Goal: Information Seeking & Learning: Learn about a topic

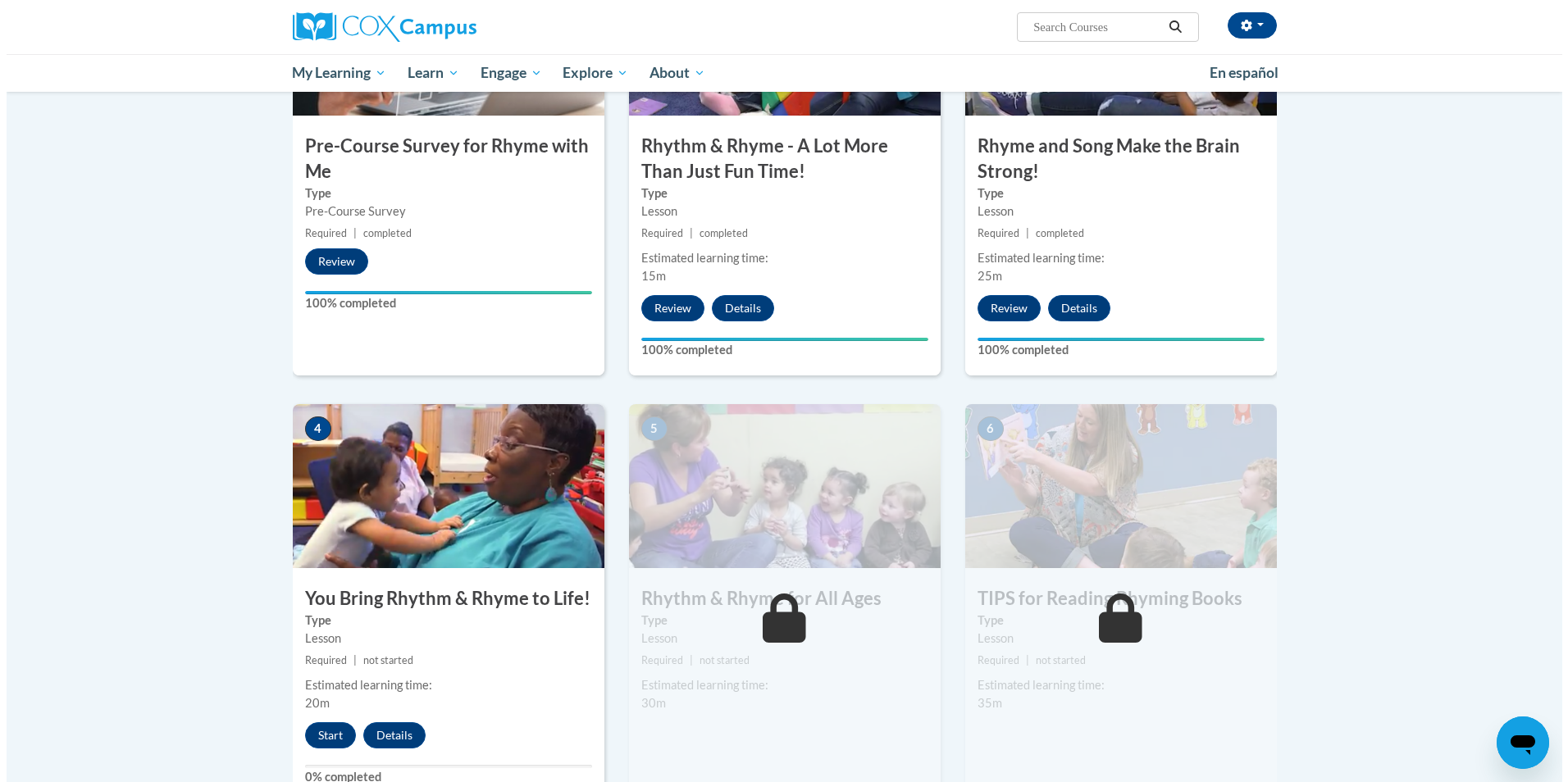
scroll to position [575, 0]
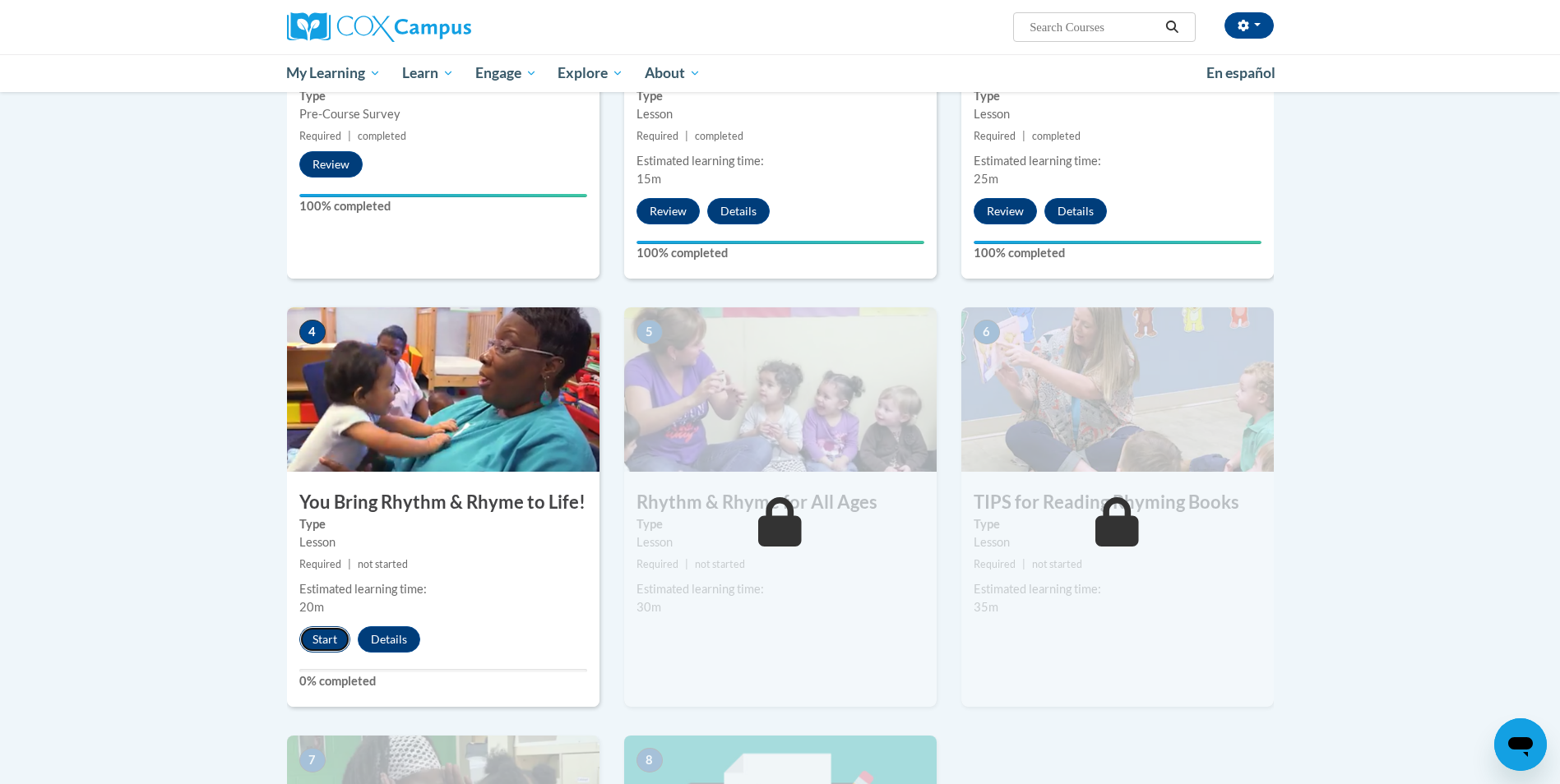
click at [313, 640] on button "Start" at bounding box center [325, 640] width 51 height 26
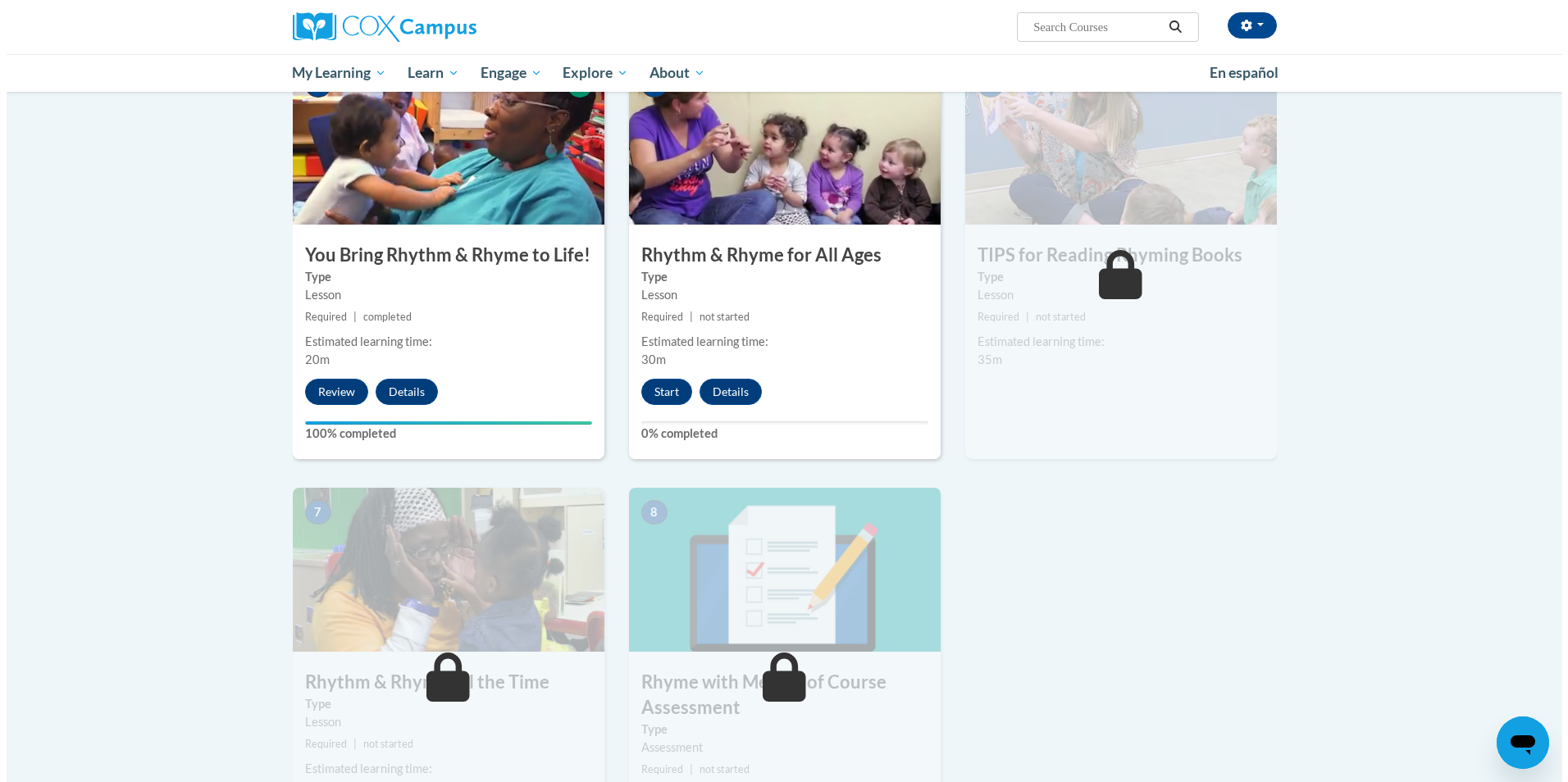
scroll to position [984, 0]
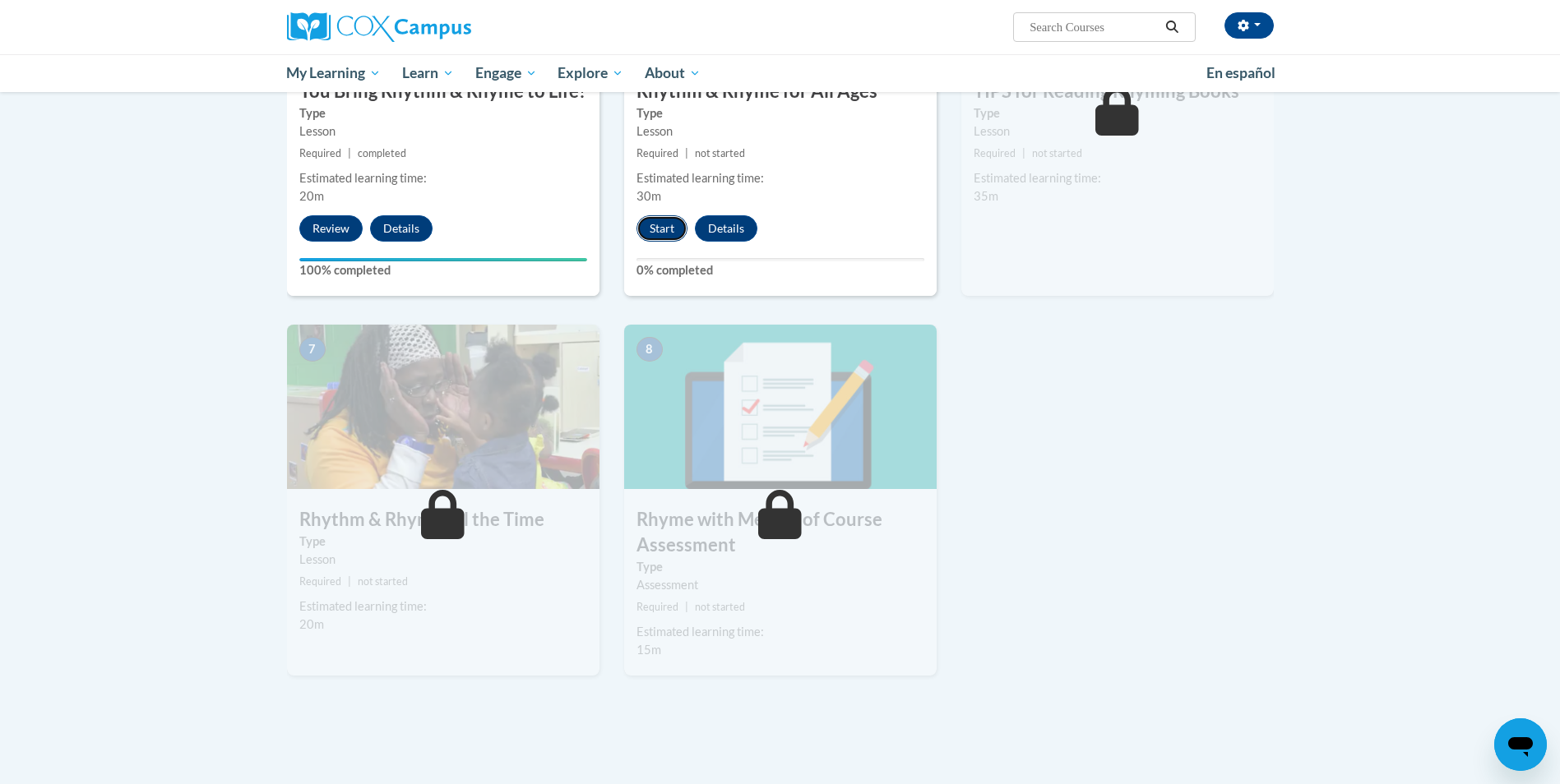
click at [663, 227] on button "Start" at bounding box center [661, 228] width 51 height 26
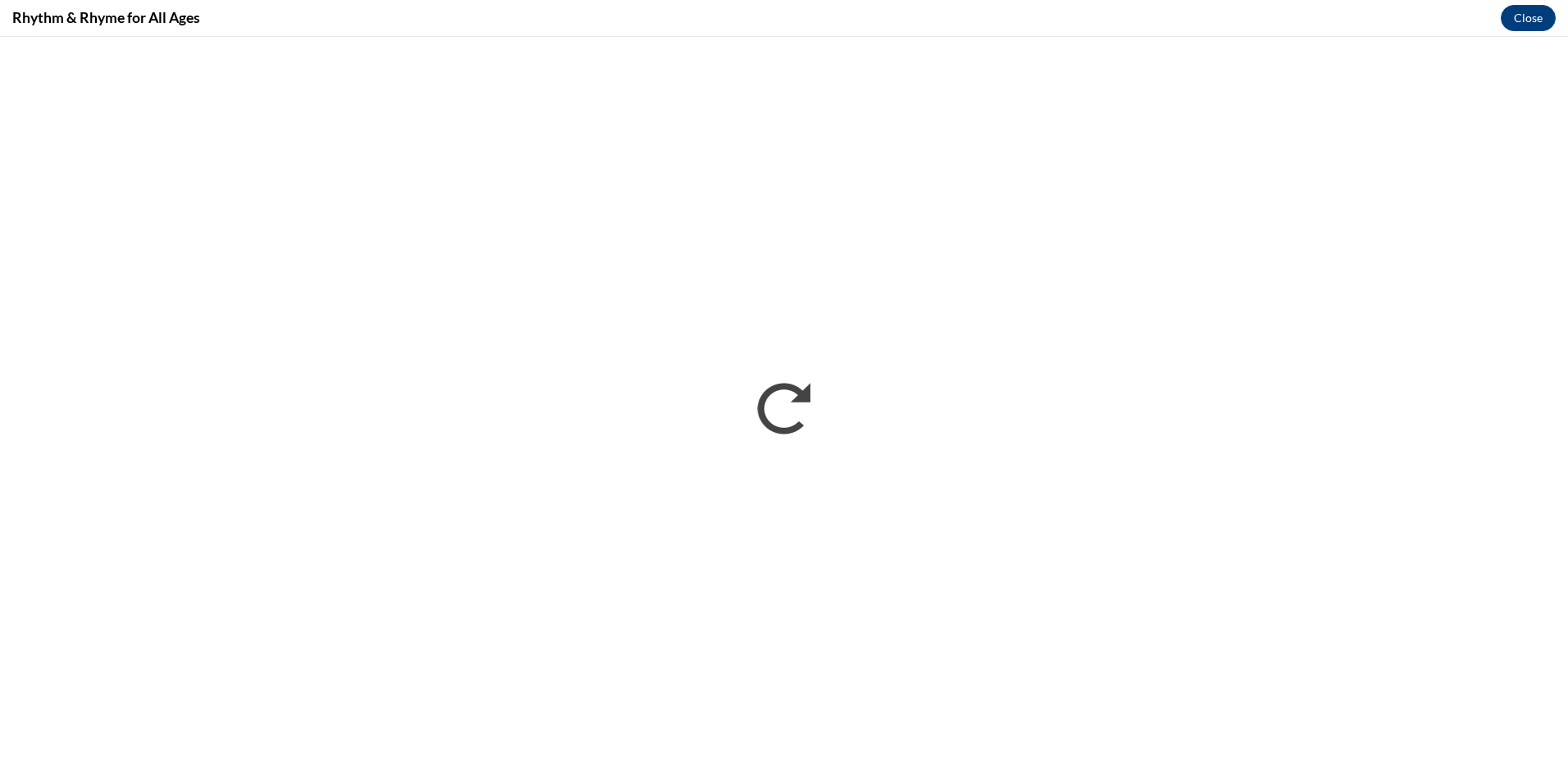
scroll to position [0, 0]
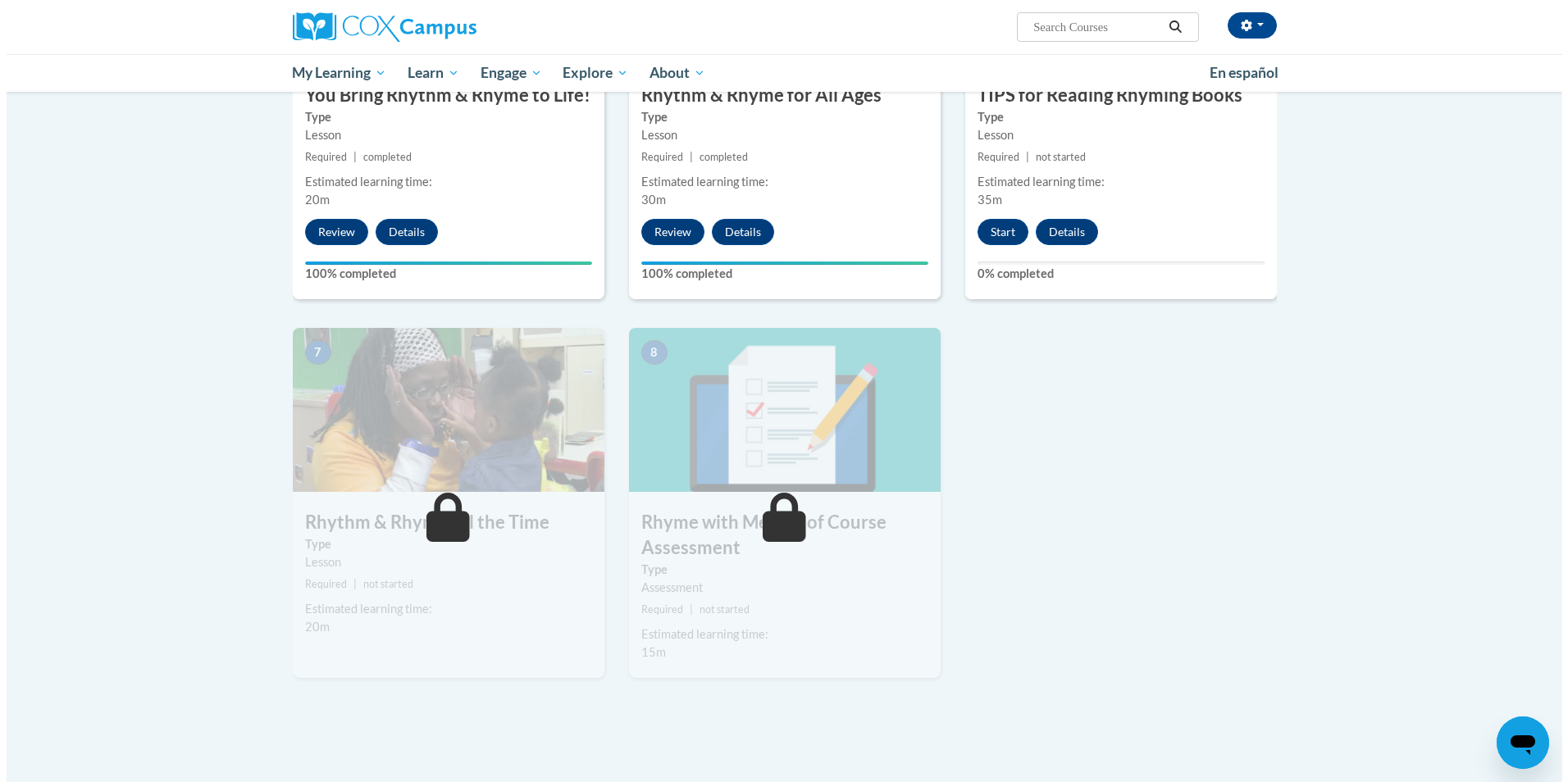
scroll to position [1004, 0]
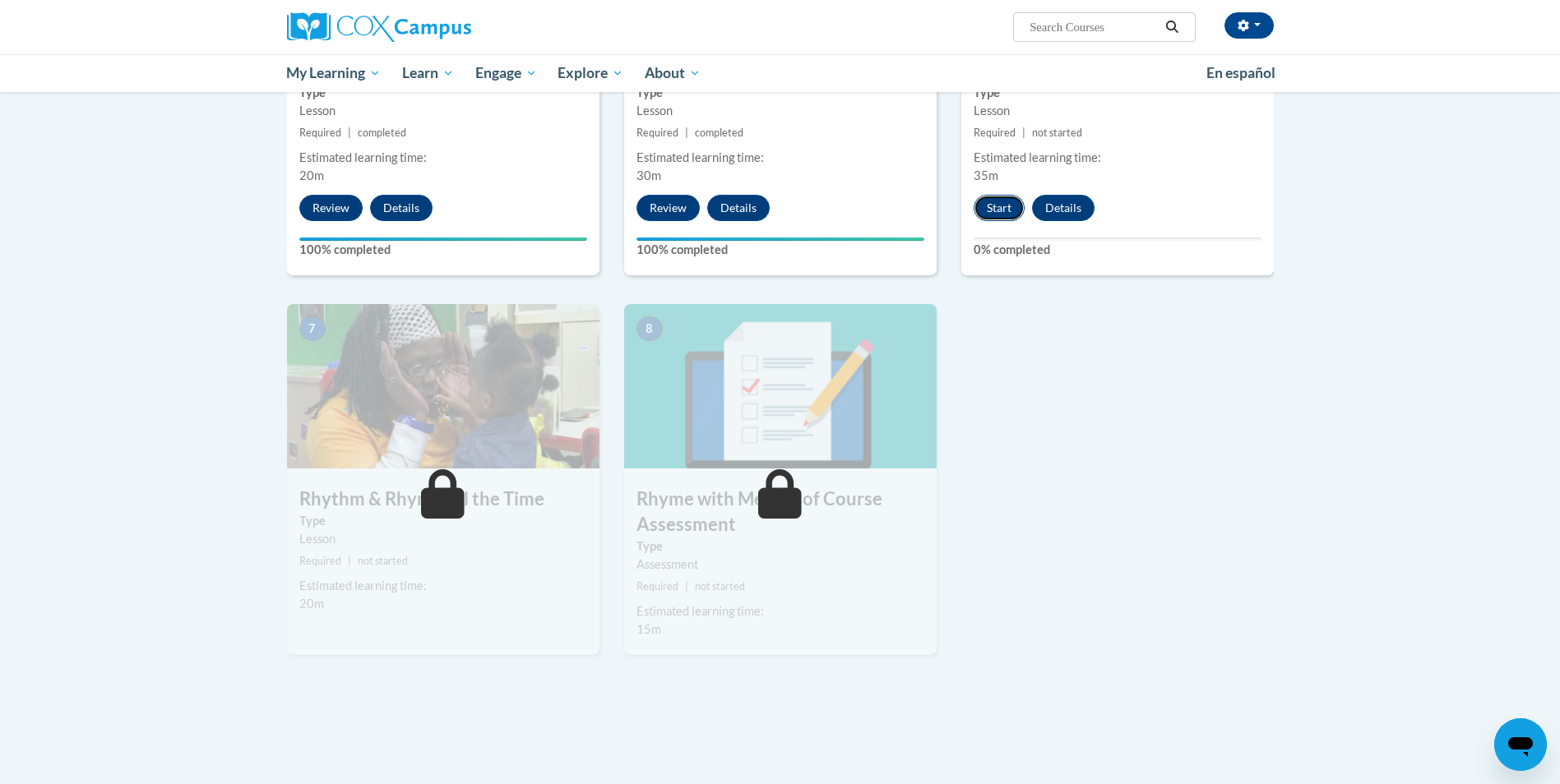
click at [1000, 206] on button "Start" at bounding box center [999, 208] width 51 height 26
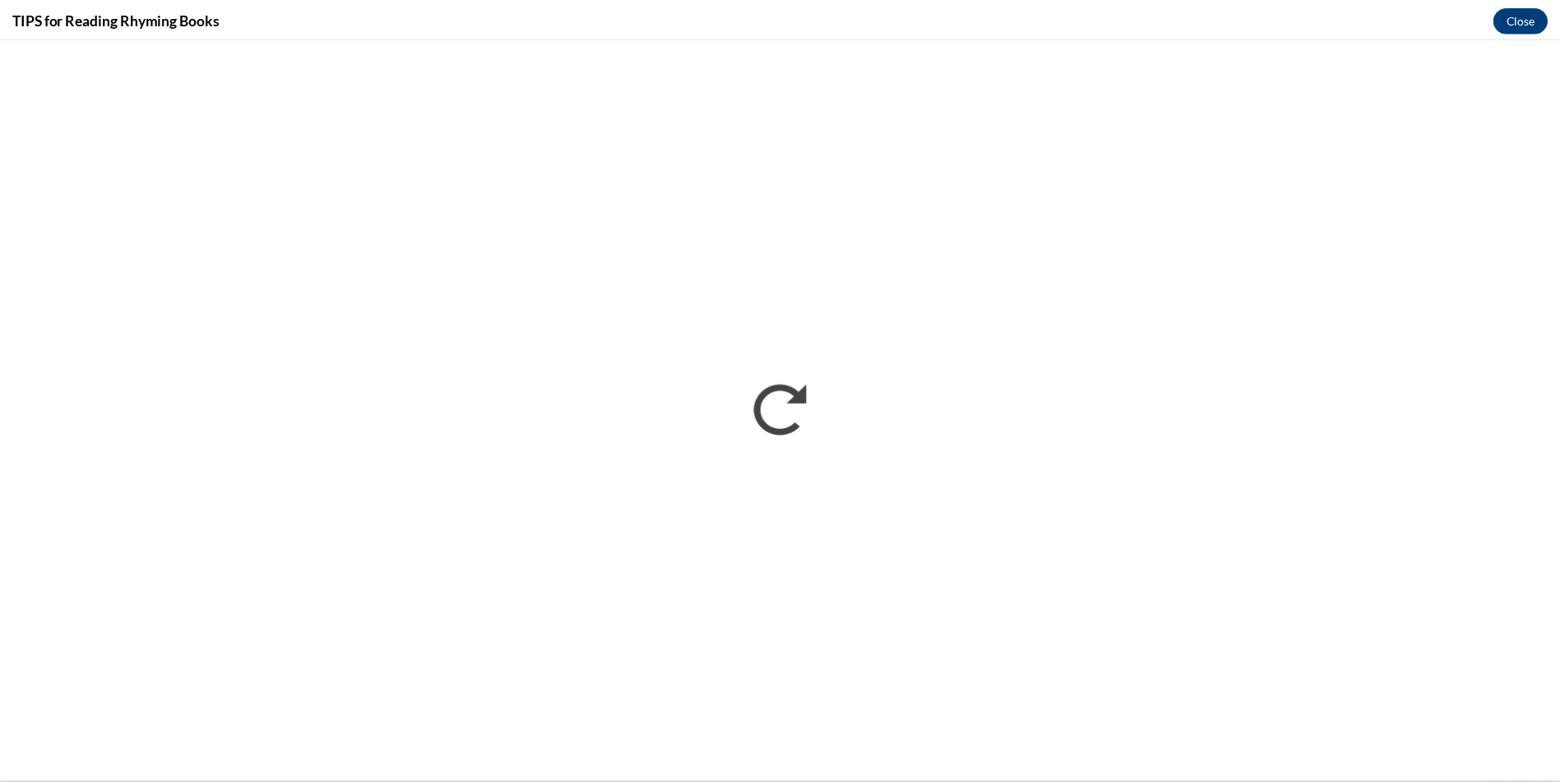
scroll to position [0, 0]
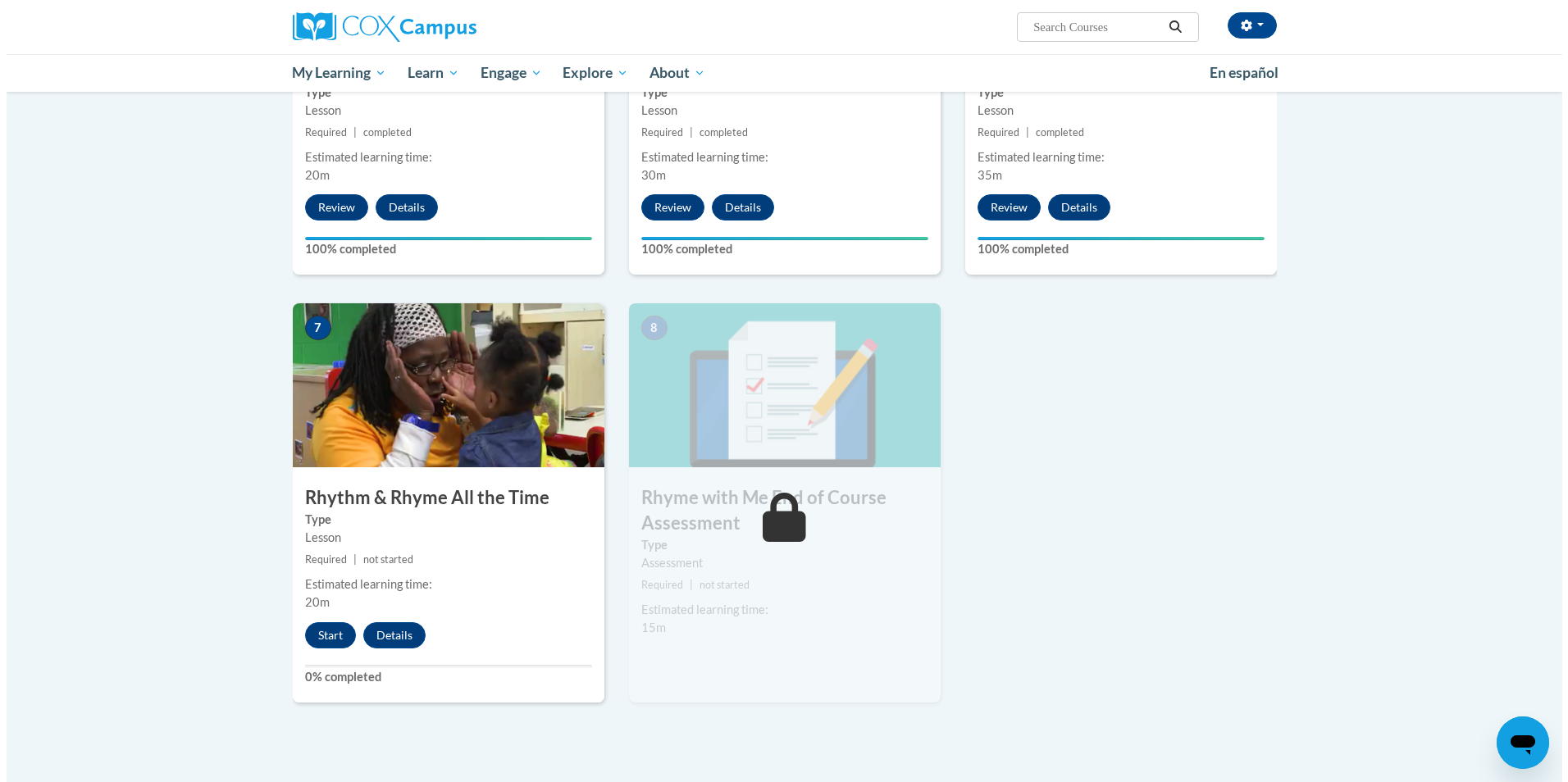
scroll to position [1250, 0]
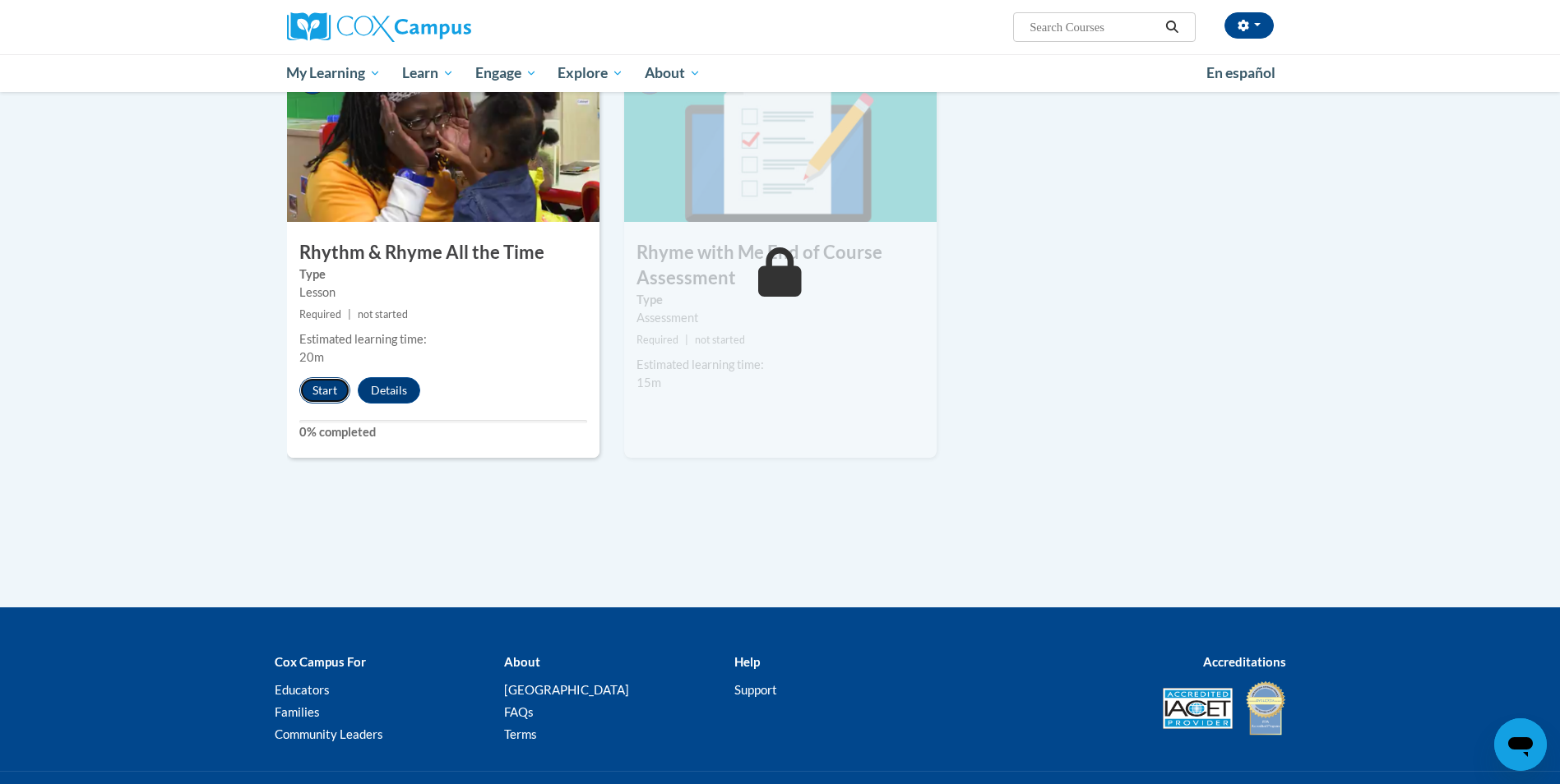
click at [309, 395] on button "Start" at bounding box center [325, 390] width 51 height 26
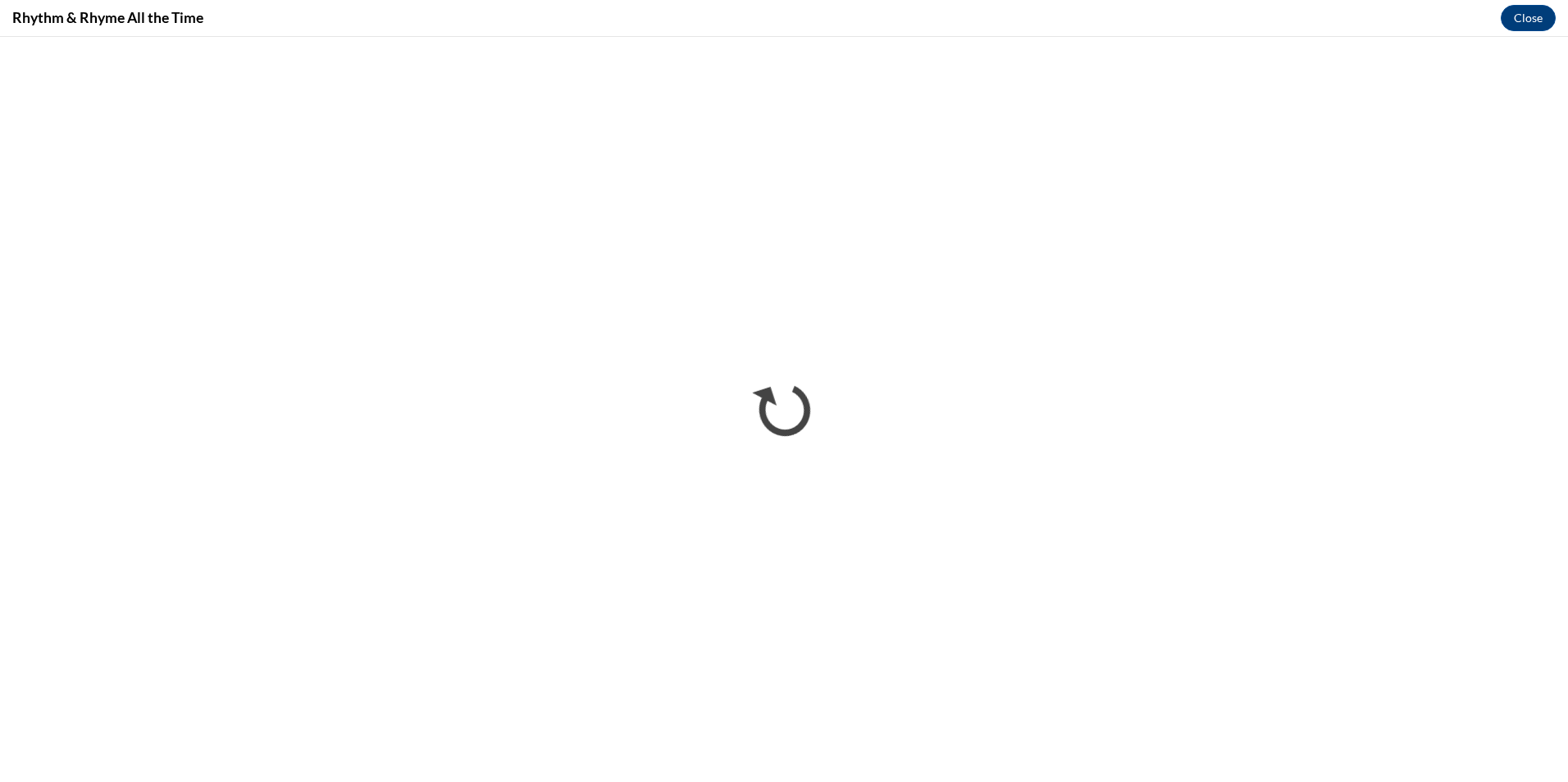
scroll to position [0, 0]
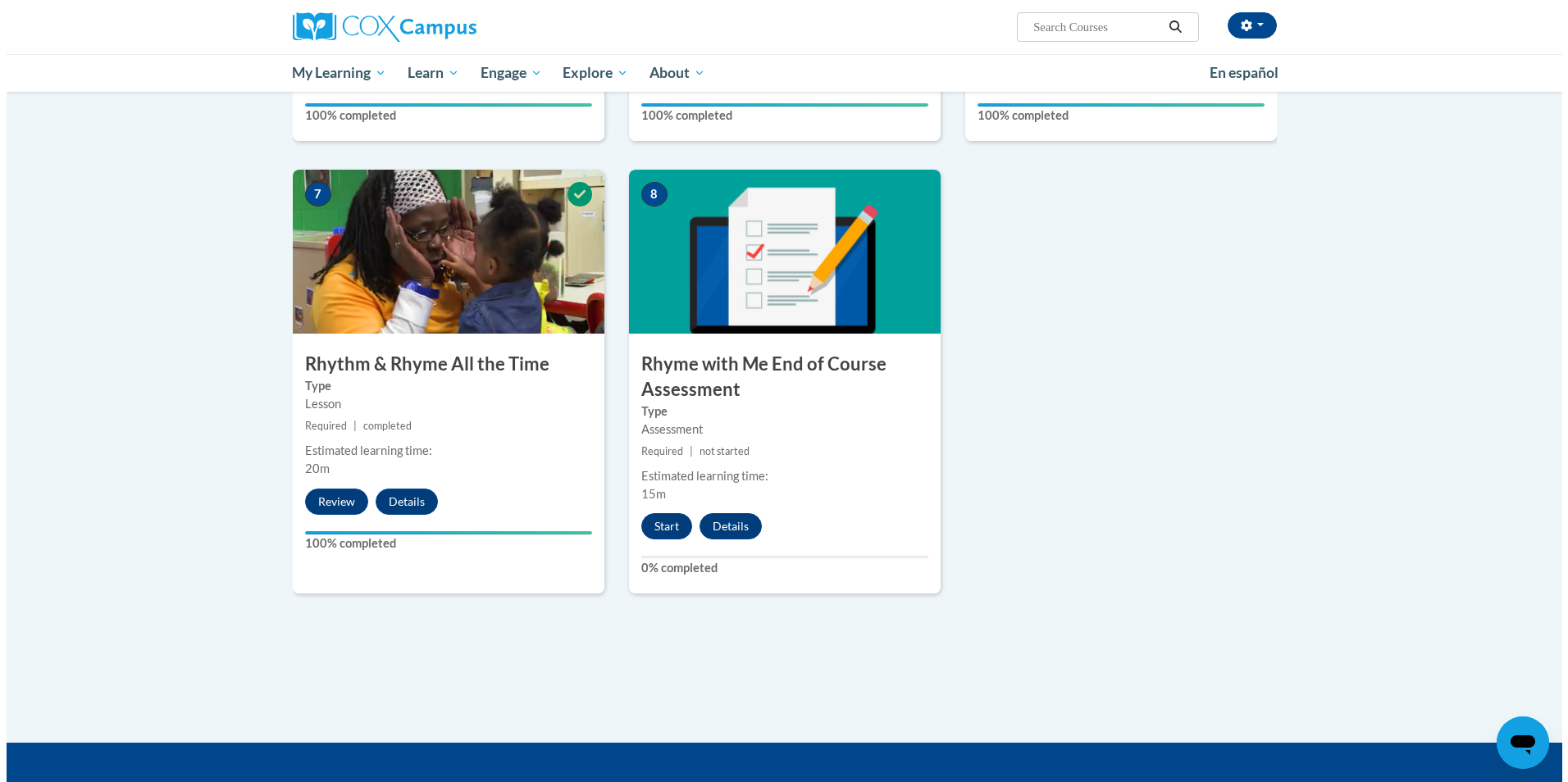
scroll to position [1230, 0]
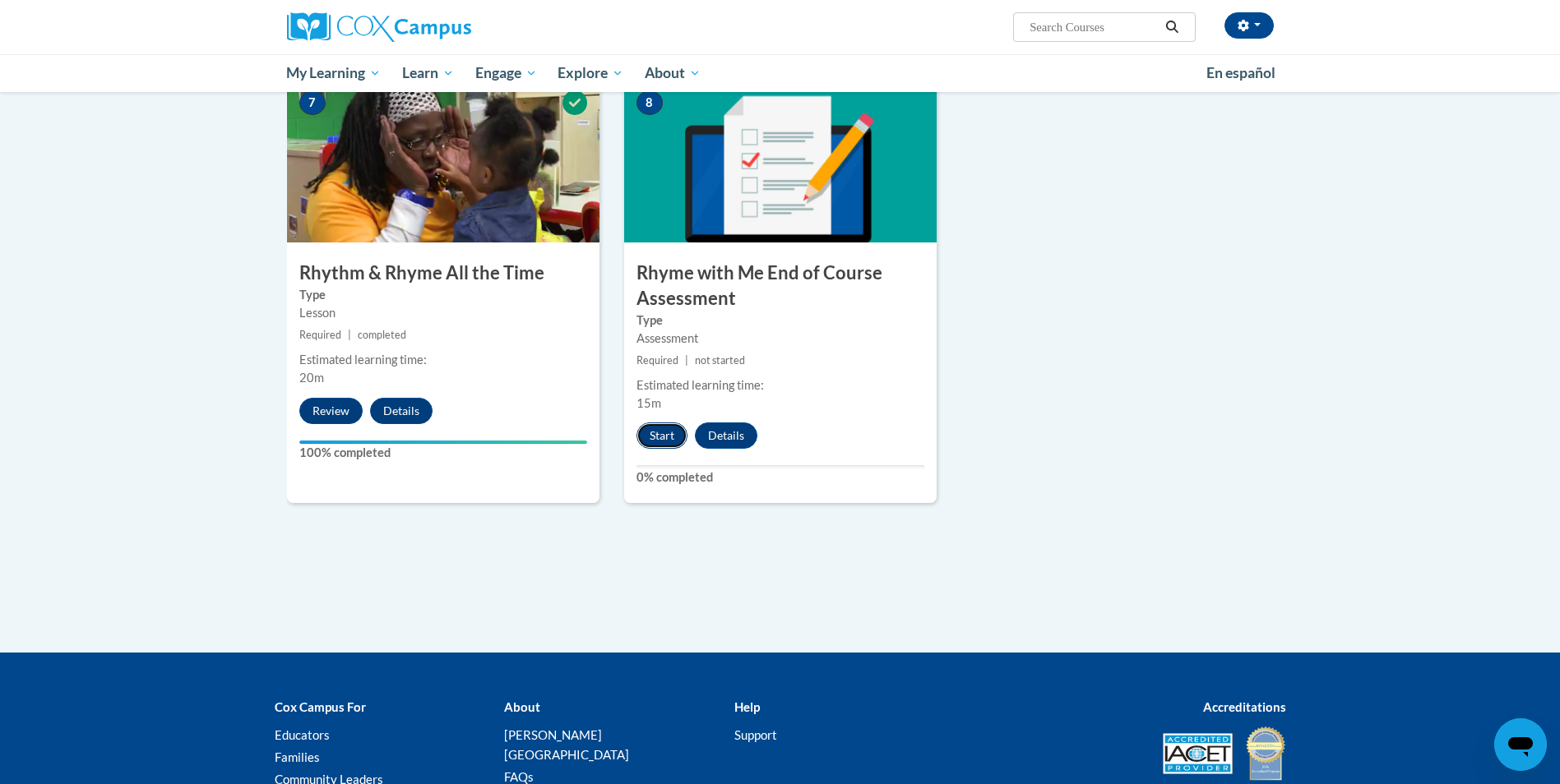
click at [659, 434] on button "Start" at bounding box center [661, 435] width 51 height 26
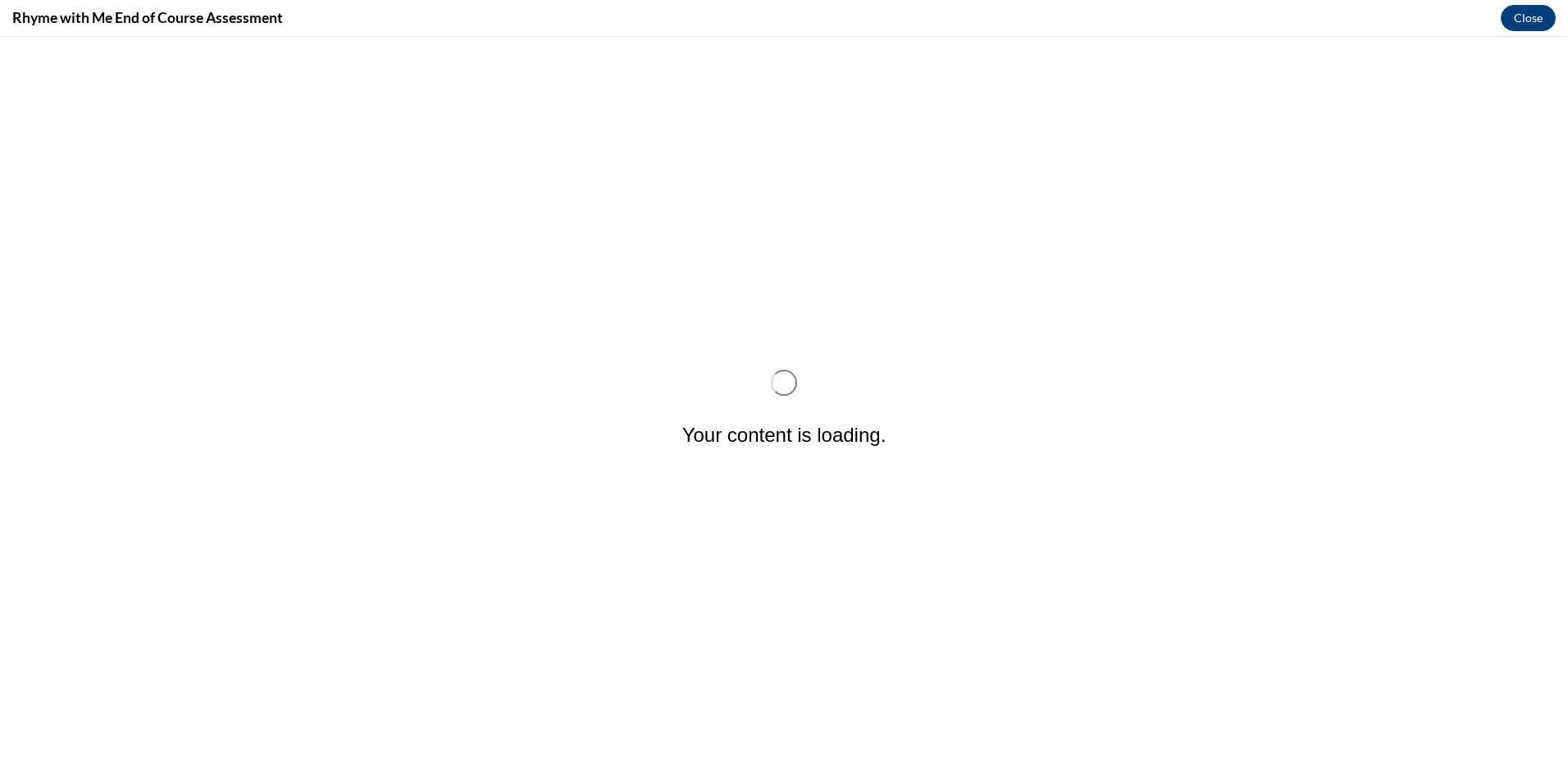
scroll to position [0, 0]
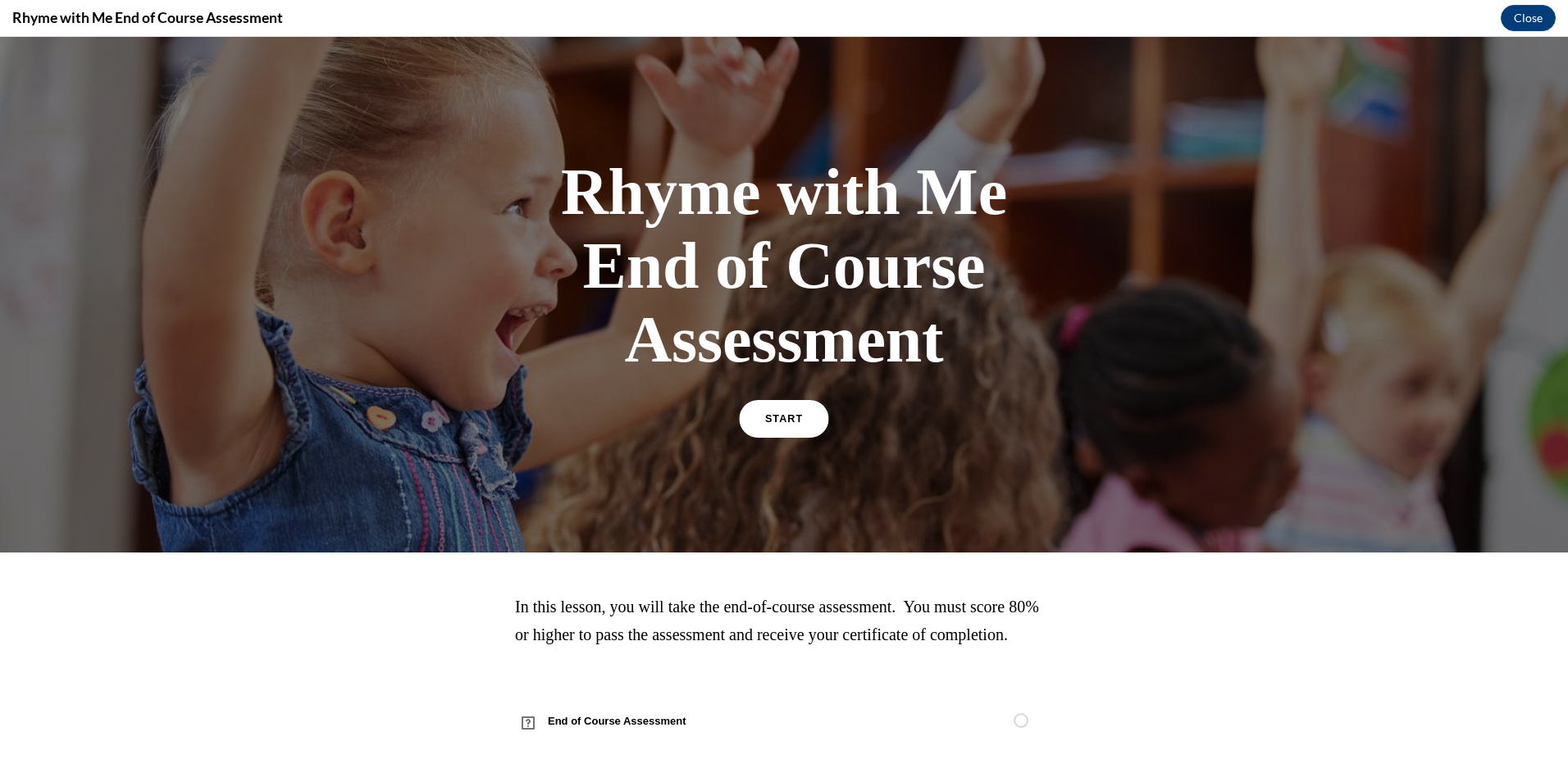
click at [786, 410] on link "START" at bounding box center [783, 419] width 89 height 38
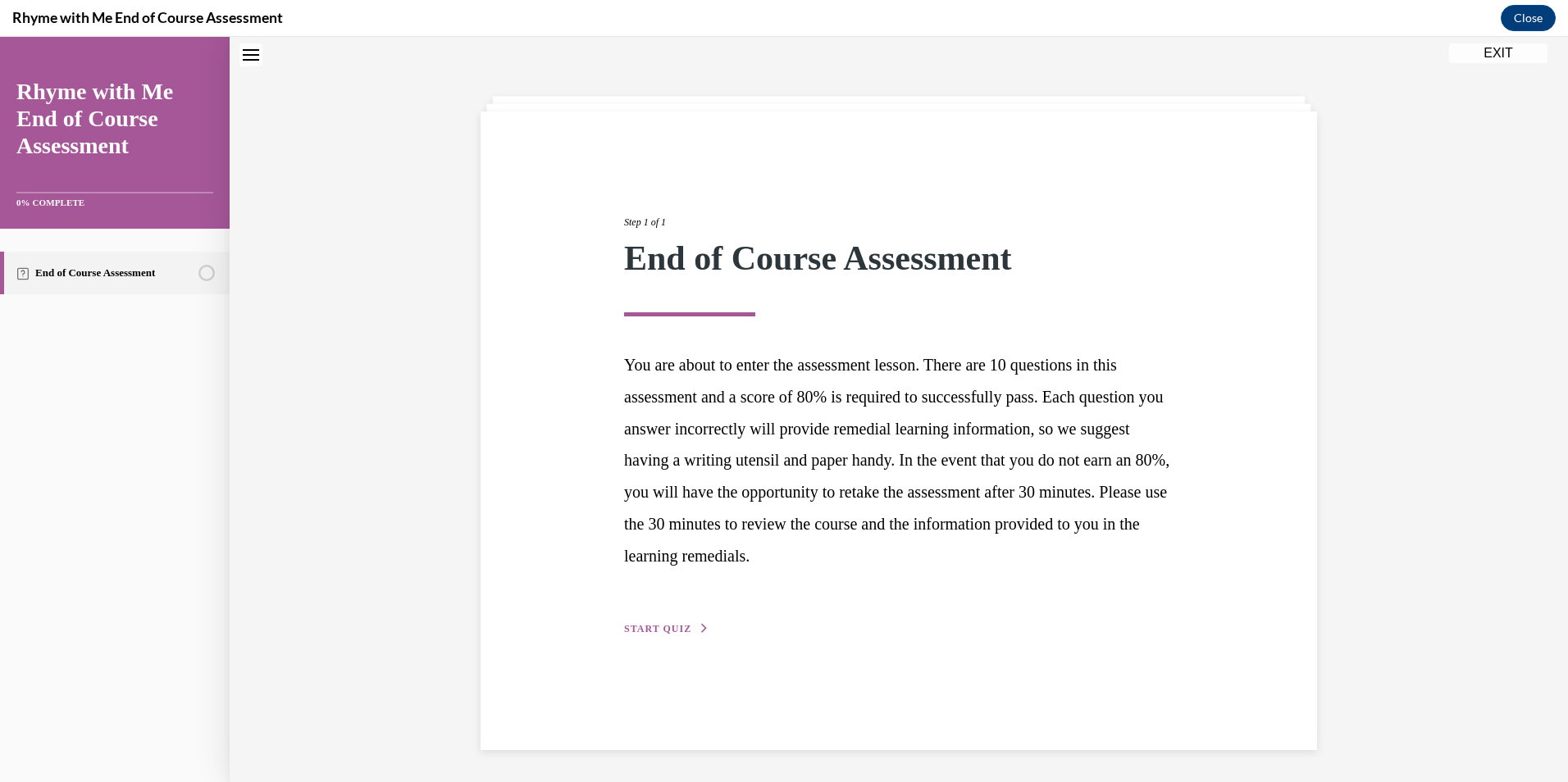
scroll to position [52, 0]
click at [673, 628] on span "START QUIZ" at bounding box center [657, 628] width 67 height 11
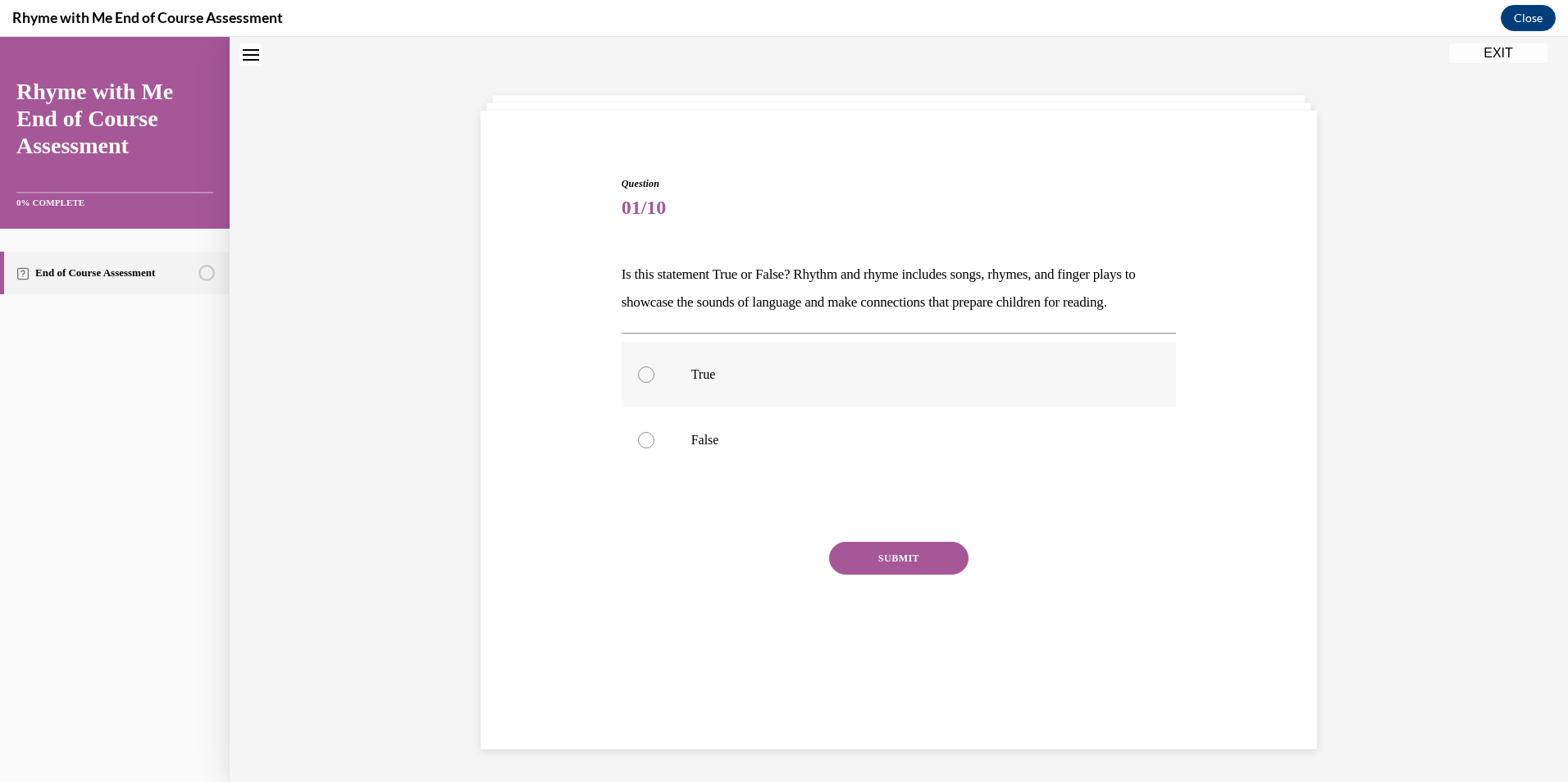
click at [640, 367] on div at bounding box center [646, 375] width 17 height 17
click at [640, 367] on input "True" at bounding box center [646, 375] width 17 height 17
radio input "true"
click at [882, 573] on button "SUBMIT" at bounding box center [898, 559] width 139 height 33
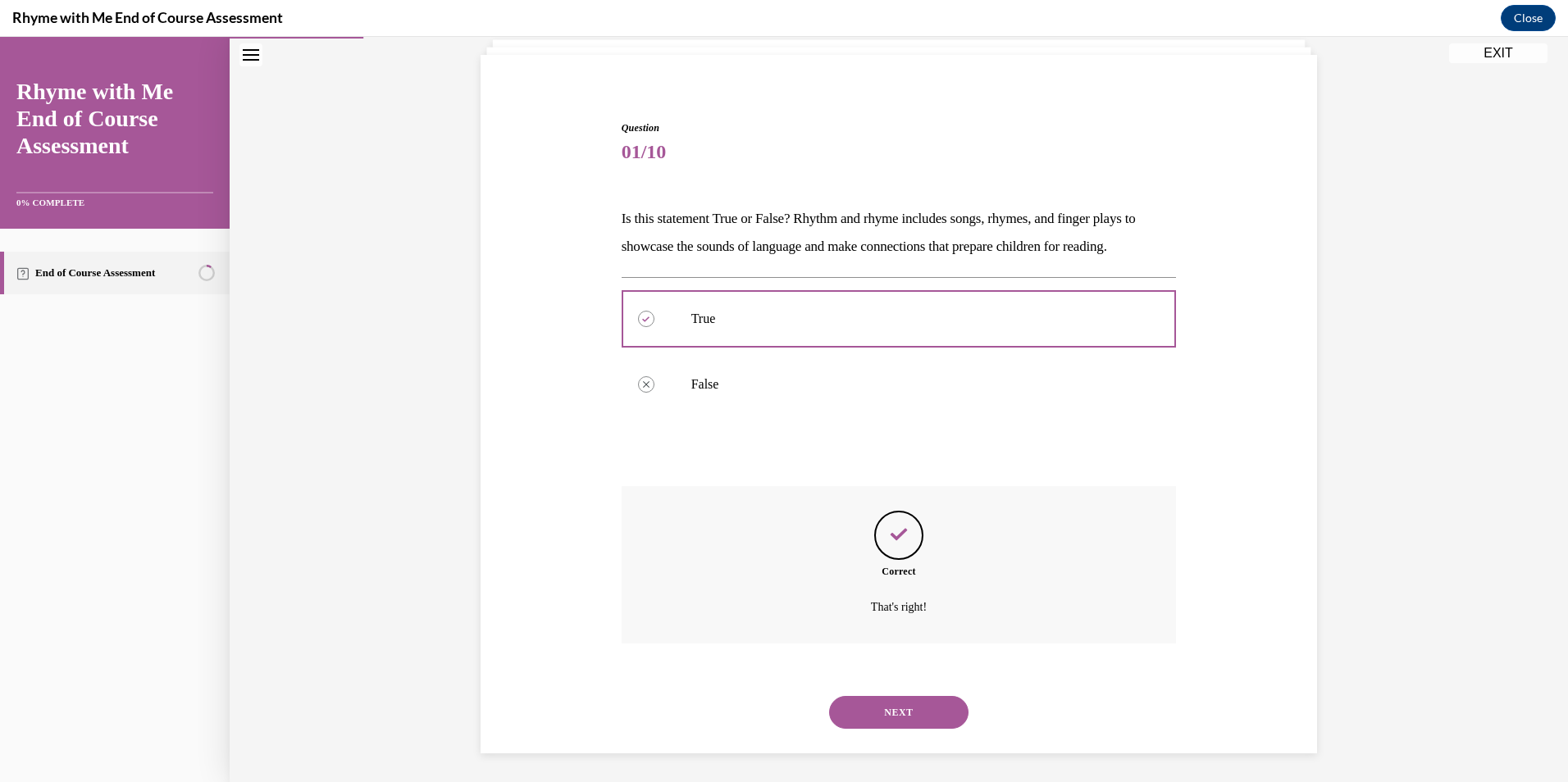
scroll to position [112, 0]
click at [885, 707] on button "NEXT" at bounding box center [898, 709] width 139 height 33
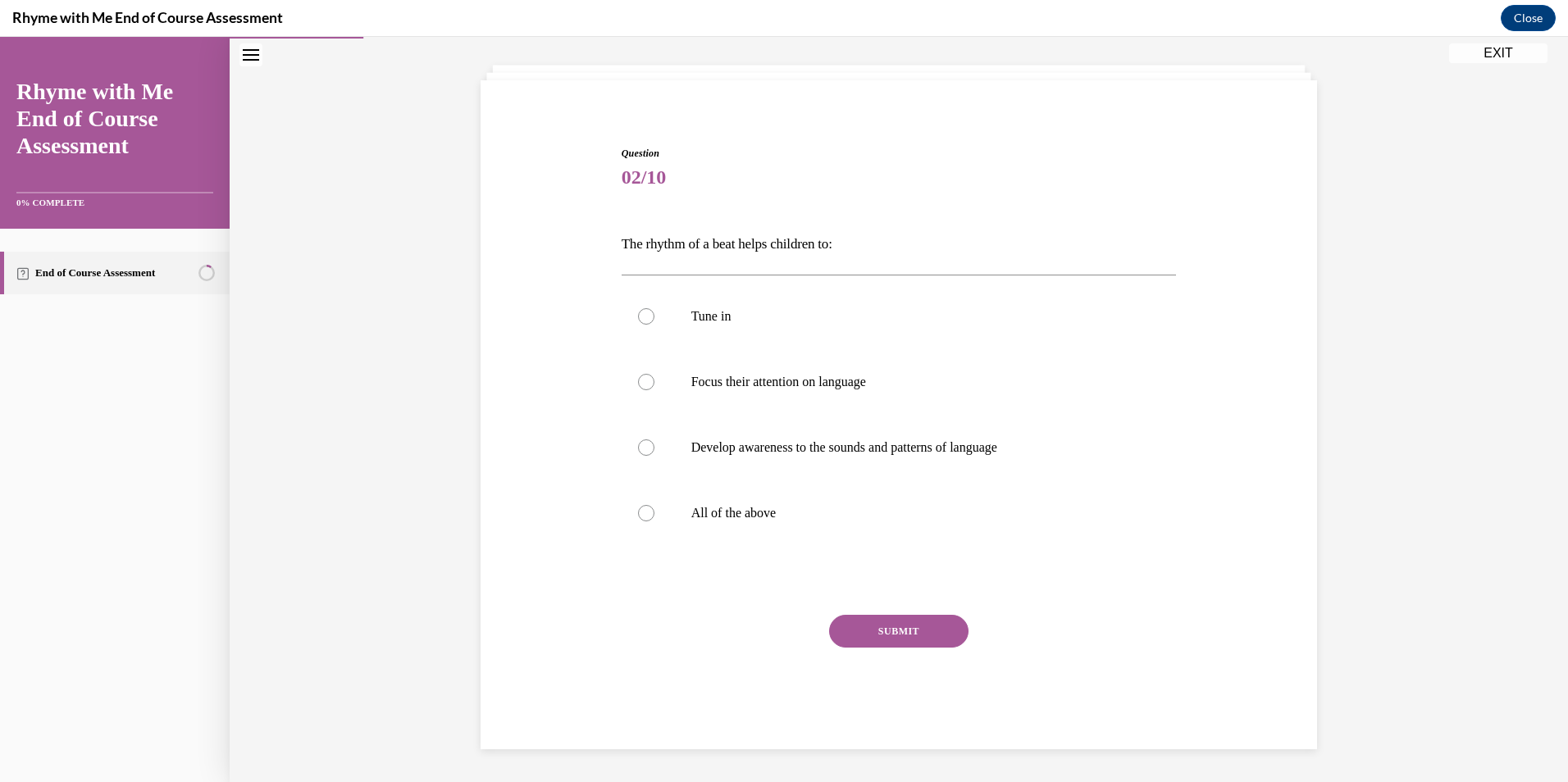
scroll to position [56, 0]
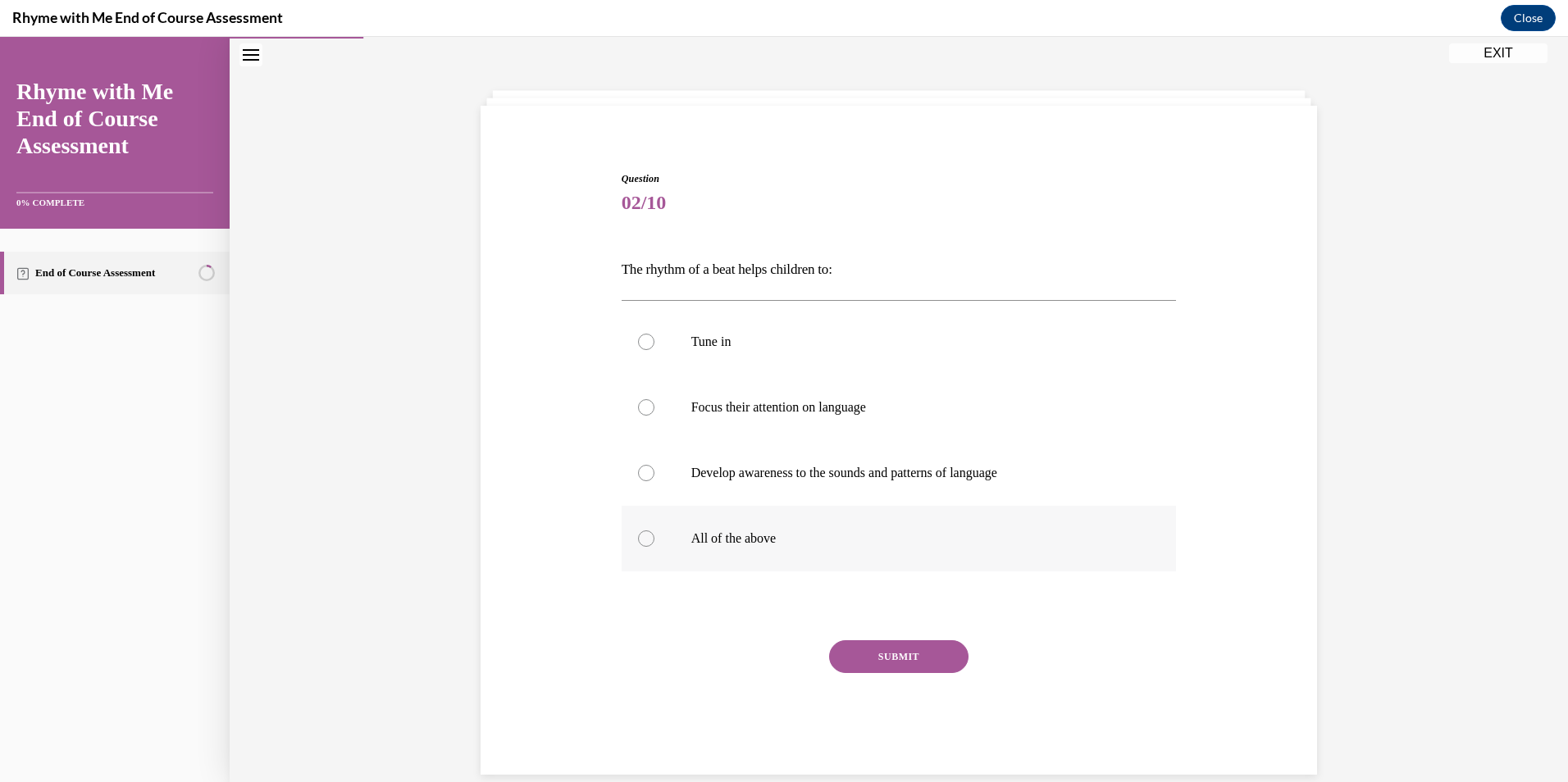
click at [638, 534] on div at bounding box center [646, 539] width 17 height 17
click at [638, 534] on input "All of the above" at bounding box center [646, 539] width 17 height 17
radio input "true"
click at [902, 654] on button "SUBMIT" at bounding box center [898, 658] width 139 height 33
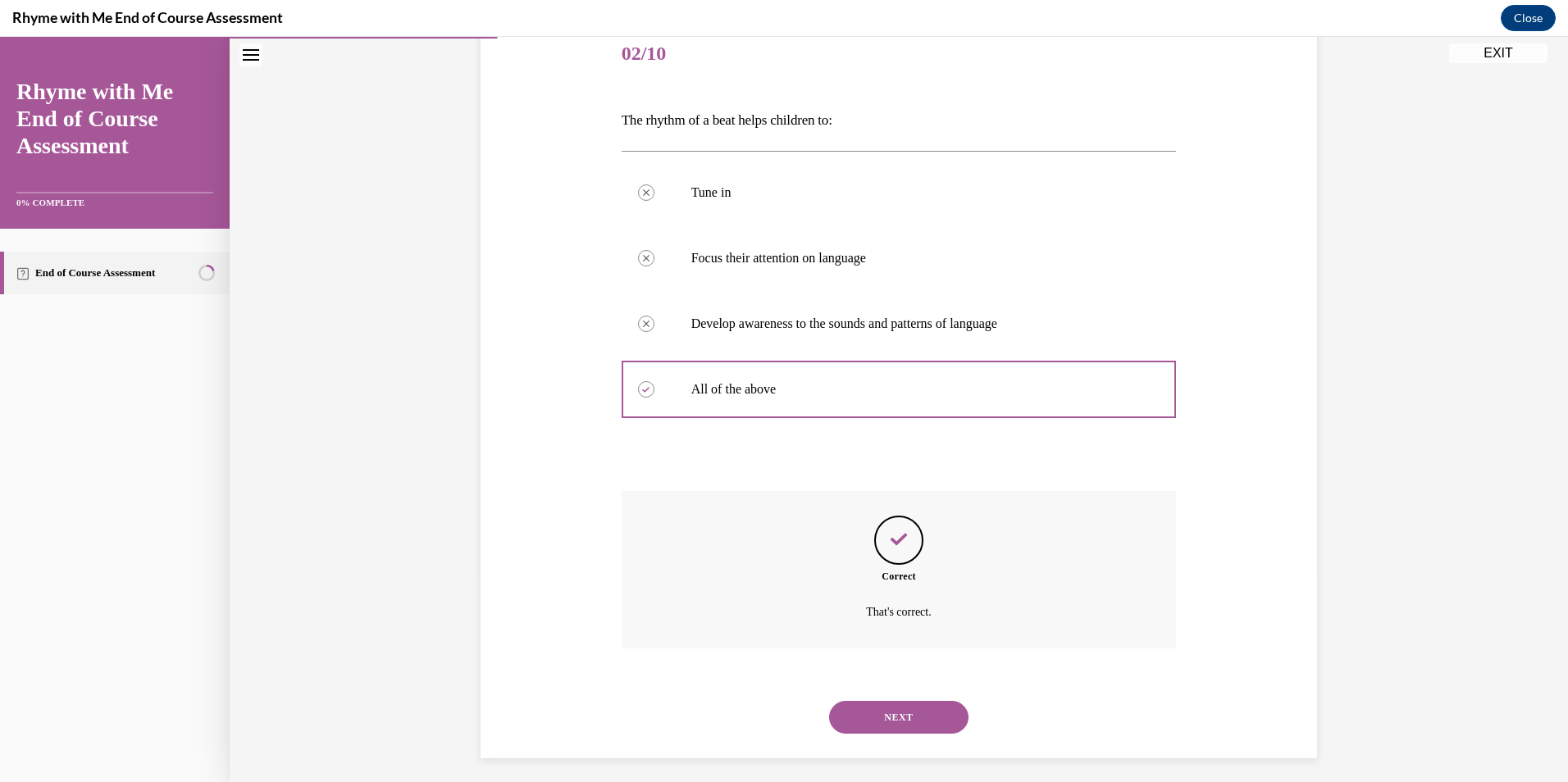
scroll to position [215, 0]
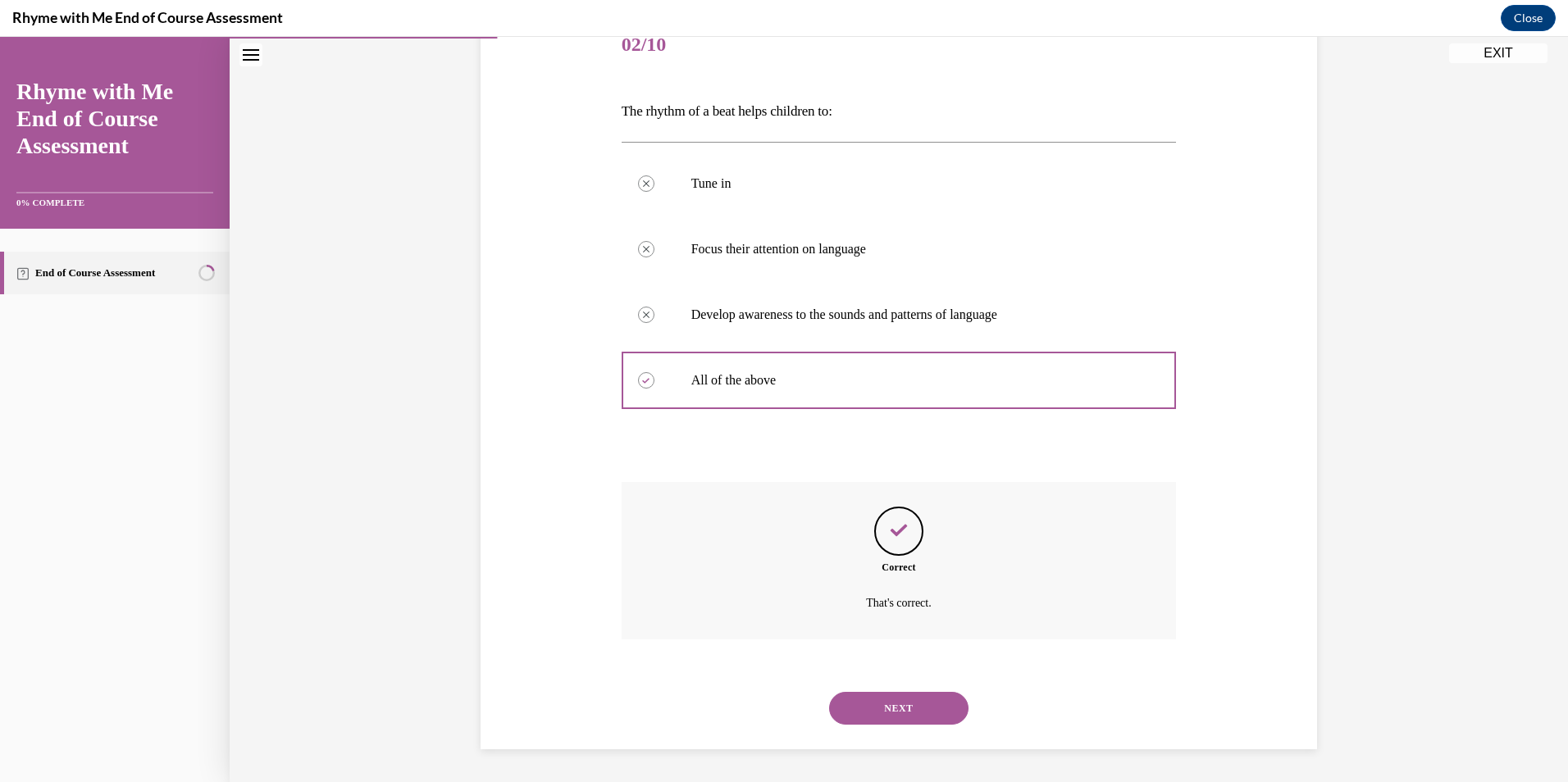
click at [880, 713] on button "NEXT" at bounding box center [898, 709] width 139 height 33
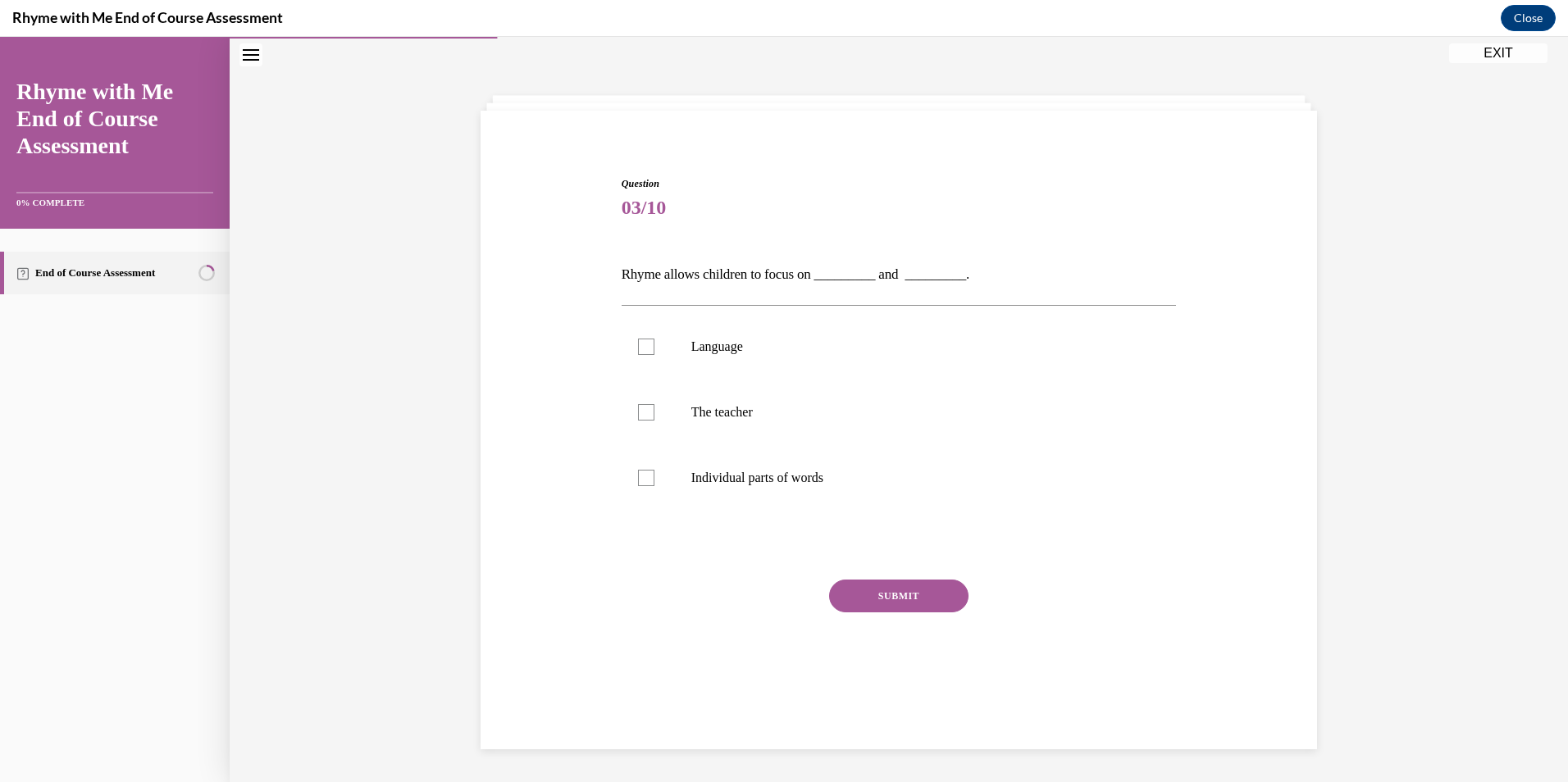
scroll to position [52, 0]
click at [638, 471] on div at bounding box center [646, 479] width 17 height 17
click at [638, 471] on input "Individual parts of words" at bounding box center [646, 479] width 17 height 17
checkbox input "true"
click at [925, 590] on button "SUBMIT" at bounding box center [898, 597] width 139 height 33
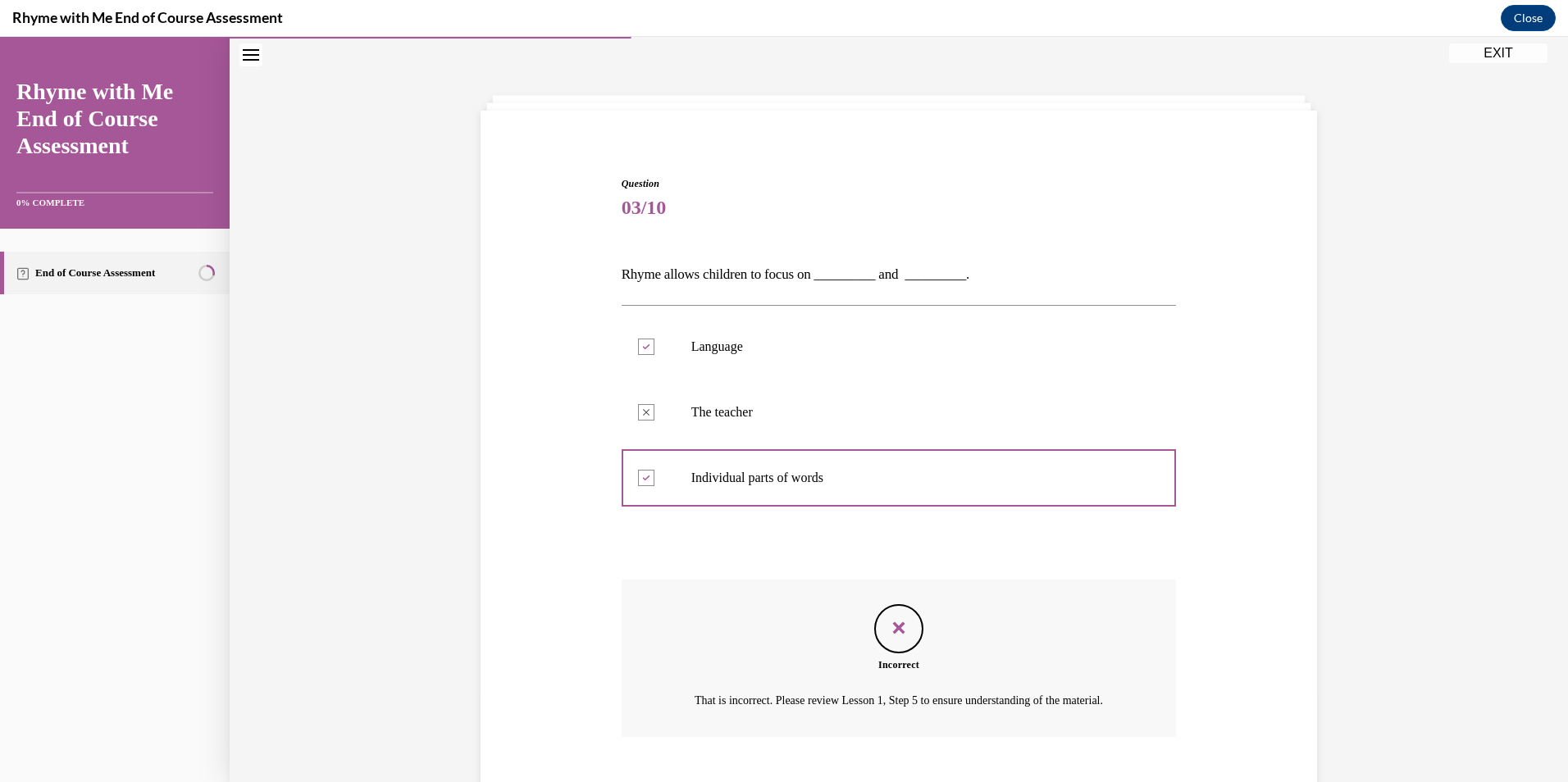
scroll to position [169, 0]
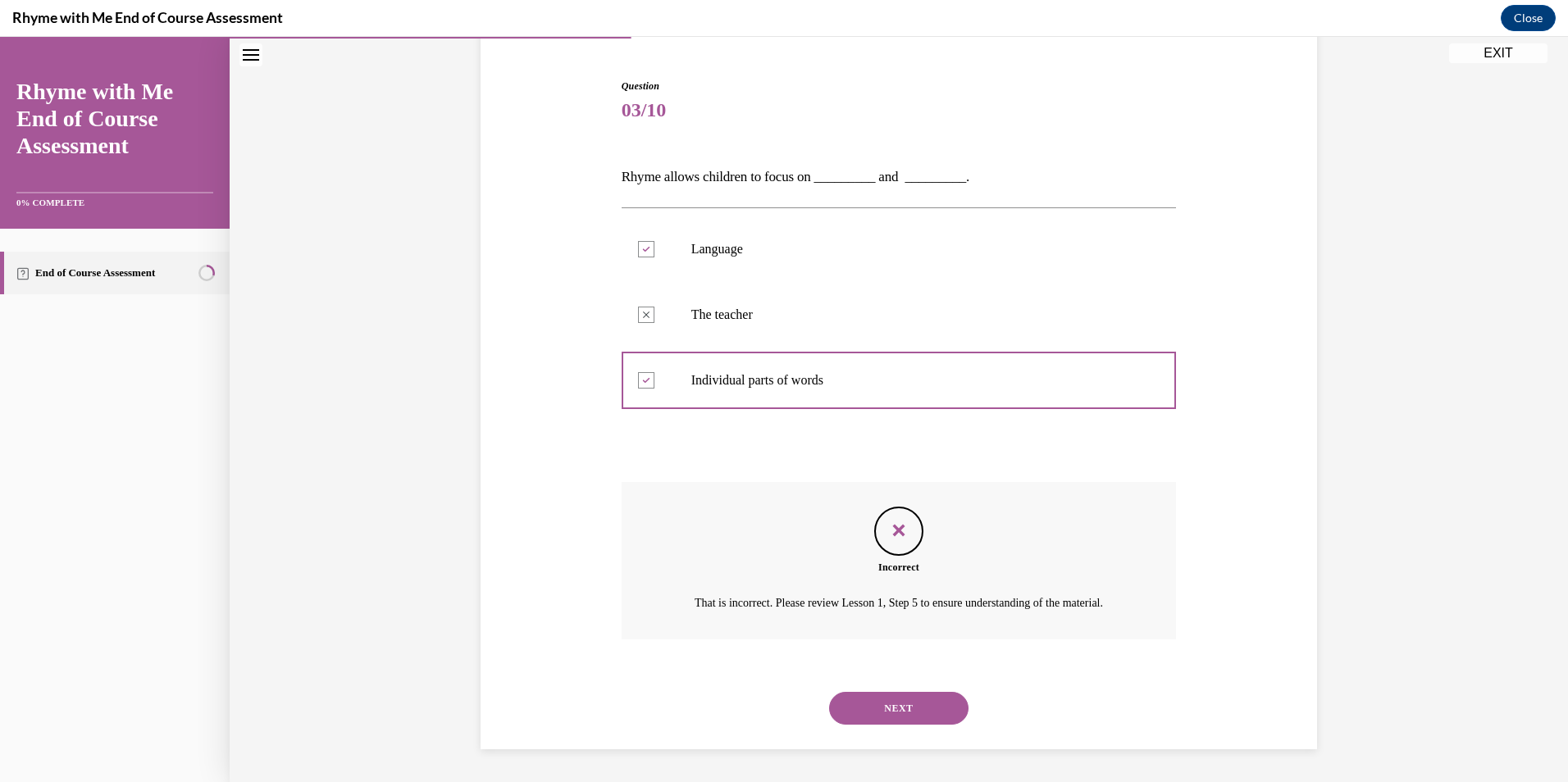
click at [886, 699] on button "NEXT" at bounding box center [898, 709] width 139 height 33
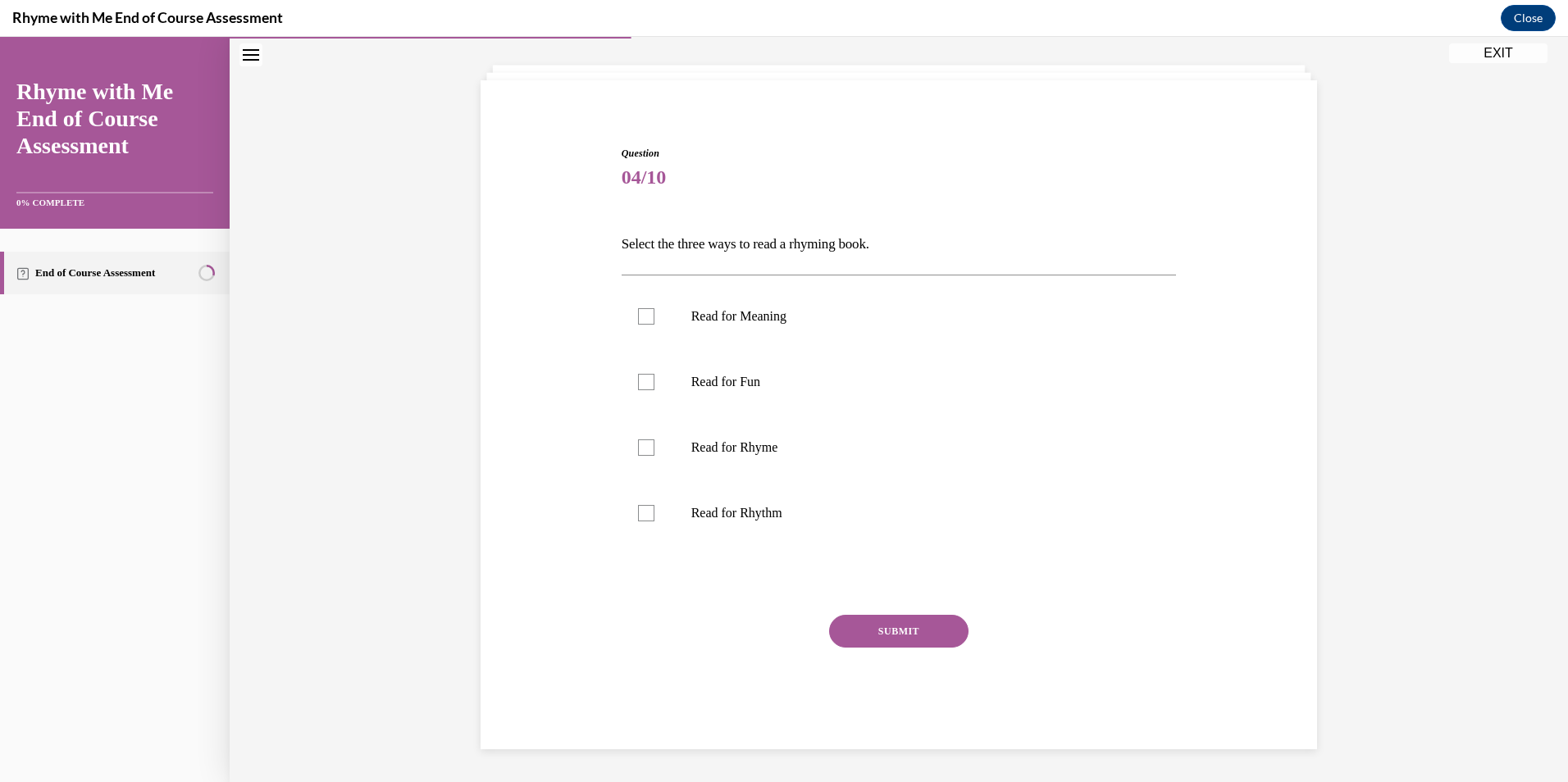
scroll to position [82, 0]
click at [638, 520] on div at bounding box center [646, 514] width 17 height 17
click at [638, 520] on input "Read for Rhythm" at bounding box center [646, 514] width 17 height 17
checkbox input "true"
click at [638, 315] on div at bounding box center [646, 316] width 17 height 17
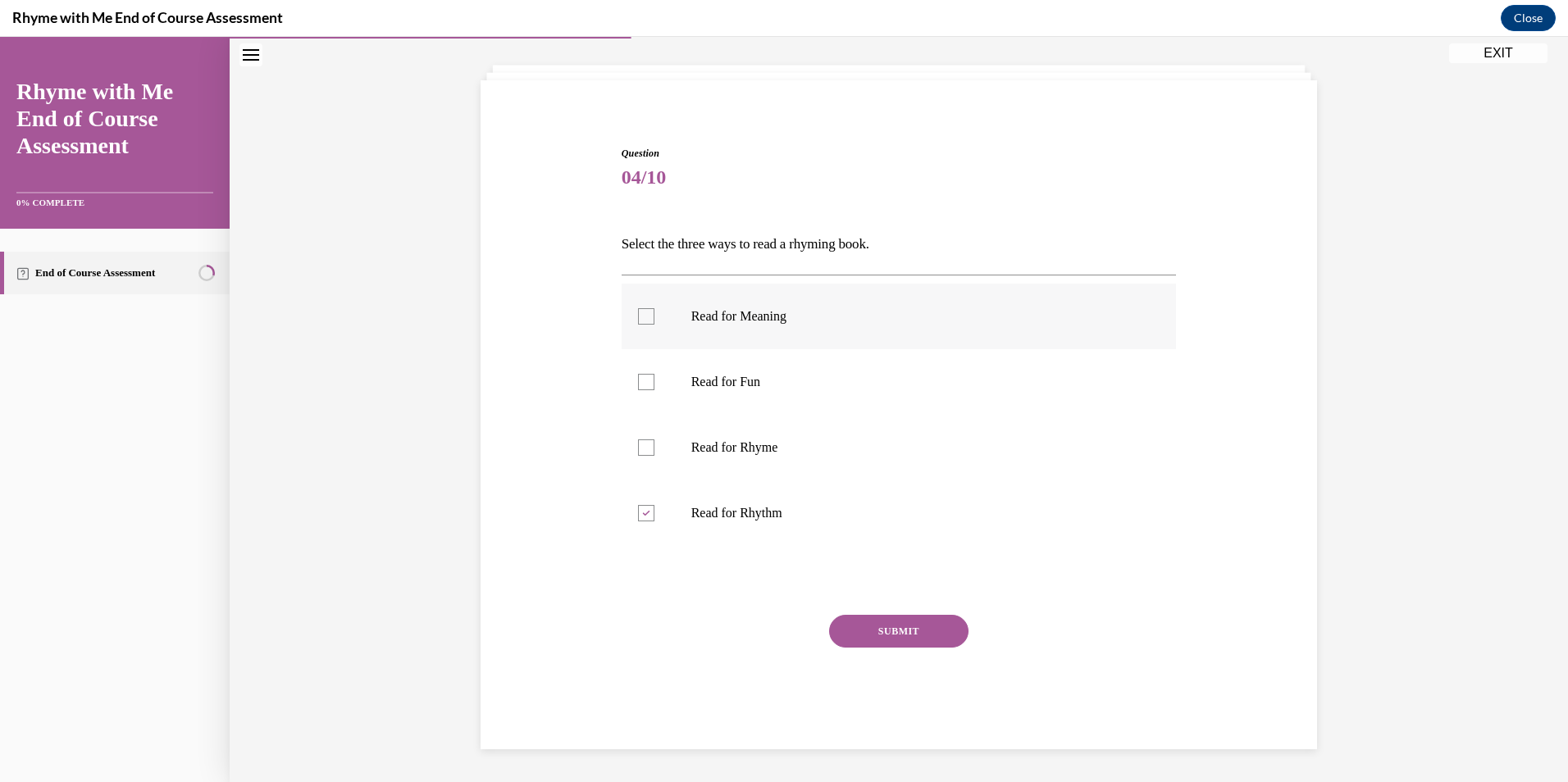
click at [638, 315] on input "Read for Meaning" at bounding box center [646, 316] width 17 height 17
checkbox input "true"
click at [638, 442] on div at bounding box center [646, 448] width 17 height 17
click at [638, 442] on input "Read for Rhyme" at bounding box center [646, 448] width 17 height 17
checkbox input "true"
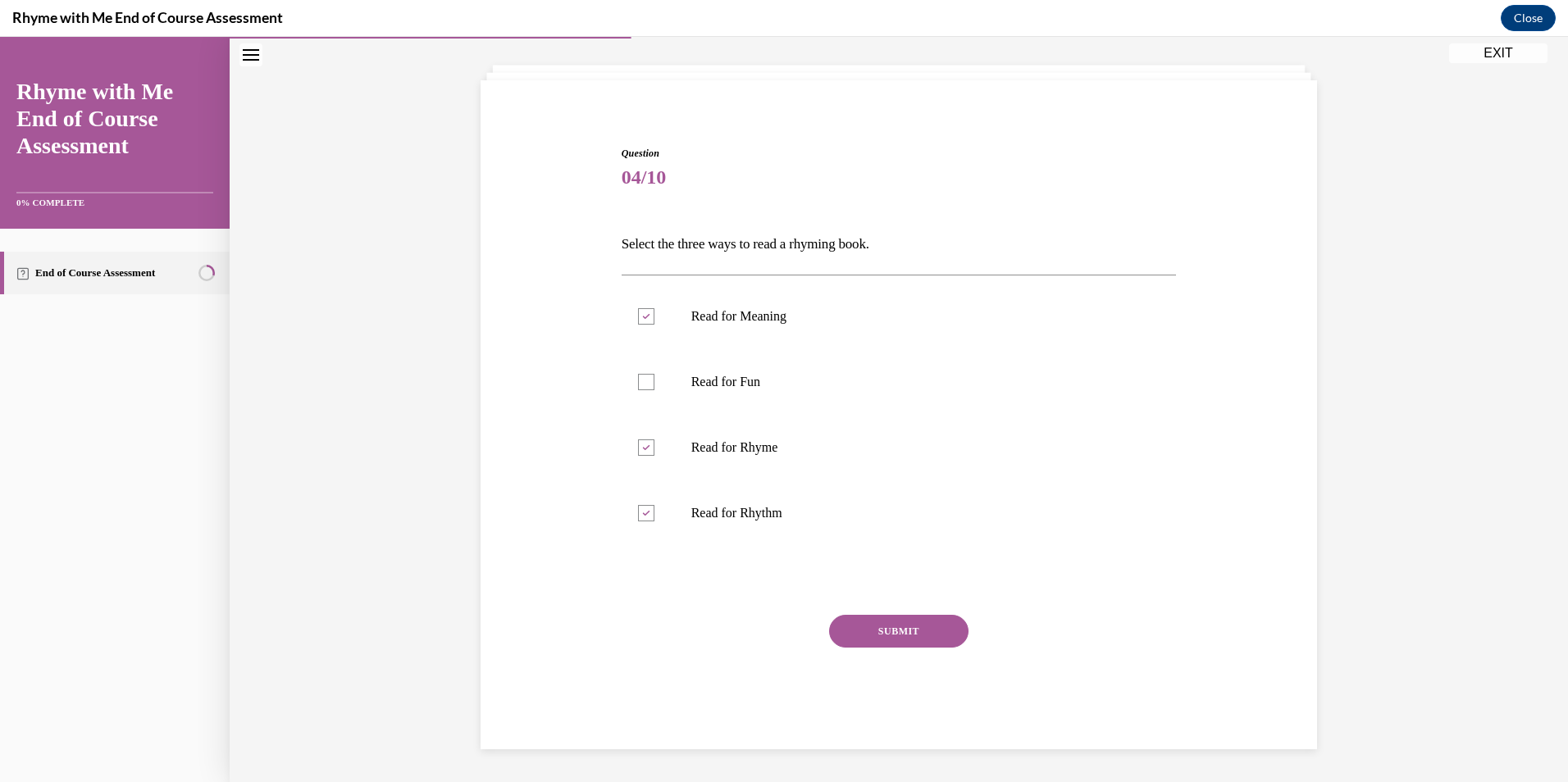
click at [938, 635] on button "SUBMIT" at bounding box center [898, 632] width 139 height 33
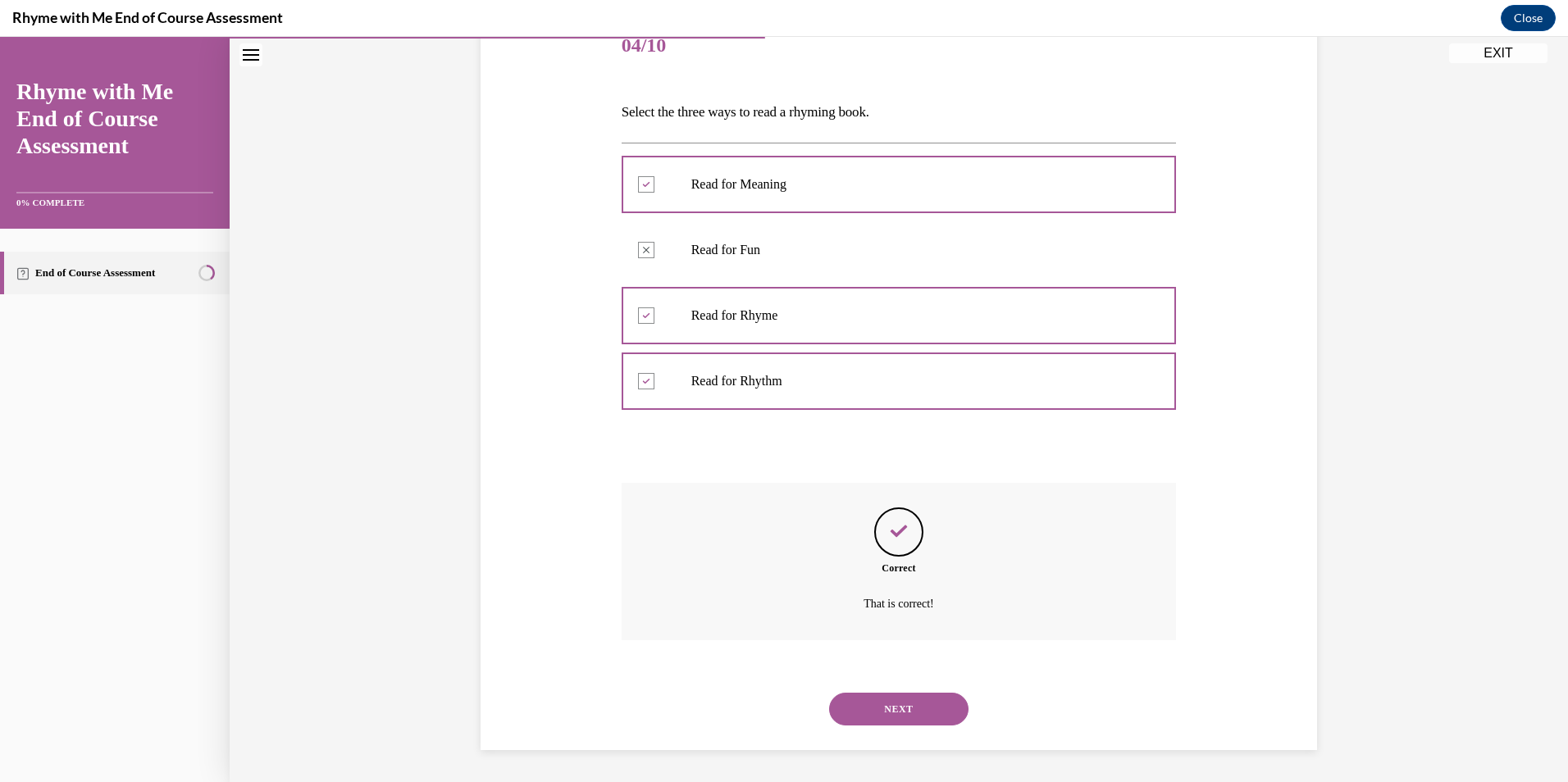
scroll to position [215, 0]
click at [892, 708] on button "NEXT" at bounding box center [898, 709] width 139 height 33
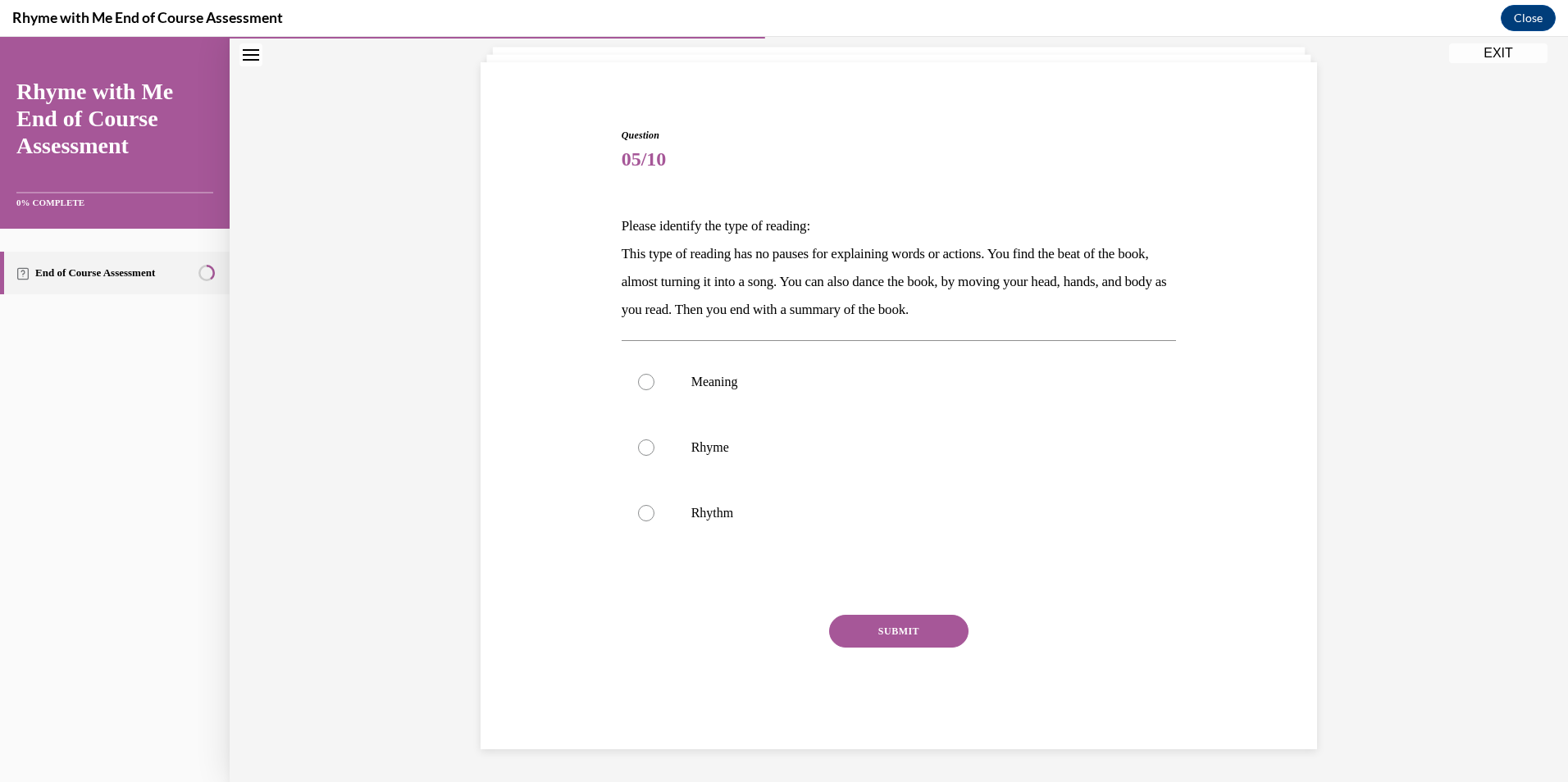
scroll to position [101, 0]
click at [641, 509] on div at bounding box center [646, 514] width 17 height 17
click at [641, 509] on input "Rhythm" at bounding box center [646, 514] width 17 height 17
radio input "true"
click at [930, 634] on button "SUBMIT" at bounding box center [898, 632] width 139 height 33
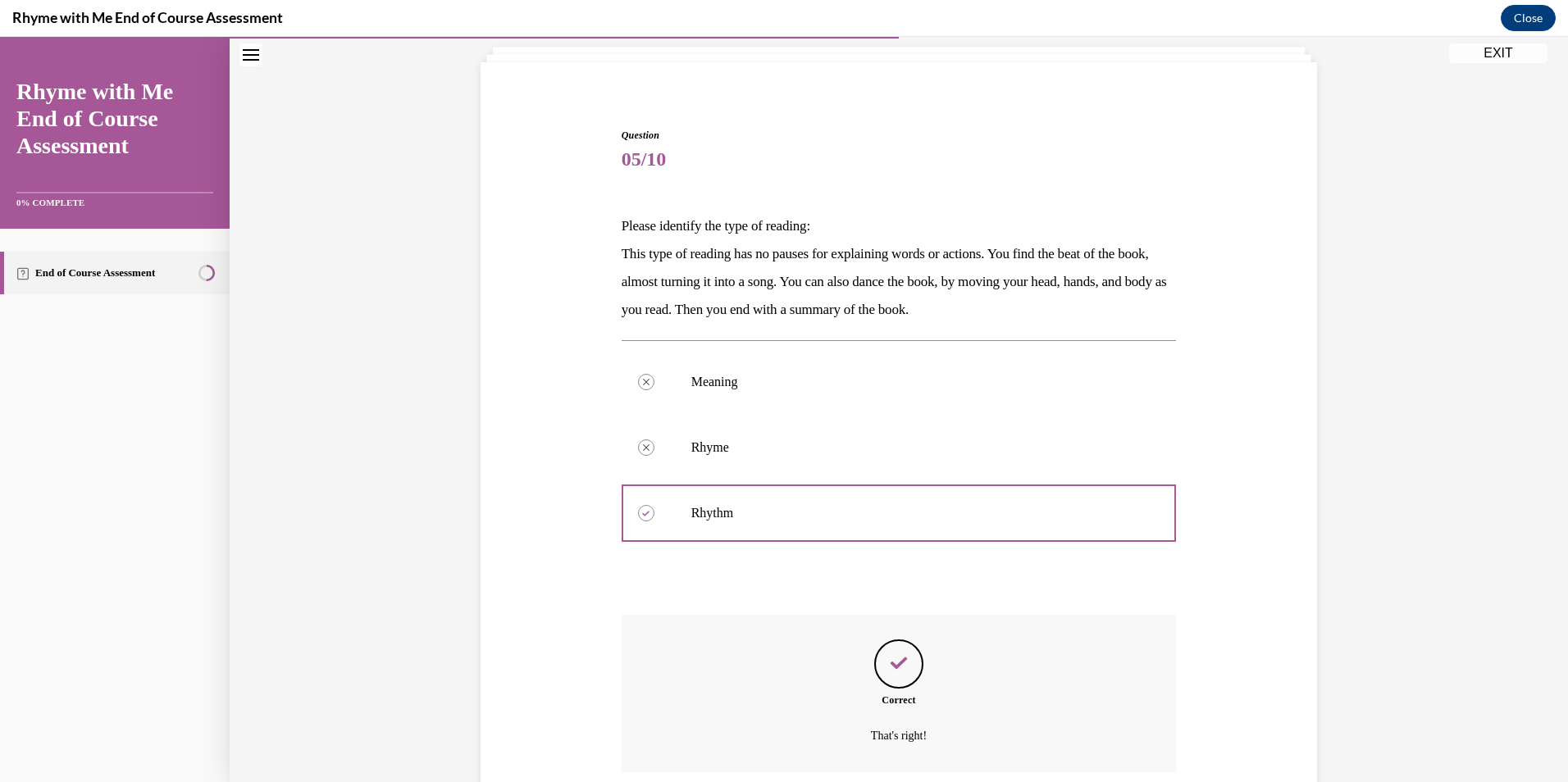
scroll to position [233, 0]
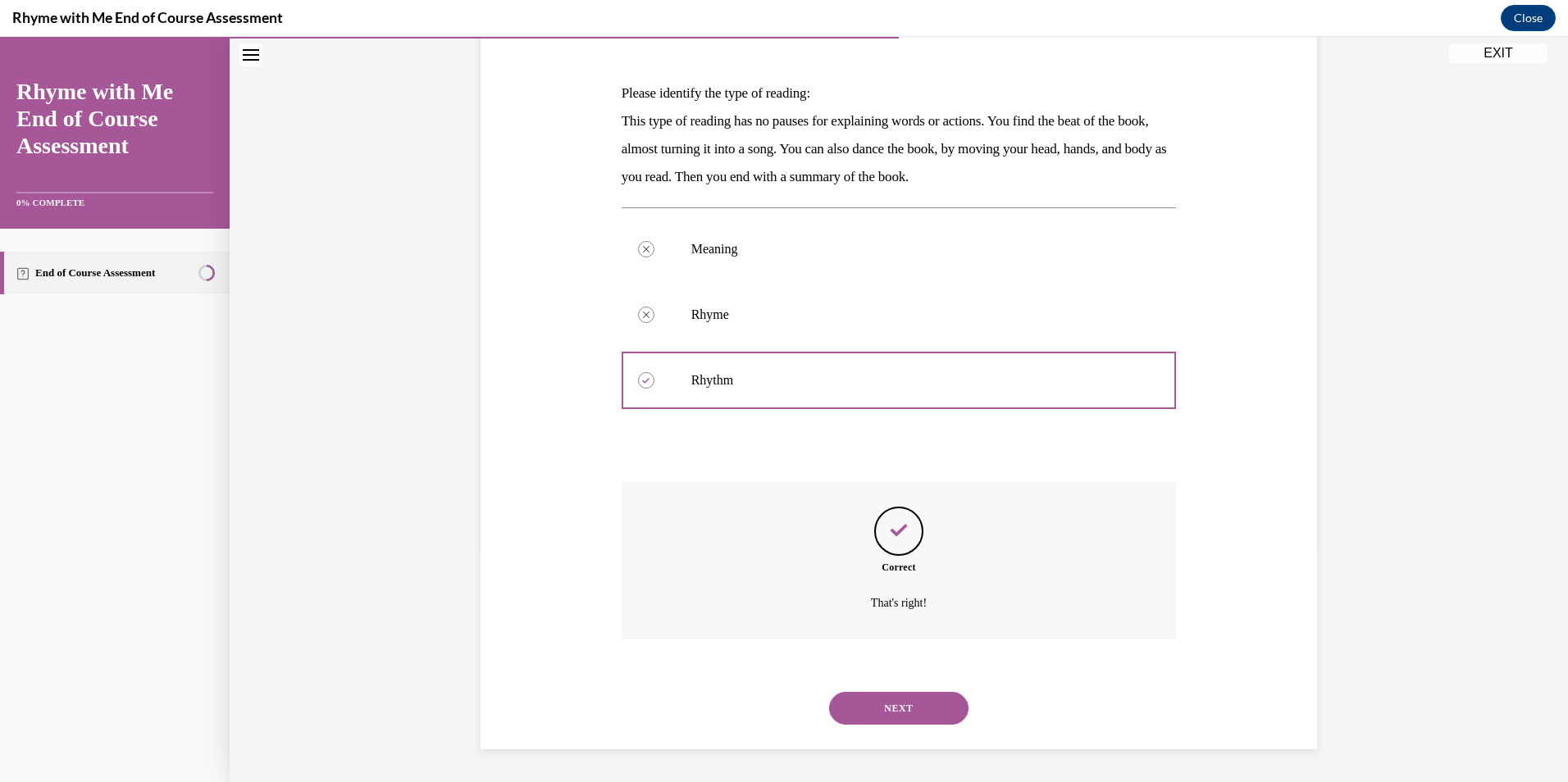
click at [913, 709] on button "NEXT" at bounding box center [898, 709] width 139 height 33
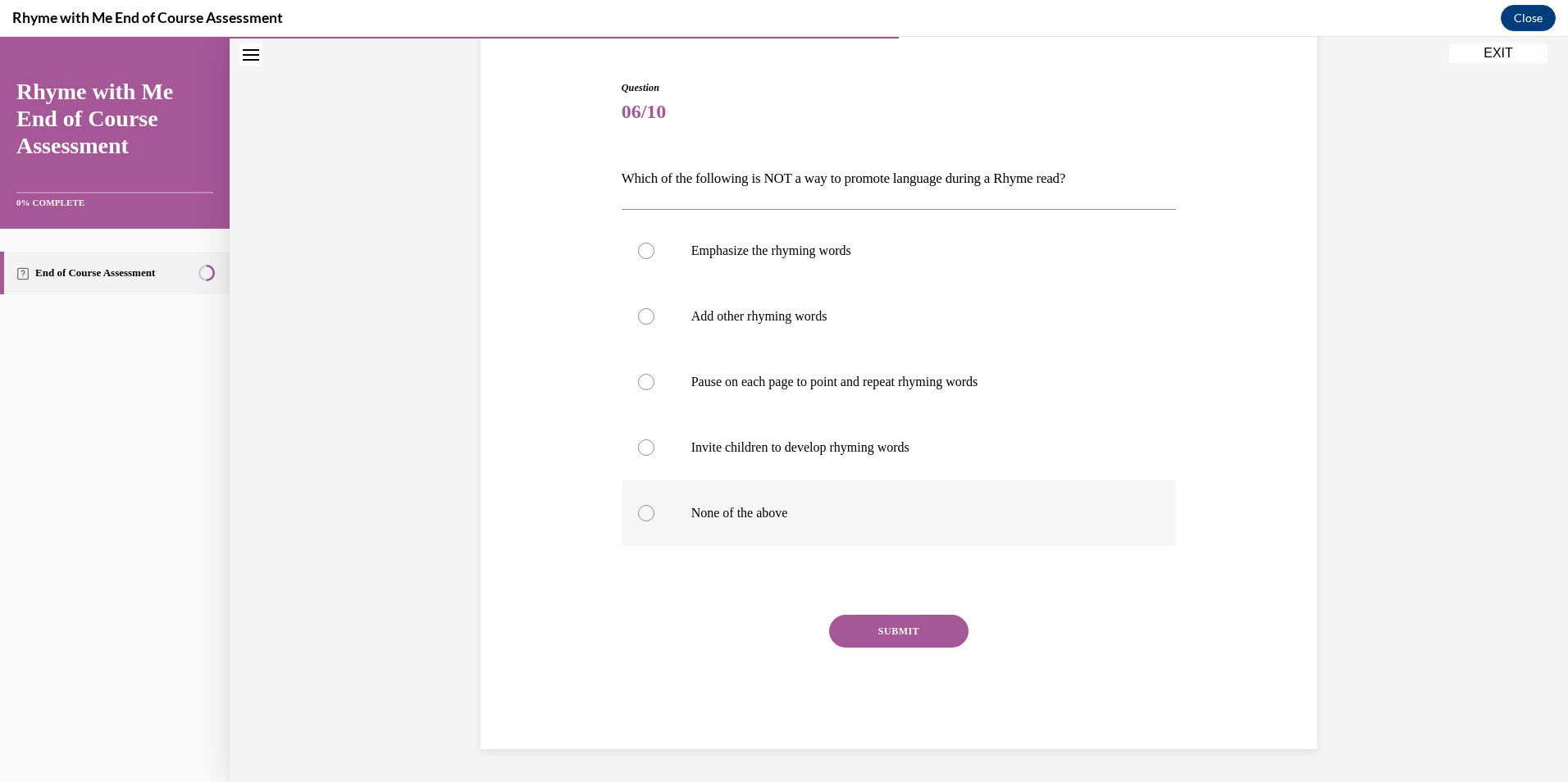
click at [638, 515] on div at bounding box center [646, 514] width 17 height 17
click at [638, 515] on input "None of the above" at bounding box center [646, 514] width 17 height 17
radio input "true"
click at [890, 626] on button "SUBMIT" at bounding box center [898, 632] width 139 height 33
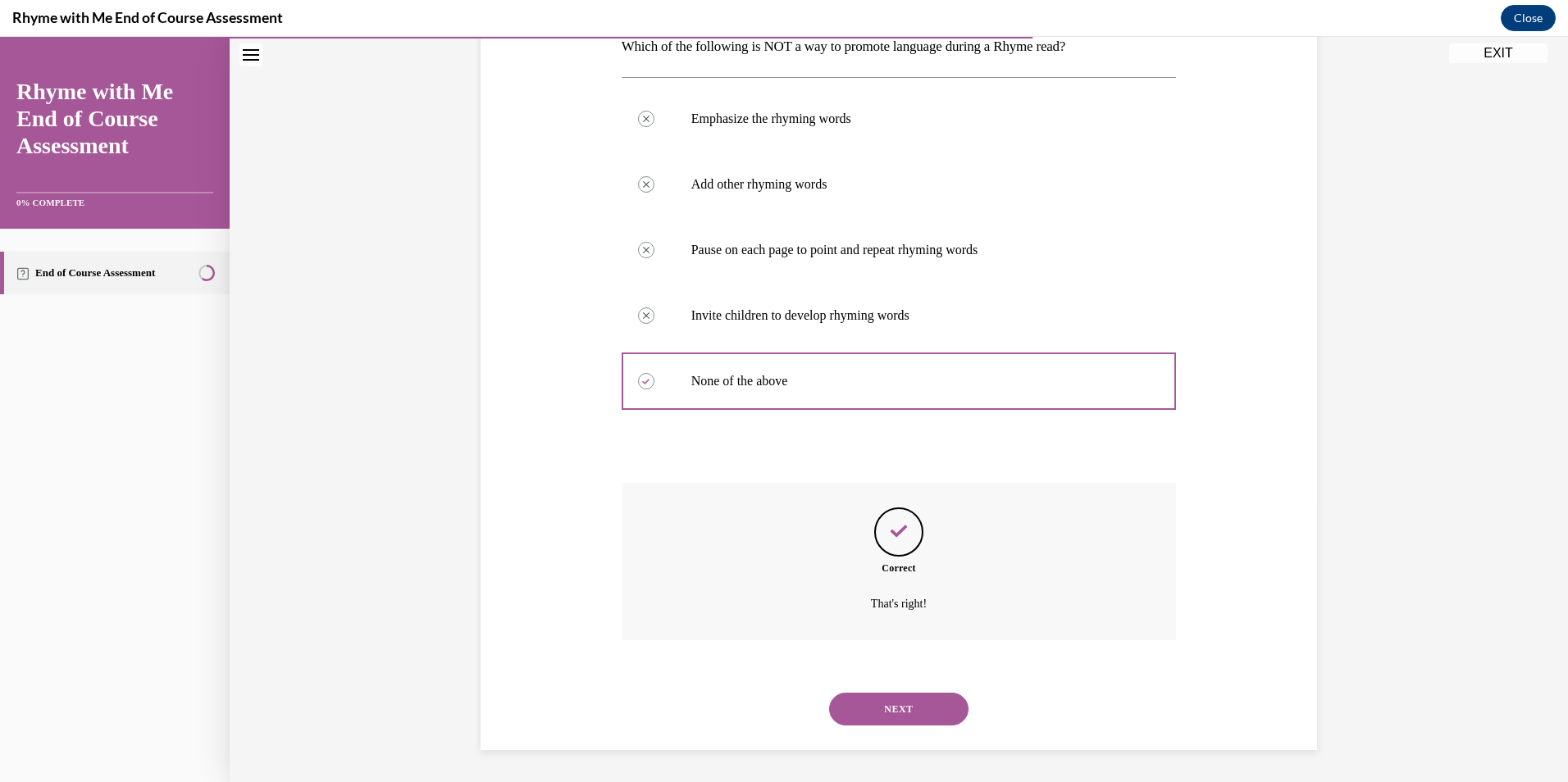
scroll to position [280, 0]
click at [884, 705] on button "NEXT" at bounding box center [898, 709] width 139 height 33
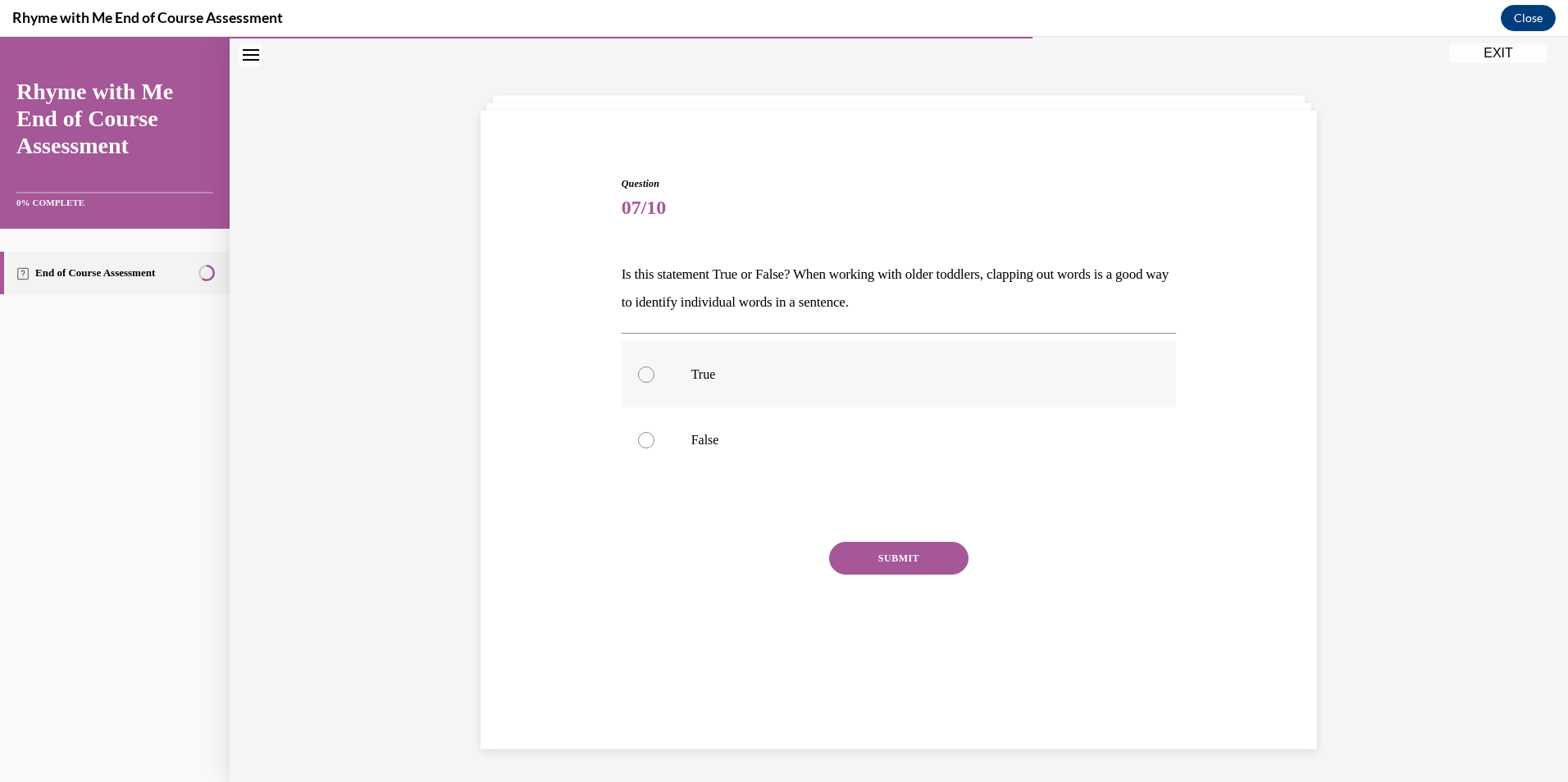
click at [631, 375] on label "True" at bounding box center [899, 374] width 555 height 65
click at [638, 375] on input "True" at bounding box center [646, 375] width 17 height 17
radio input "true"
click at [878, 564] on button "SUBMIT" at bounding box center [898, 559] width 139 height 33
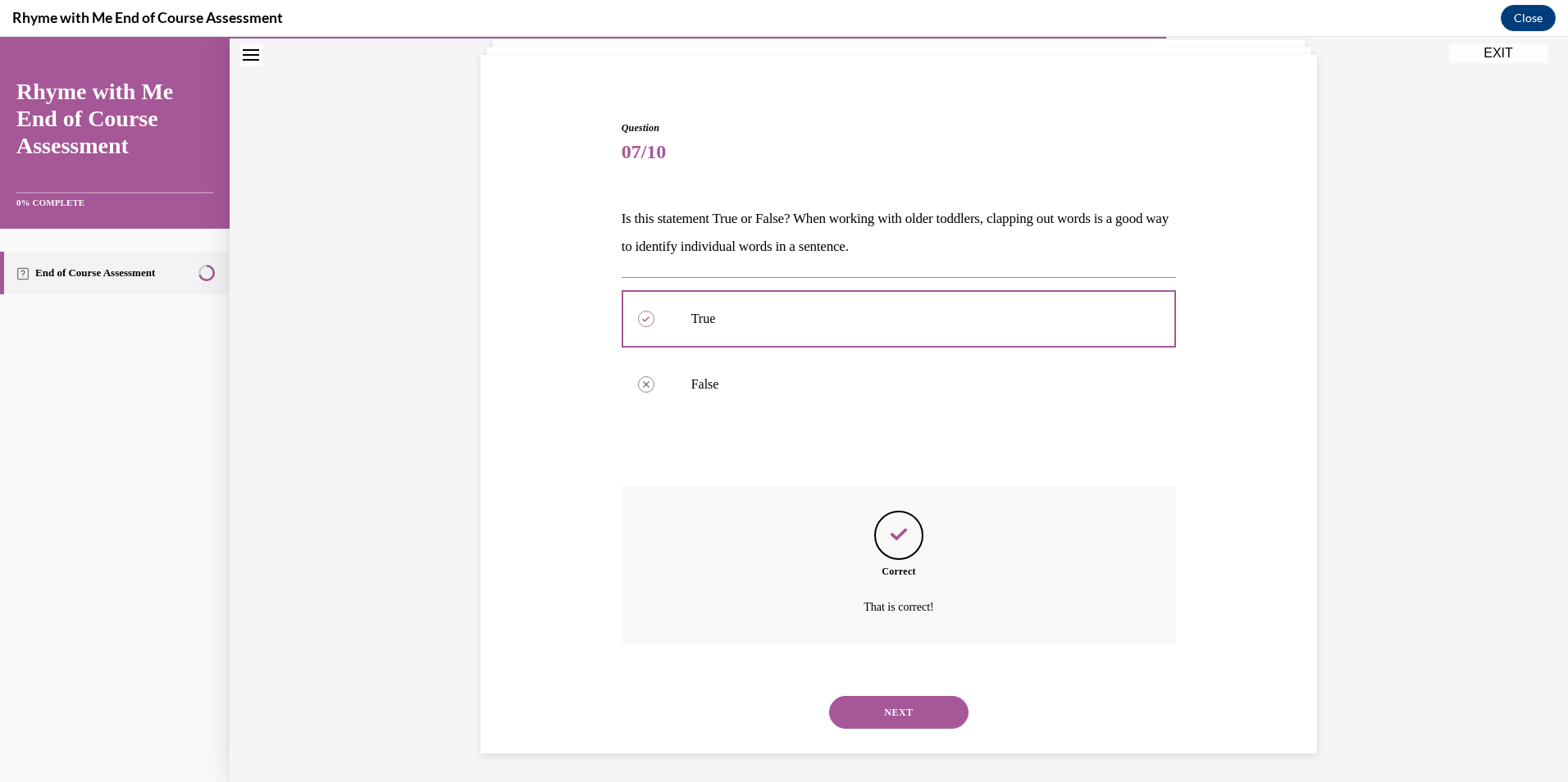
scroll to position [112, 0]
click at [890, 712] on button "NEXT" at bounding box center [898, 709] width 139 height 33
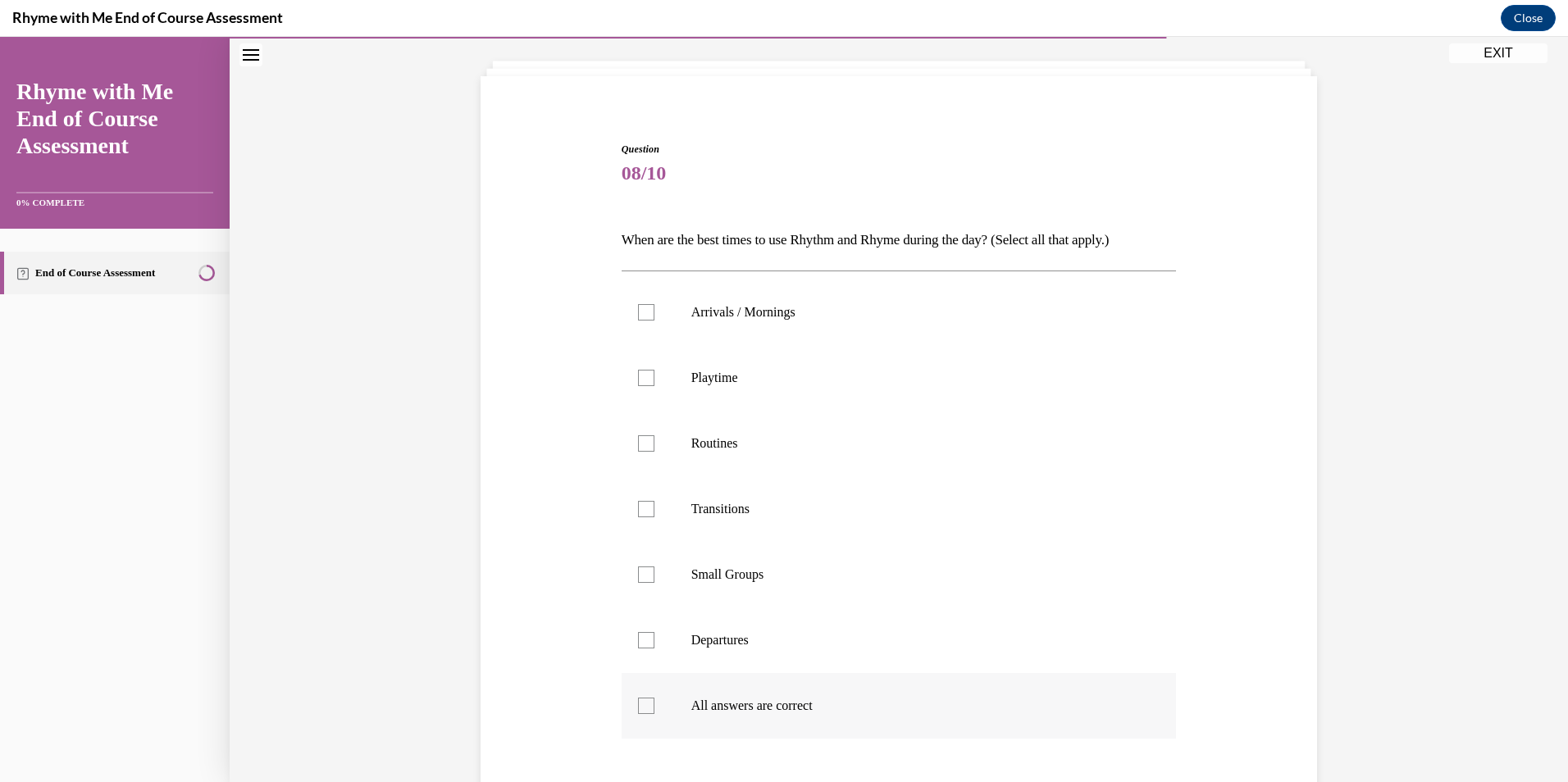
scroll to position [86, 0]
click at [642, 701] on div at bounding box center [646, 706] width 17 height 17
click at [642, 701] on input "All answers are correct" at bounding box center [646, 706] width 17 height 17
checkbox input "true"
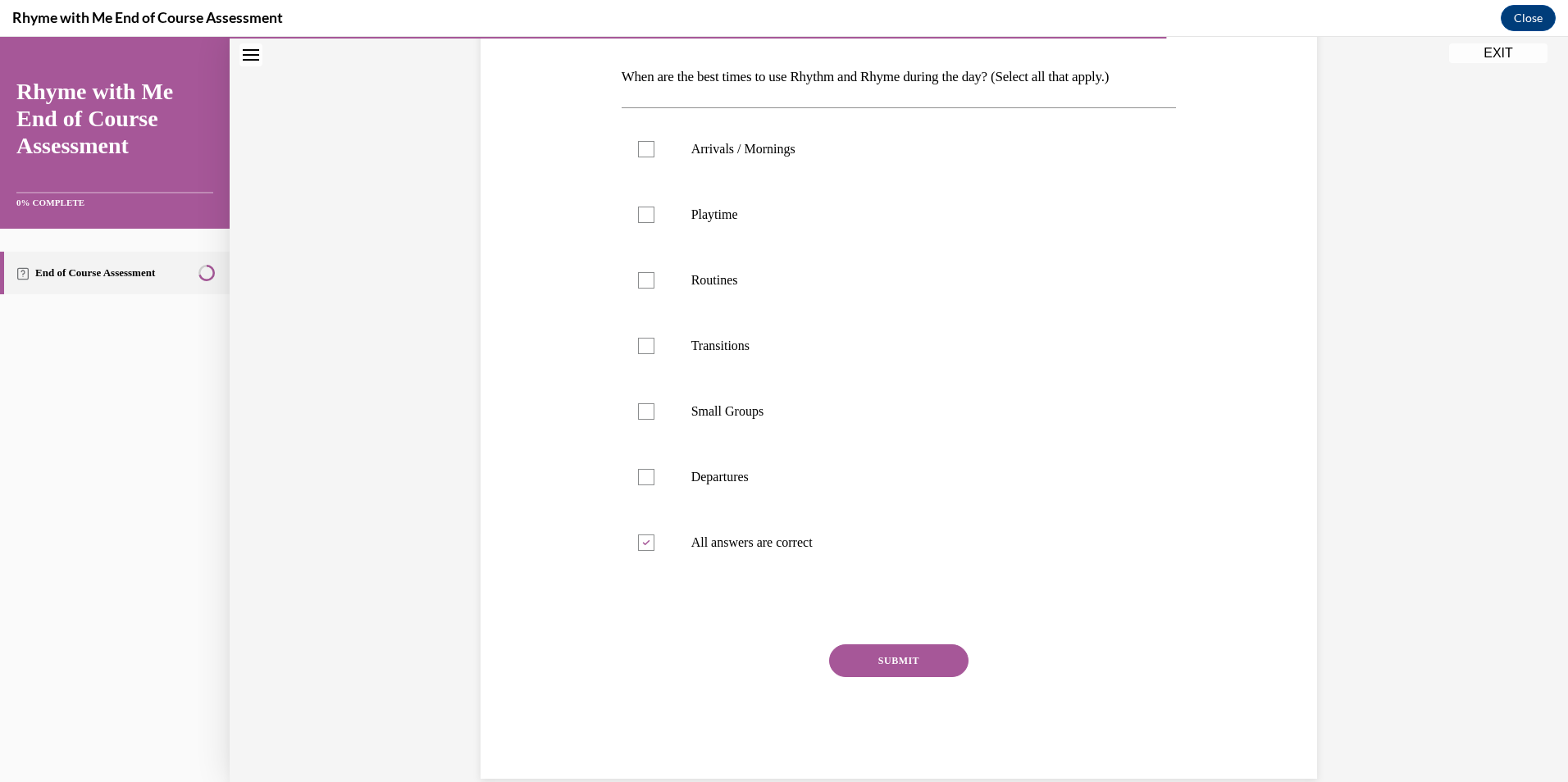
scroll to position [250, 0]
click at [903, 663] on button "SUBMIT" at bounding box center [898, 660] width 139 height 33
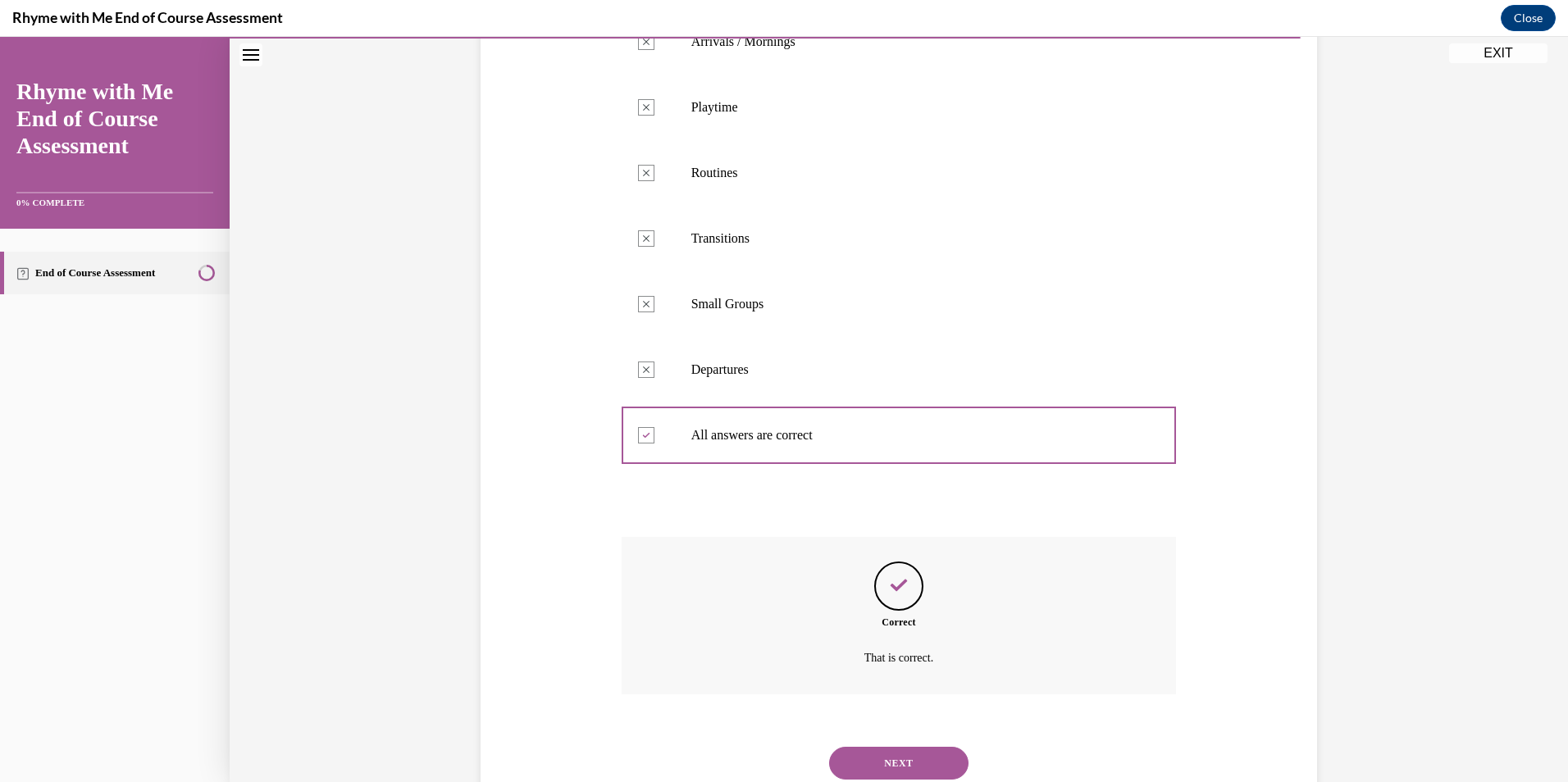
scroll to position [411, 0]
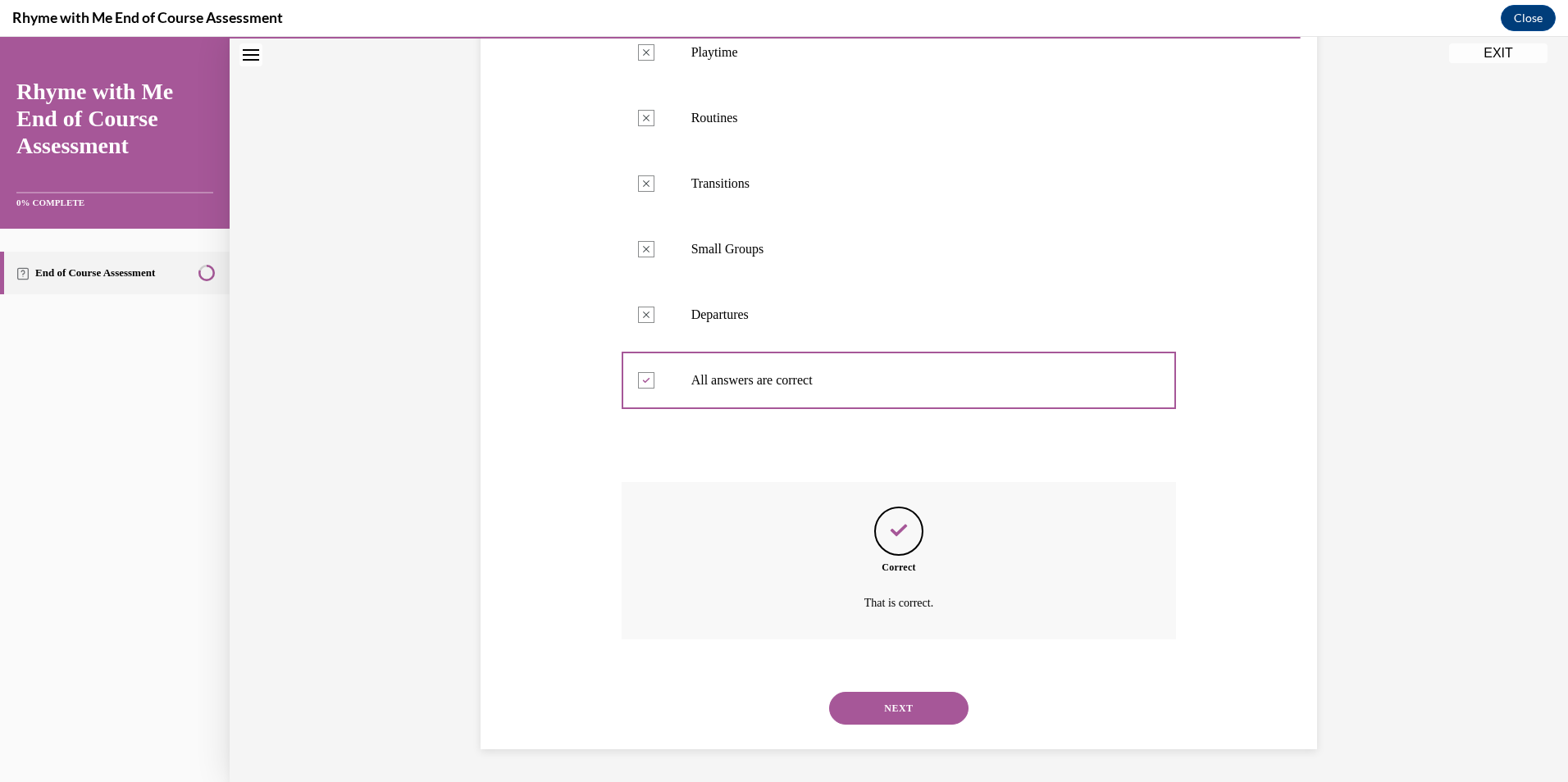
click at [902, 709] on button "NEXT" at bounding box center [898, 709] width 139 height 33
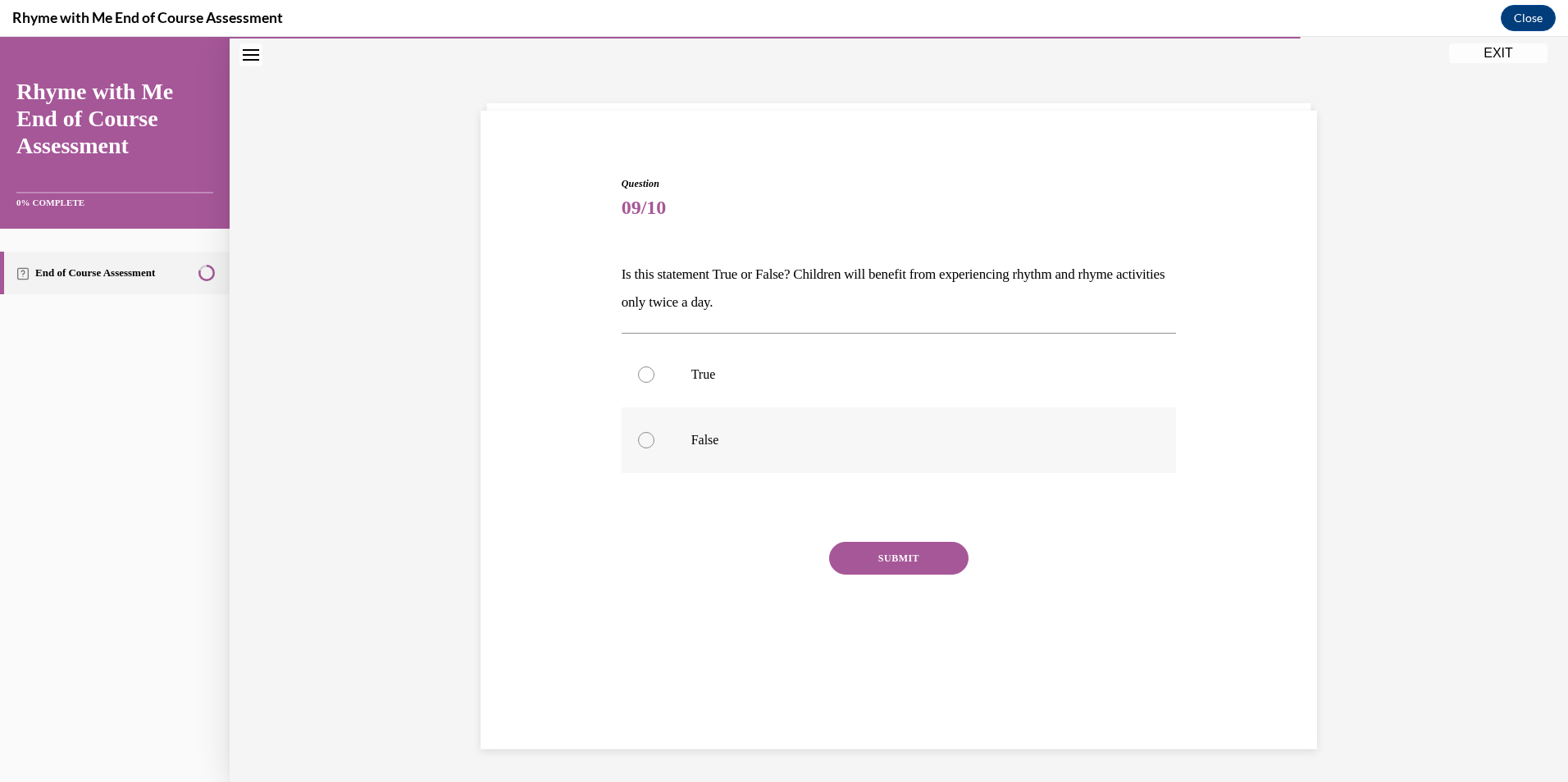
click at [641, 437] on div at bounding box center [646, 441] width 17 height 17
click at [641, 437] on input "False" at bounding box center [646, 441] width 17 height 17
radio input "true"
click at [874, 551] on button "SUBMIT" at bounding box center [898, 559] width 139 height 33
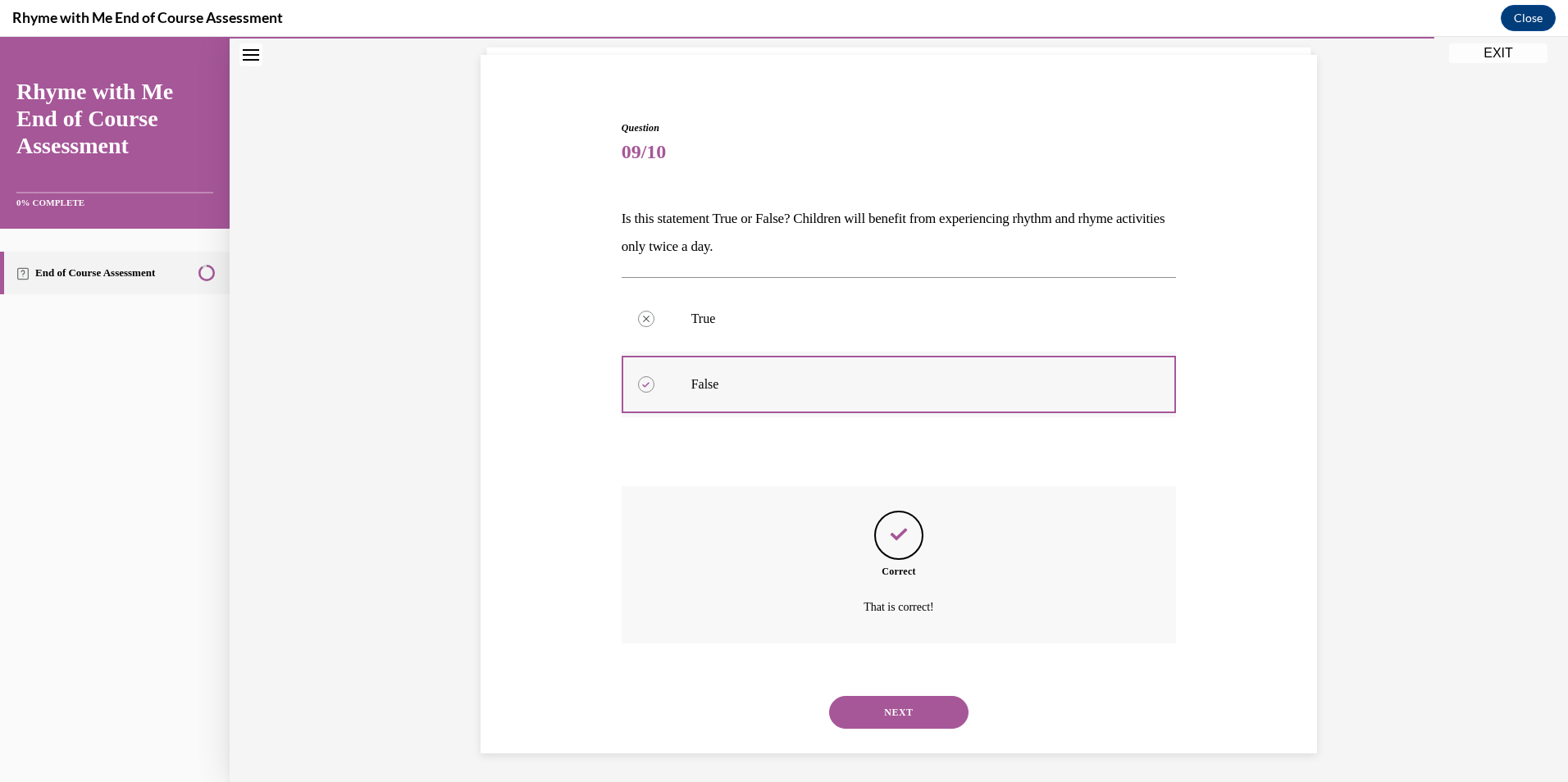
scroll to position [112, 0]
click at [935, 711] on button "NEXT" at bounding box center [898, 709] width 139 height 33
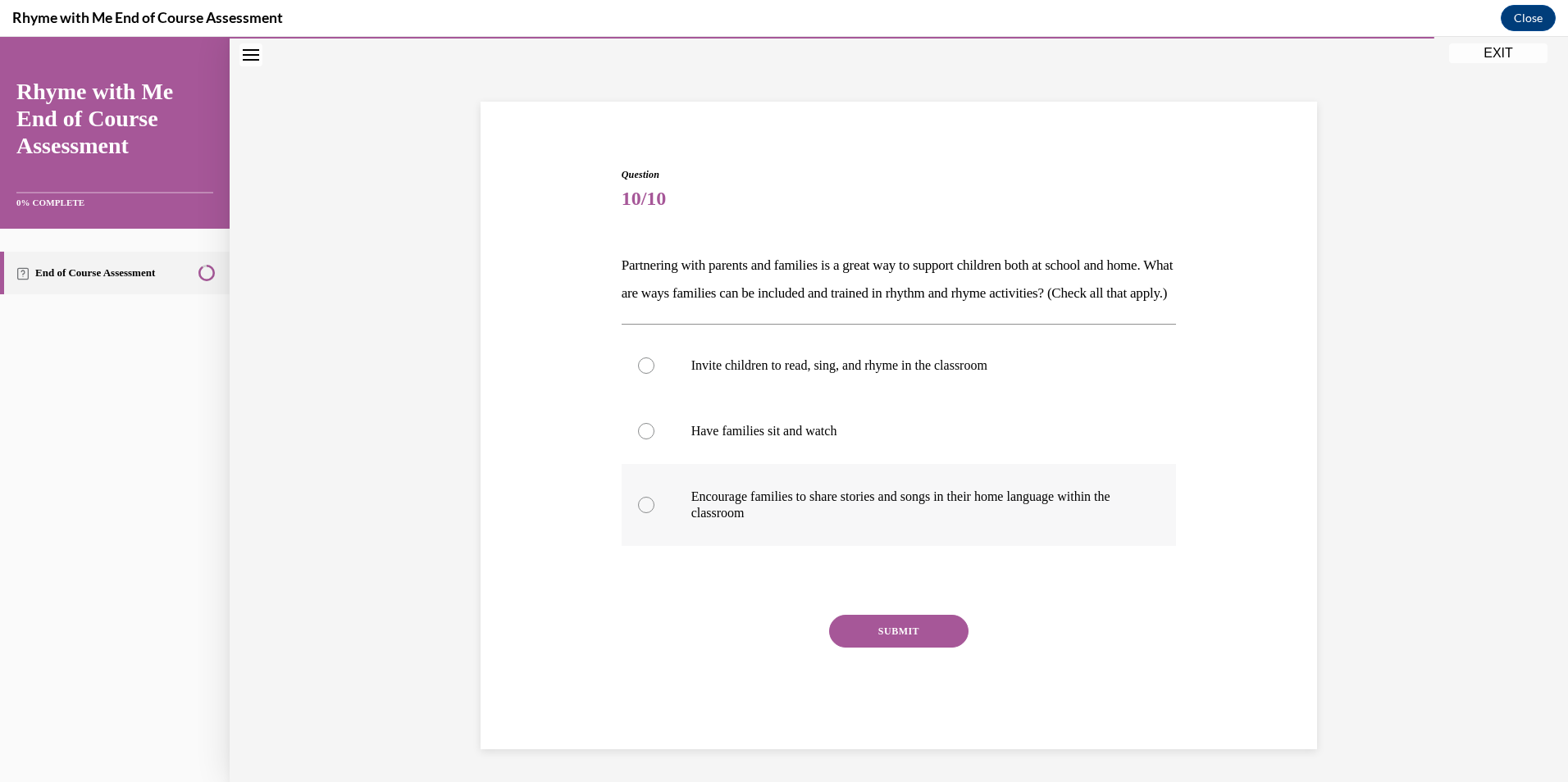
scroll to position [63, 0]
click at [643, 374] on div at bounding box center [646, 366] width 17 height 17
click at [643, 374] on input "Invite children to read, sing, and rhyme in the classroom" at bounding box center [646, 366] width 17 height 17
radio input "true"
click at [641, 514] on div at bounding box center [646, 505] width 17 height 17
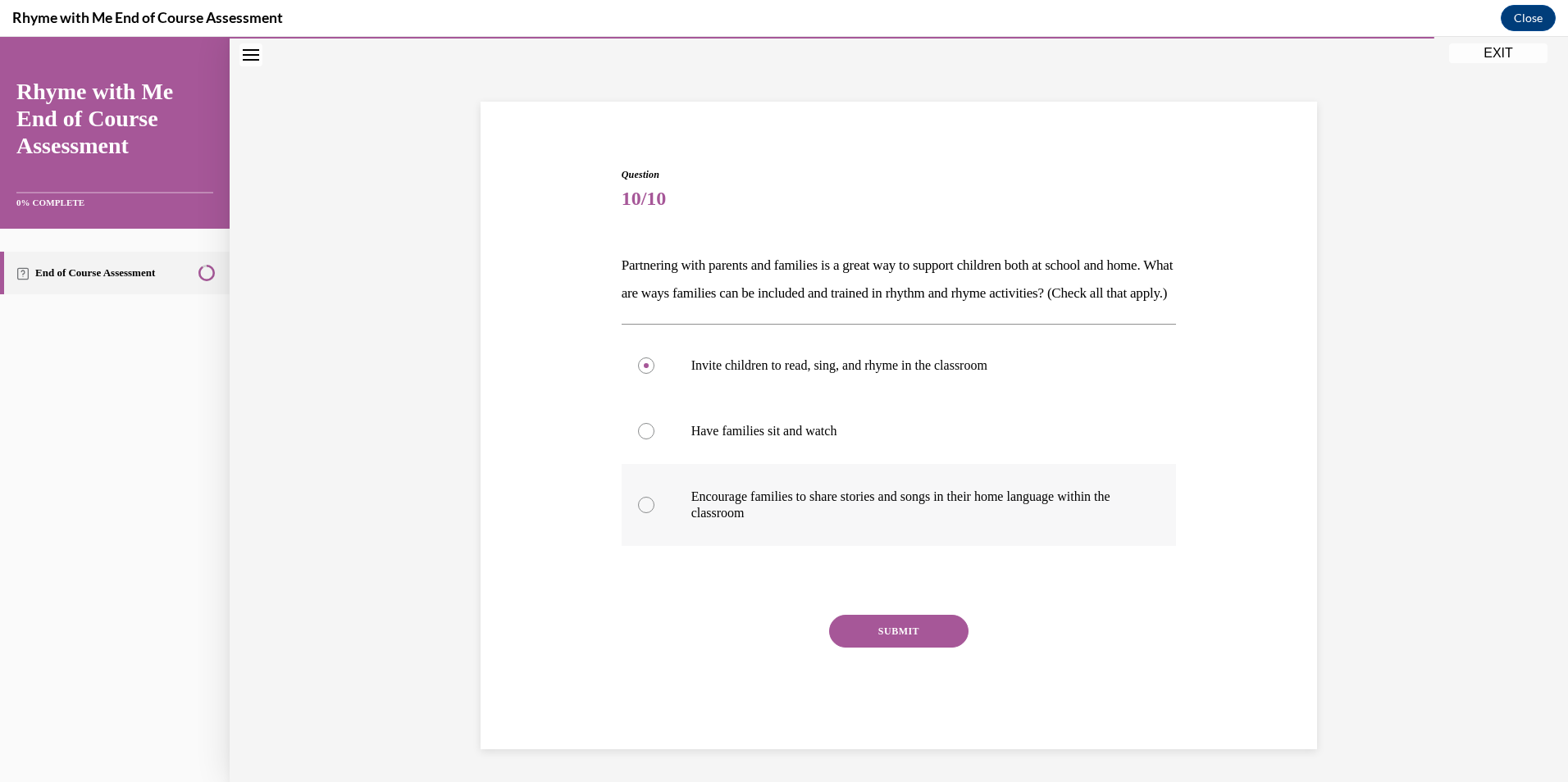
click at [641, 514] on input "Encourage families to share stories and songs in their home language within the…" at bounding box center [646, 505] width 17 height 17
radio input "true"
click at [889, 648] on button "SUBMIT" at bounding box center [898, 632] width 139 height 33
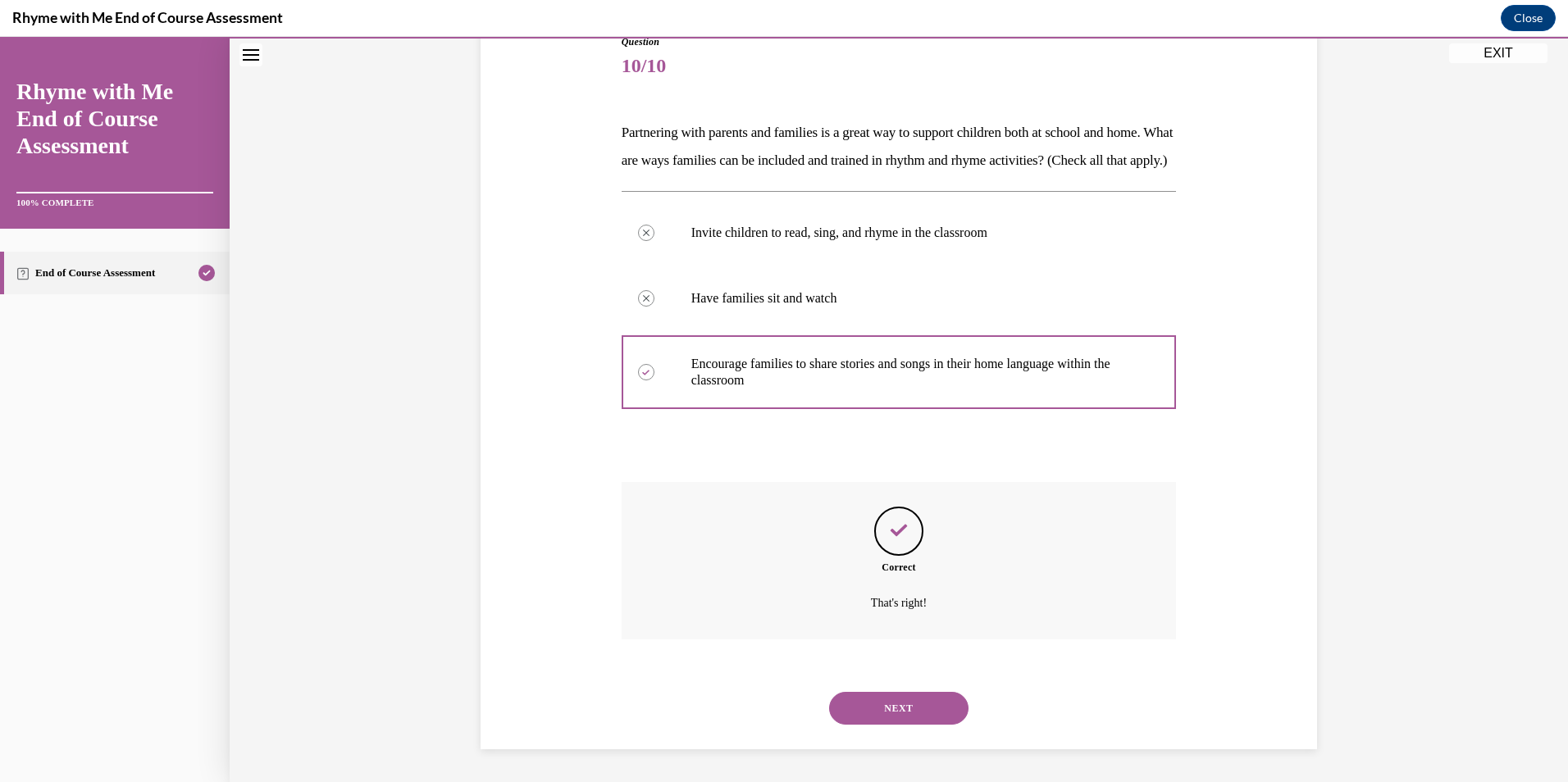
scroll to position [221, 0]
click at [895, 700] on button "NEXT" at bounding box center [898, 709] width 139 height 33
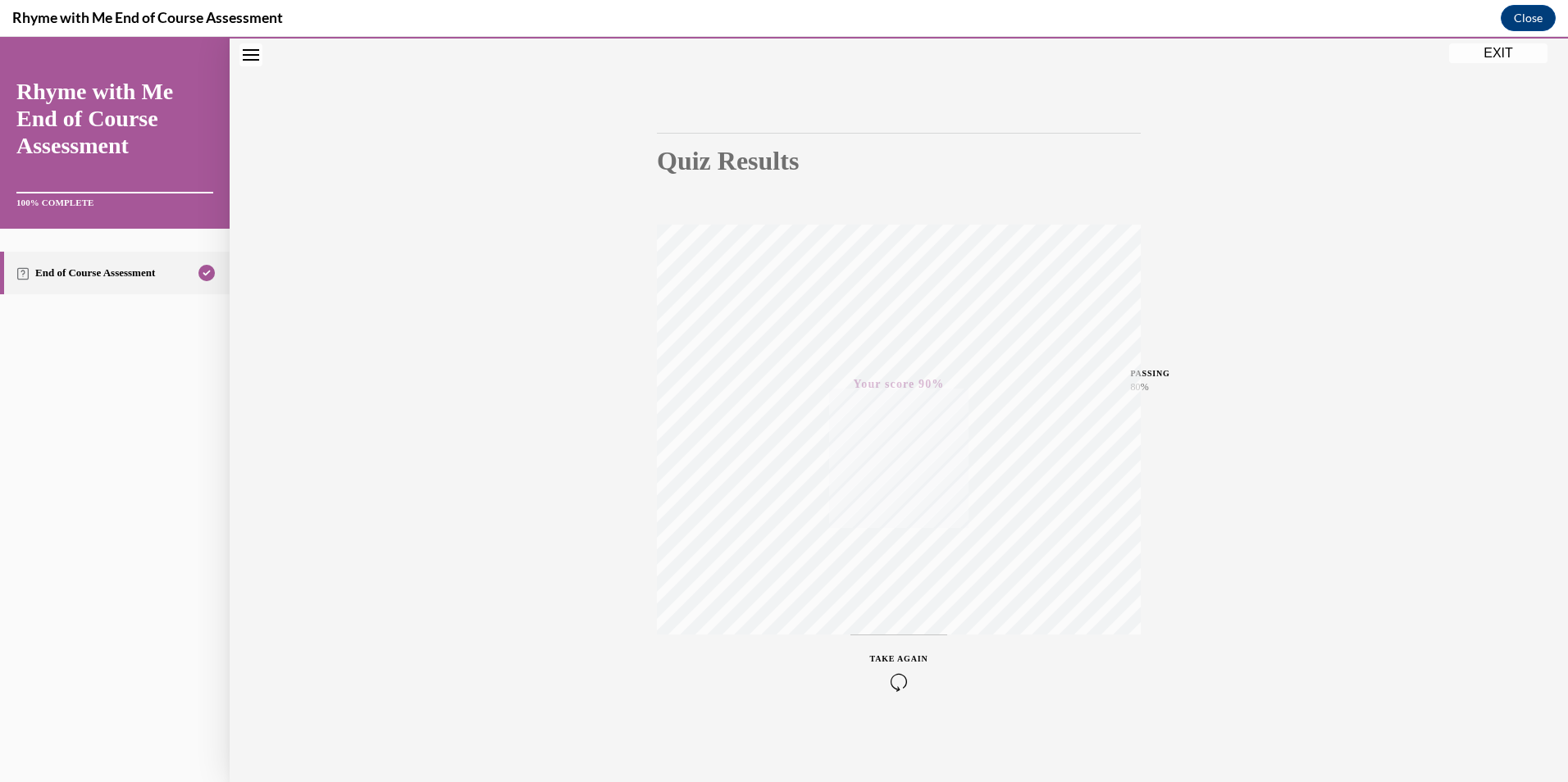
click at [1490, 58] on button "EXIT" at bounding box center [1498, 53] width 99 height 19
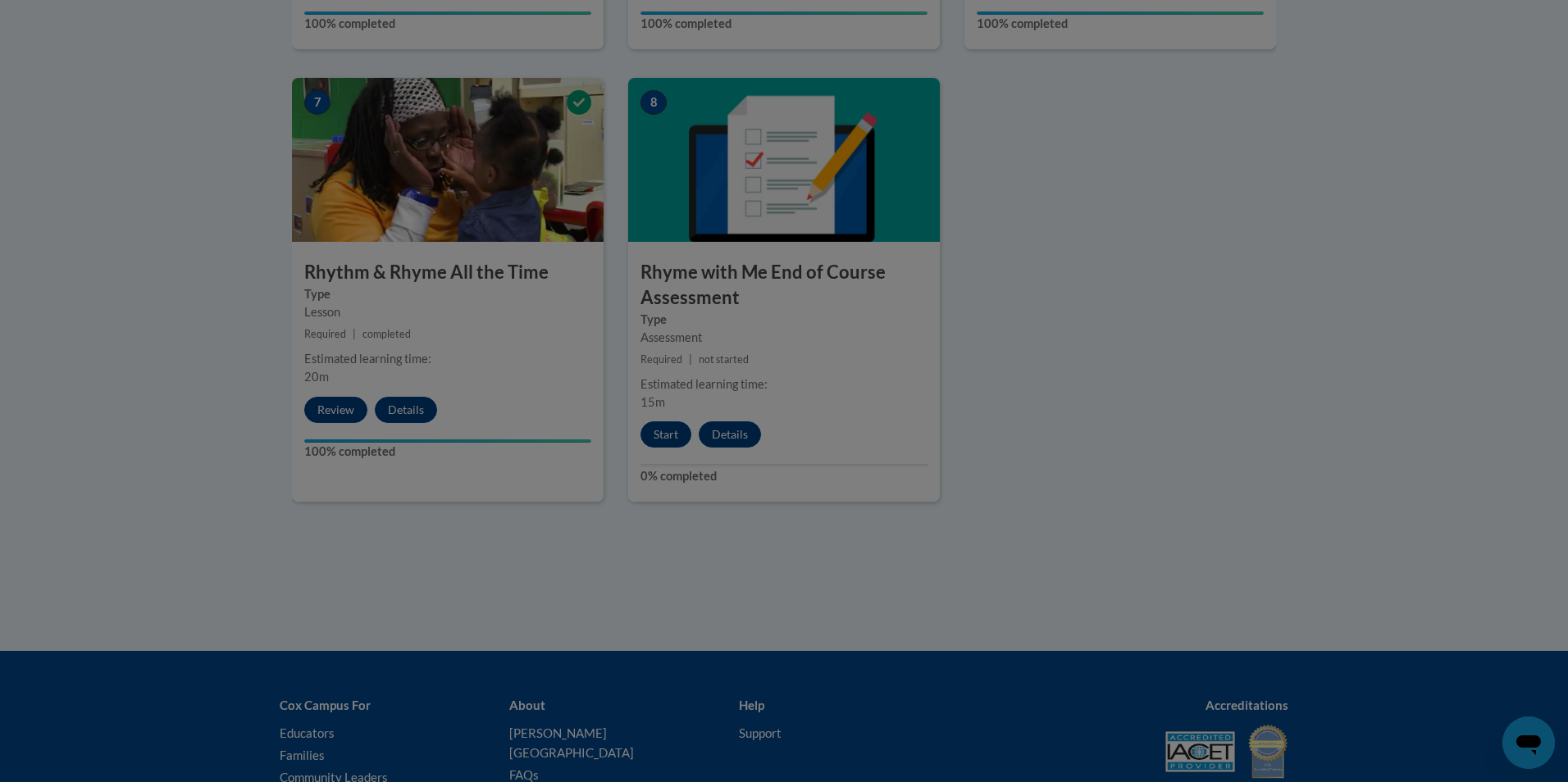
scroll to position [0, 0]
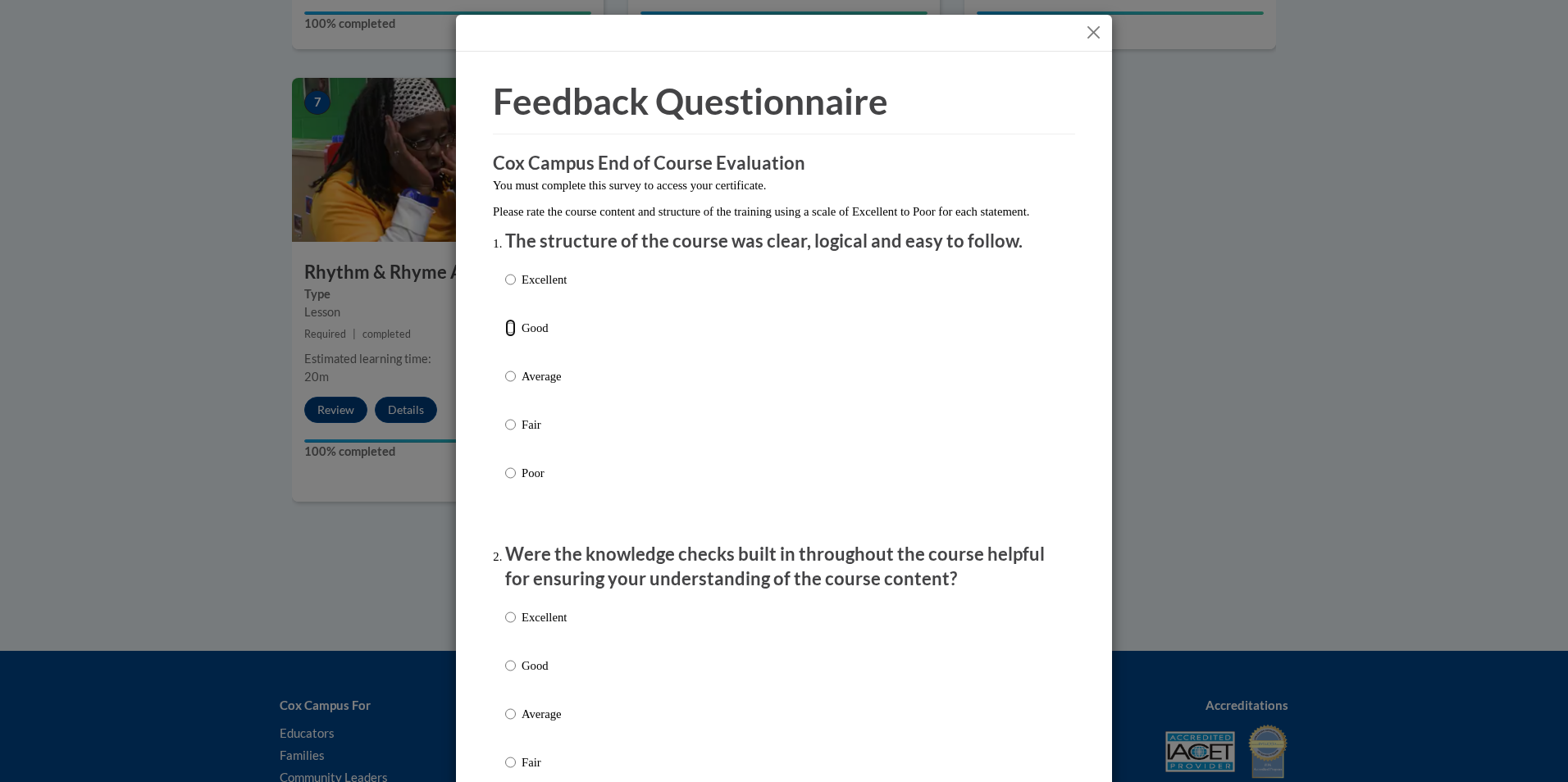
click at [507, 338] on input "Good" at bounding box center [511, 328] width 11 height 18
radio input "true"
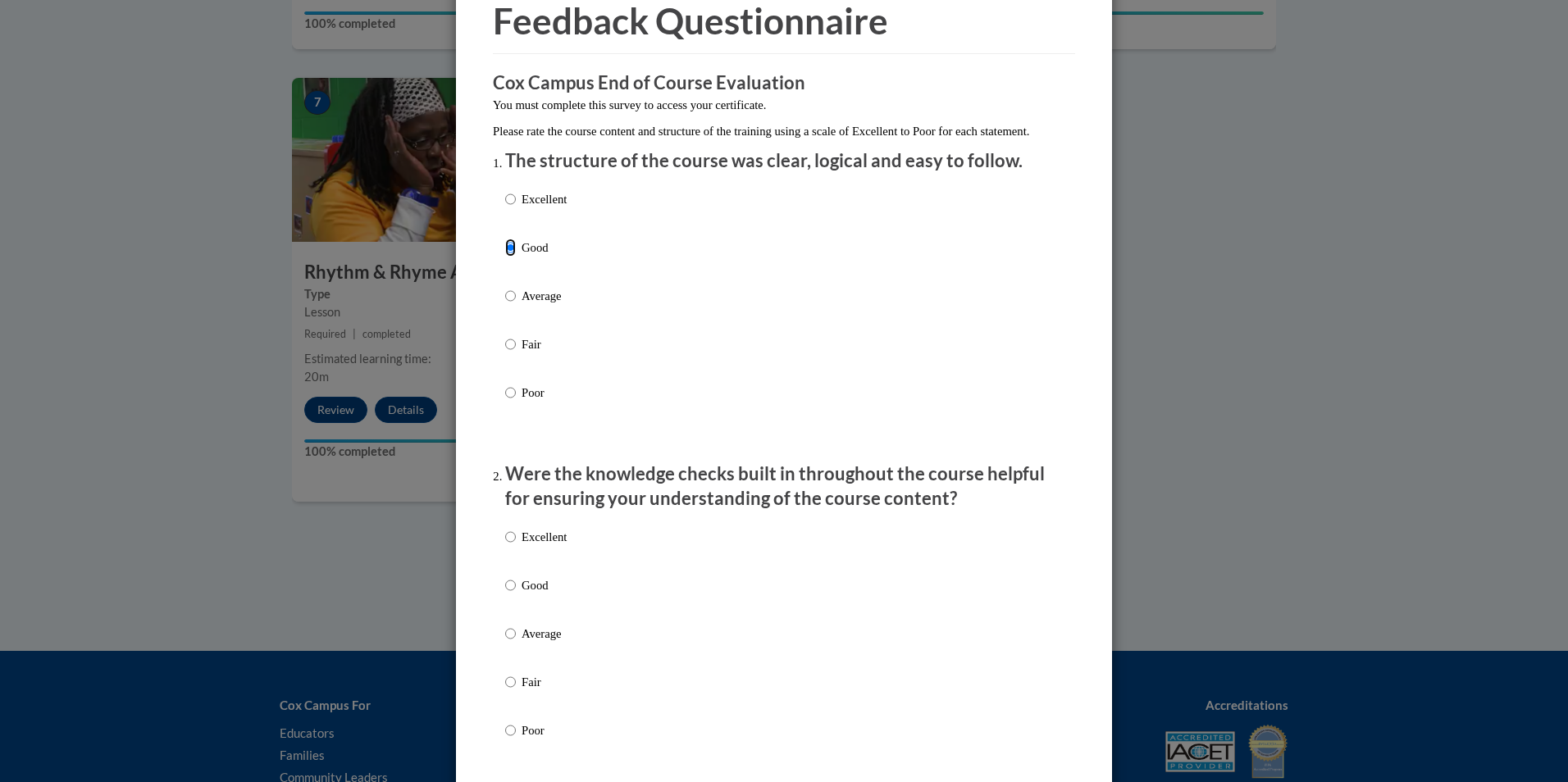
scroll to position [246, 0]
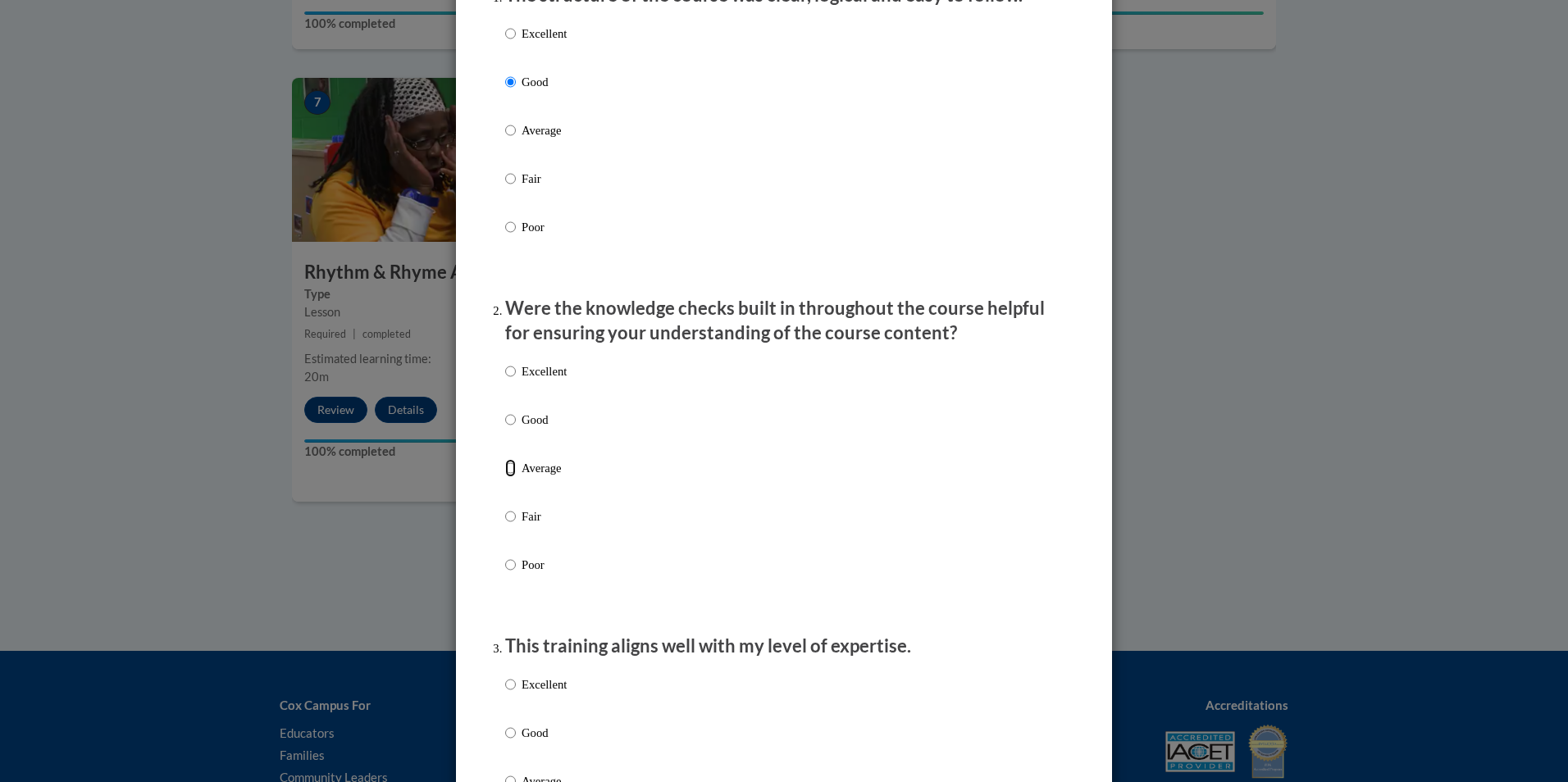
click at [508, 478] on input "Average" at bounding box center [511, 468] width 11 height 18
radio input "true"
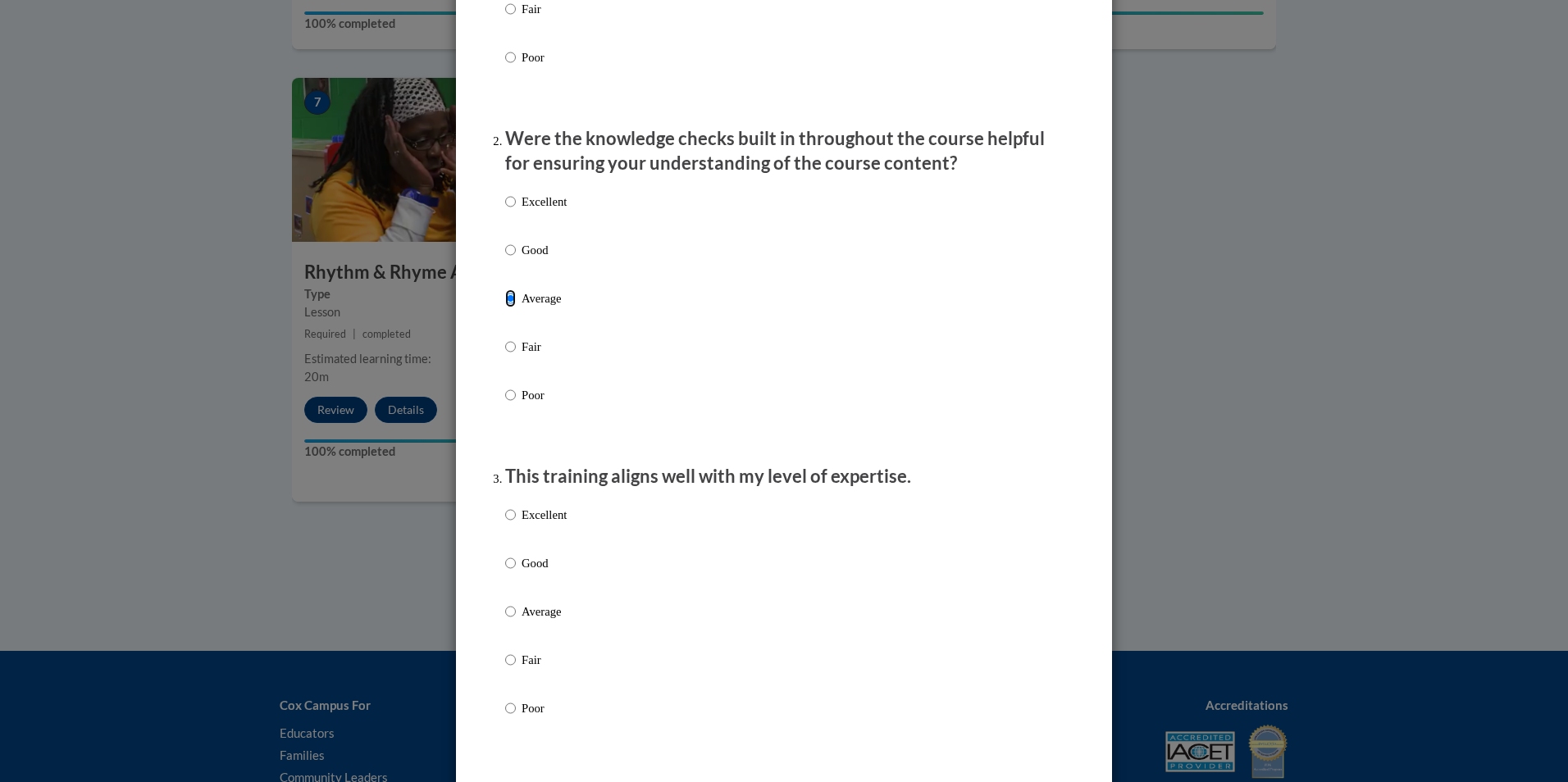
scroll to position [575, 0]
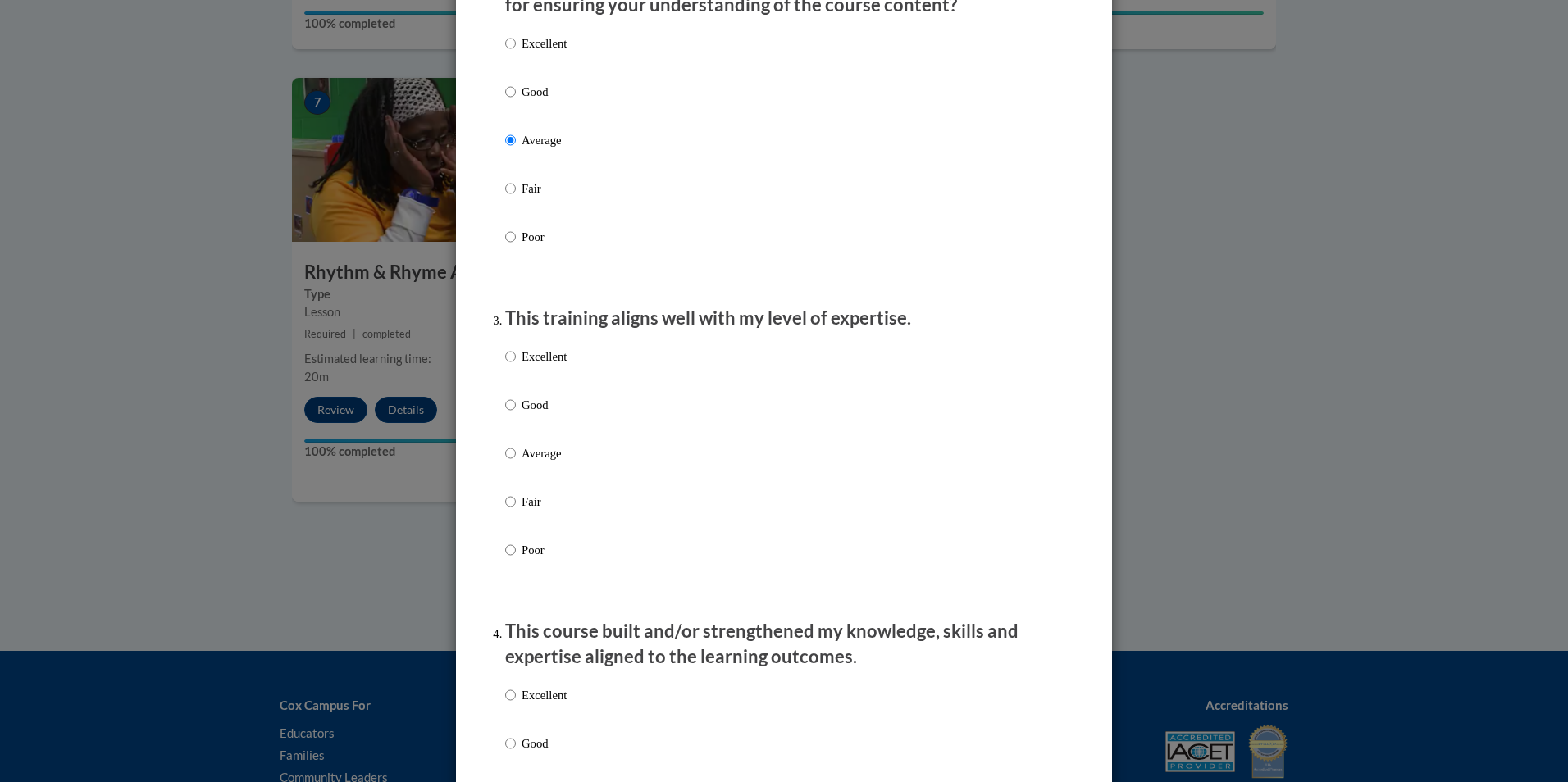
click at [522, 463] on p "Average" at bounding box center [544, 454] width 45 height 18
click at [515, 463] on input "Average" at bounding box center [511, 454] width 11 height 18
radio input "true"
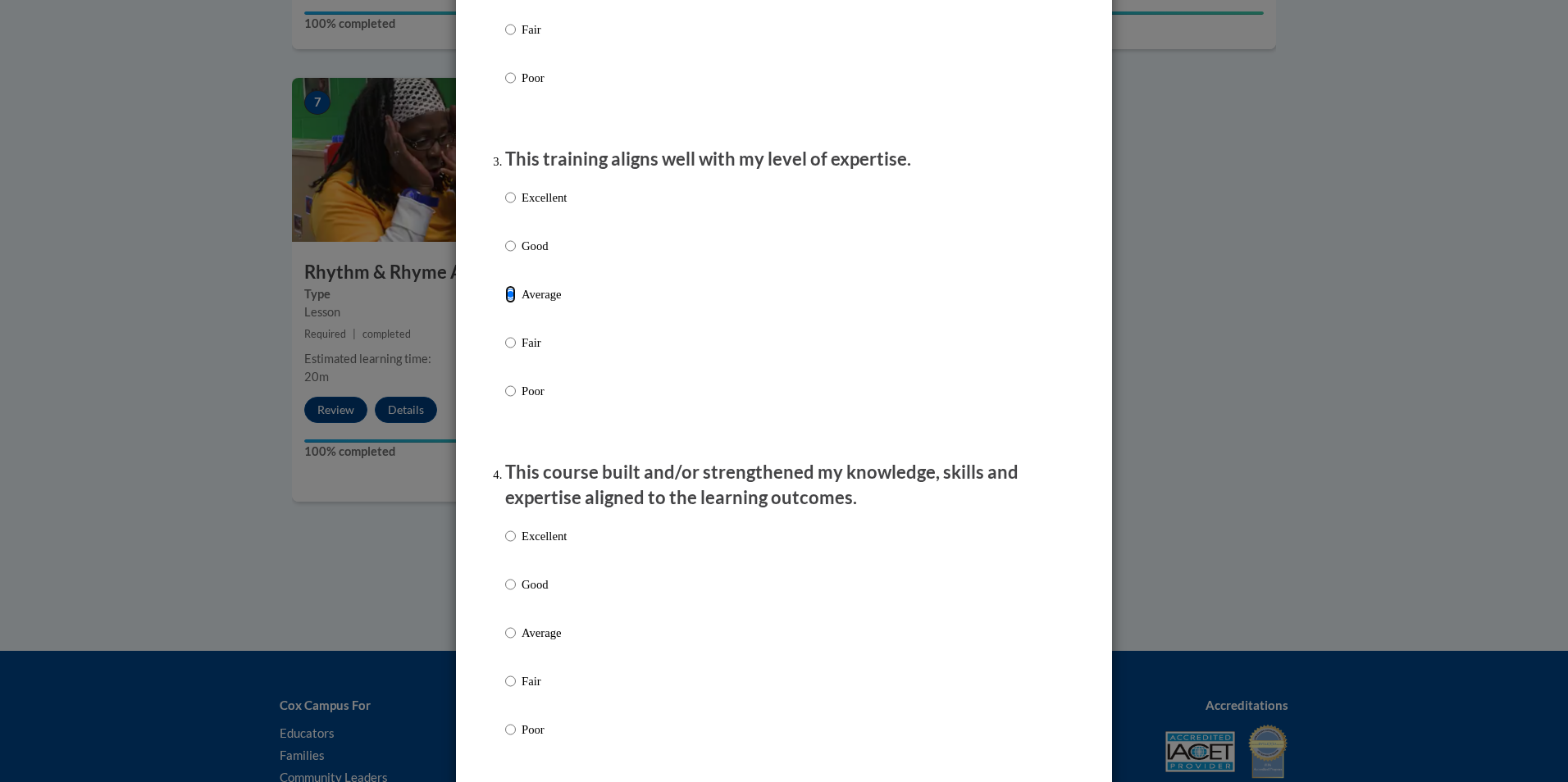
scroll to position [902, 0]
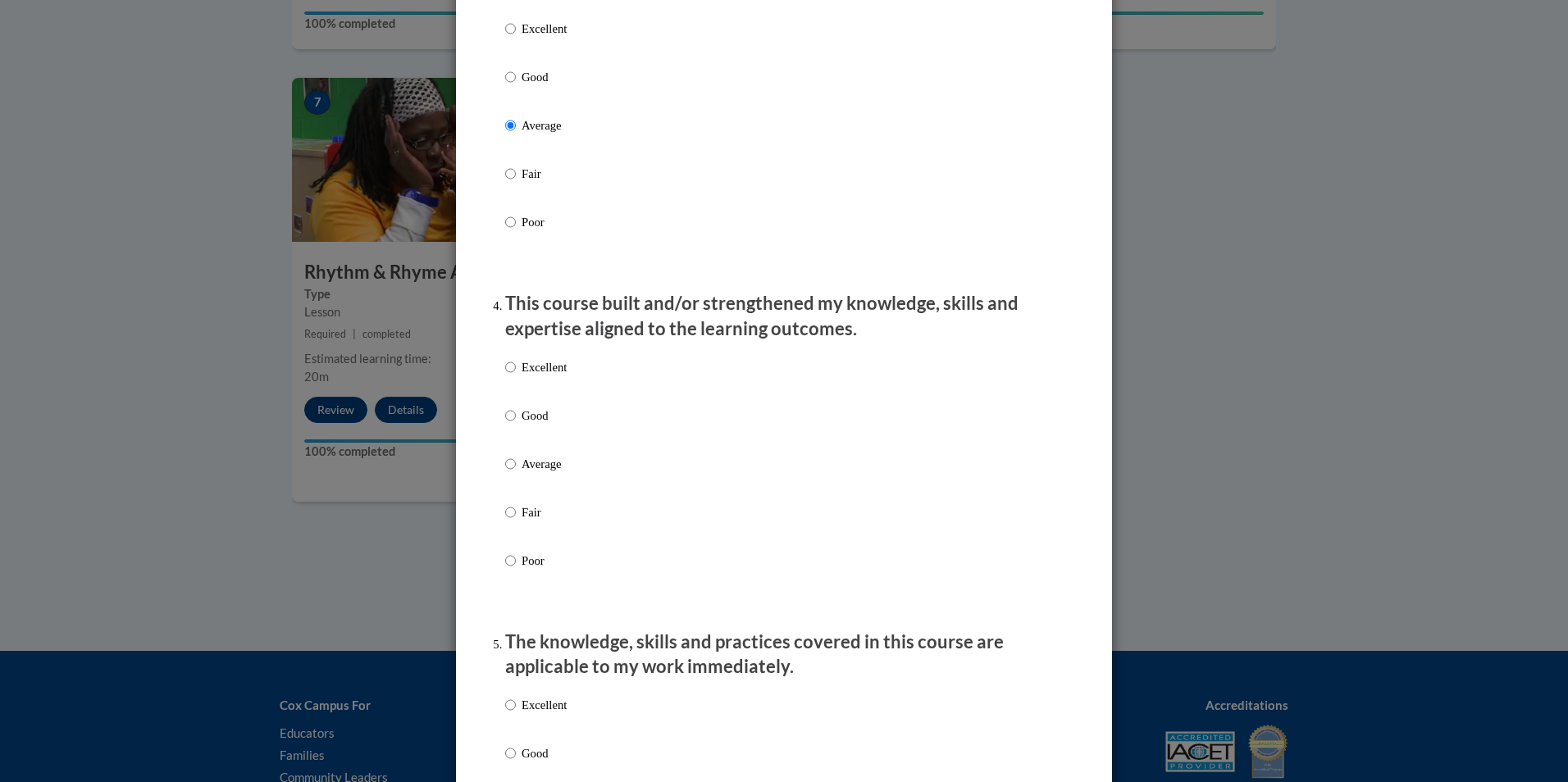
click at [522, 470] on p "Average" at bounding box center [544, 465] width 45 height 18
click at [515, 470] on input "Average" at bounding box center [511, 465] width 11 height 18
radio input "true"
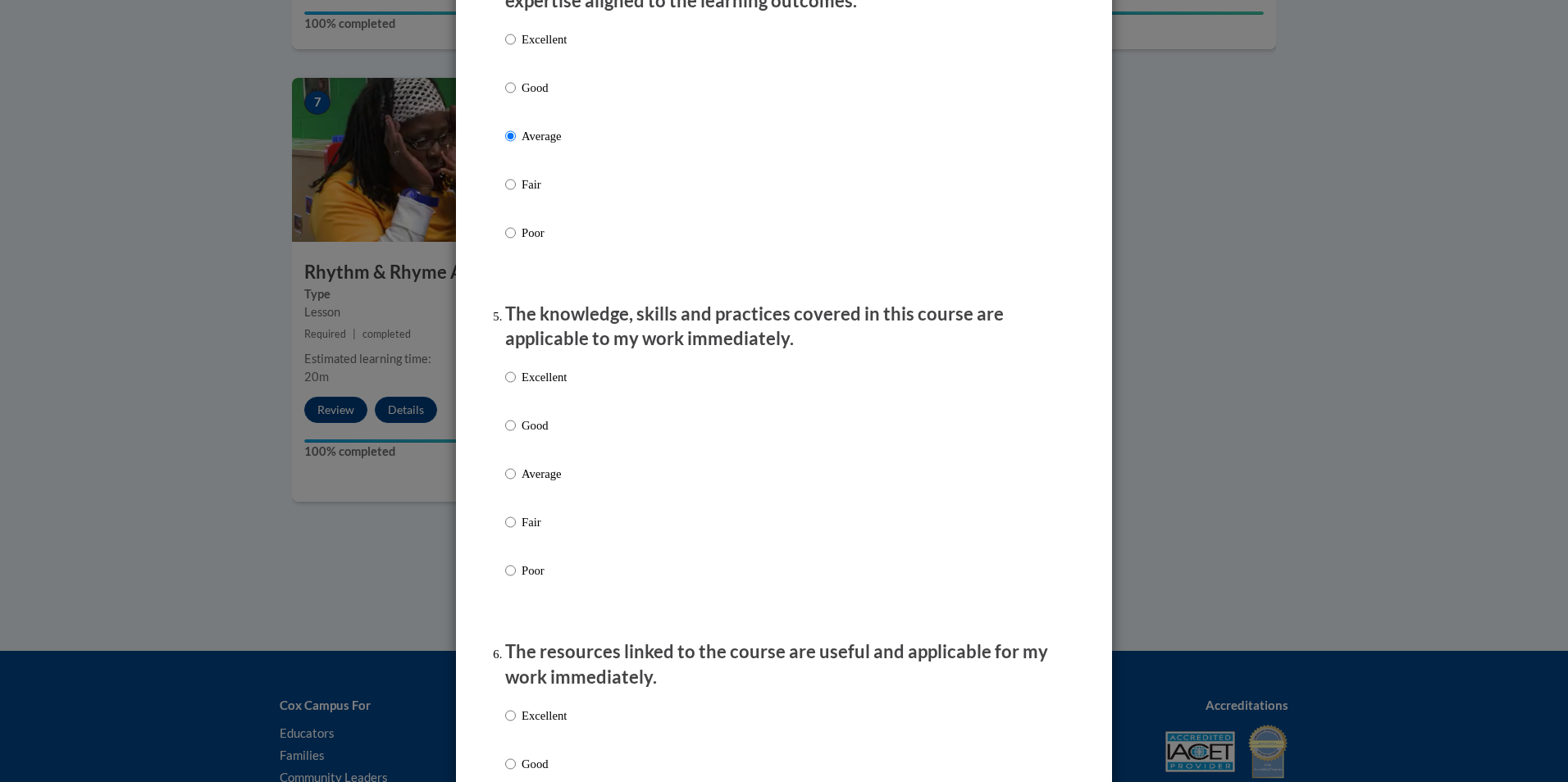
click at [524, 450] on label "Good" at bounding box center [536, 439] width 62 height 44
click at [515, 434] on input "Good" at bounding box center [511, 426] width 11 height 18
radio input "true"
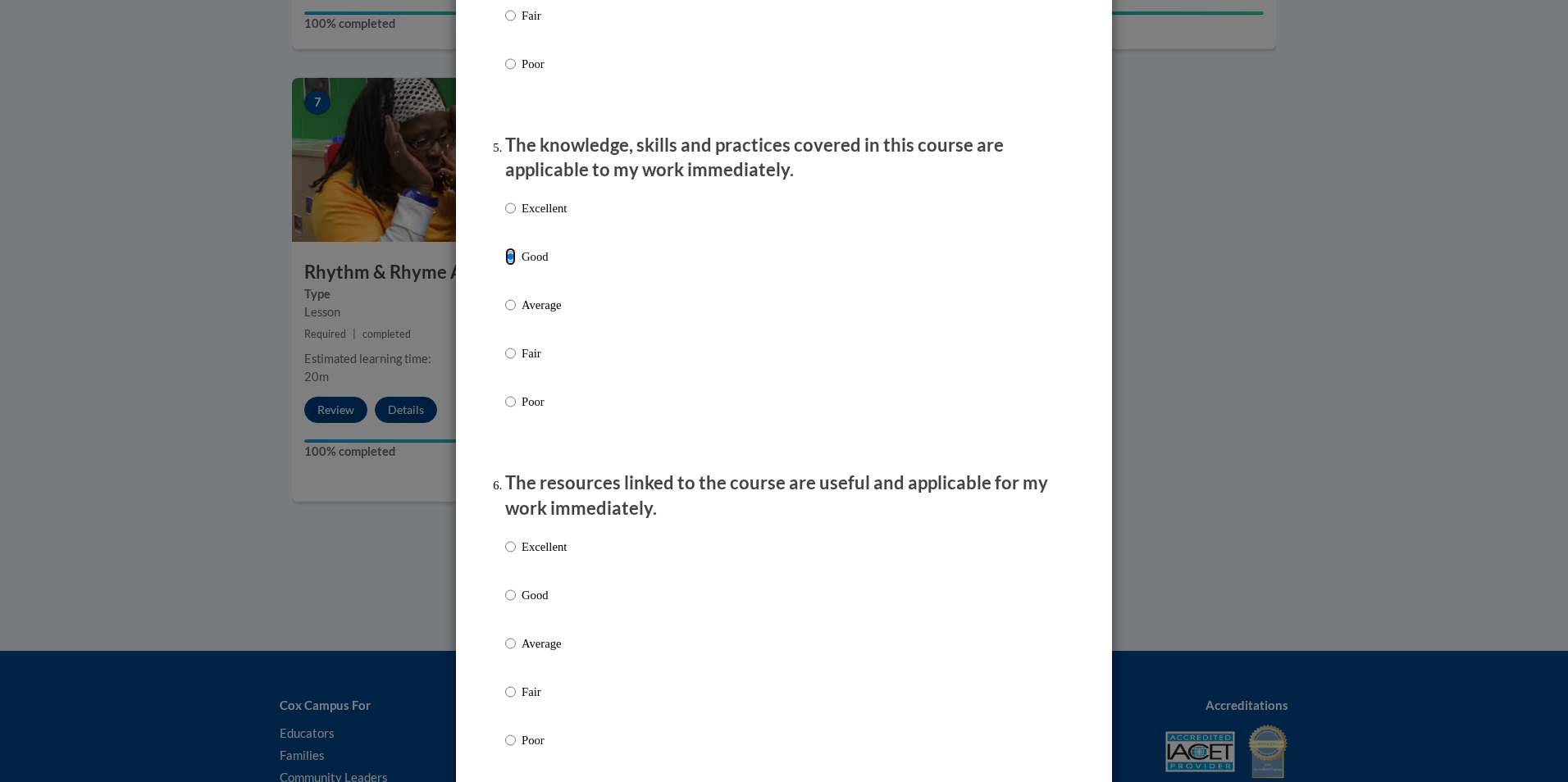
scroll to position [1558, 0]
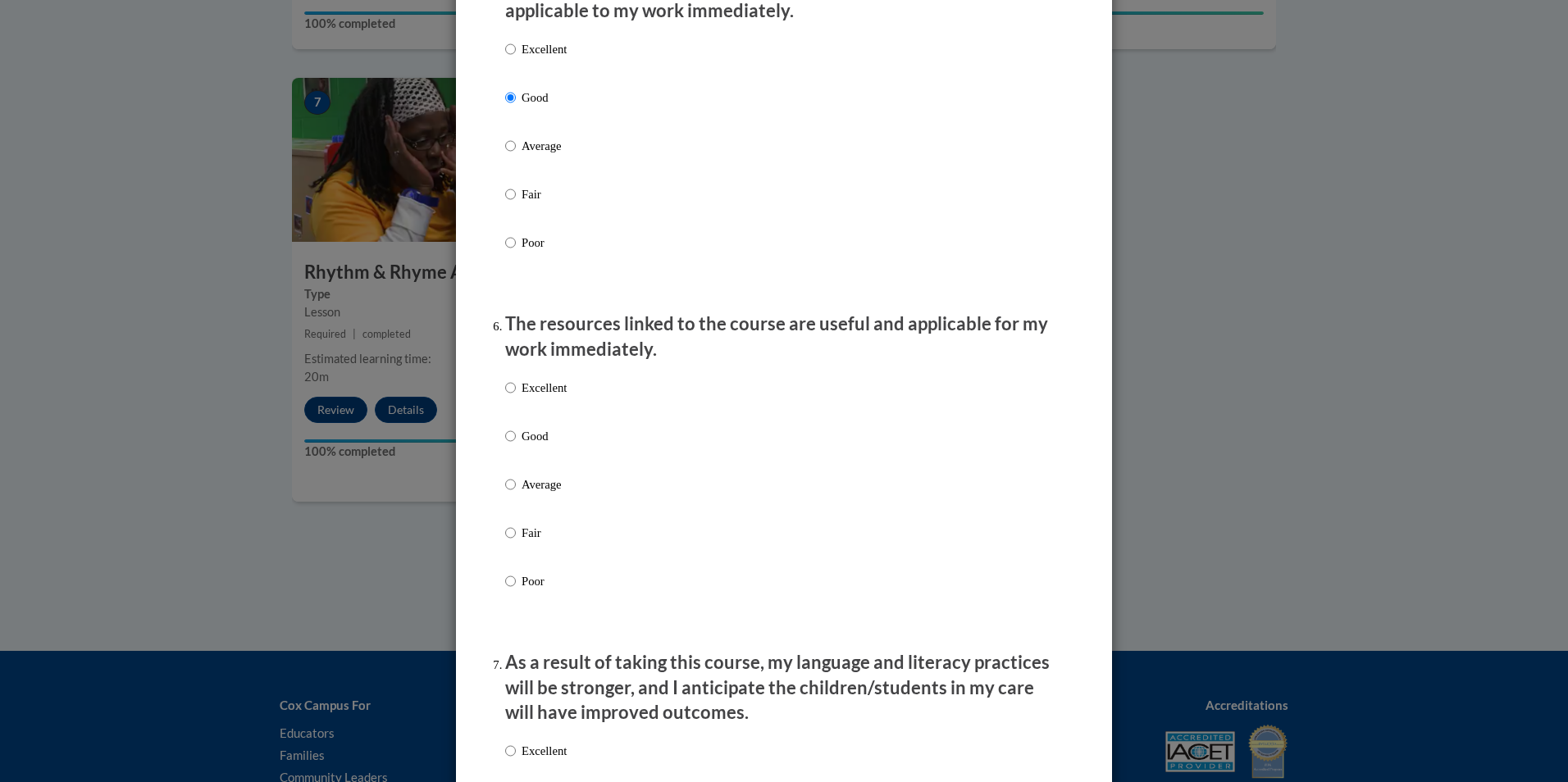
click at [529, 464] on label "Good" at bounding box center [536, 449] width 62 height 44
click at [515, 445] on input "Good" at bounding box center [511, 436] width 11 height 18
radio input "true"
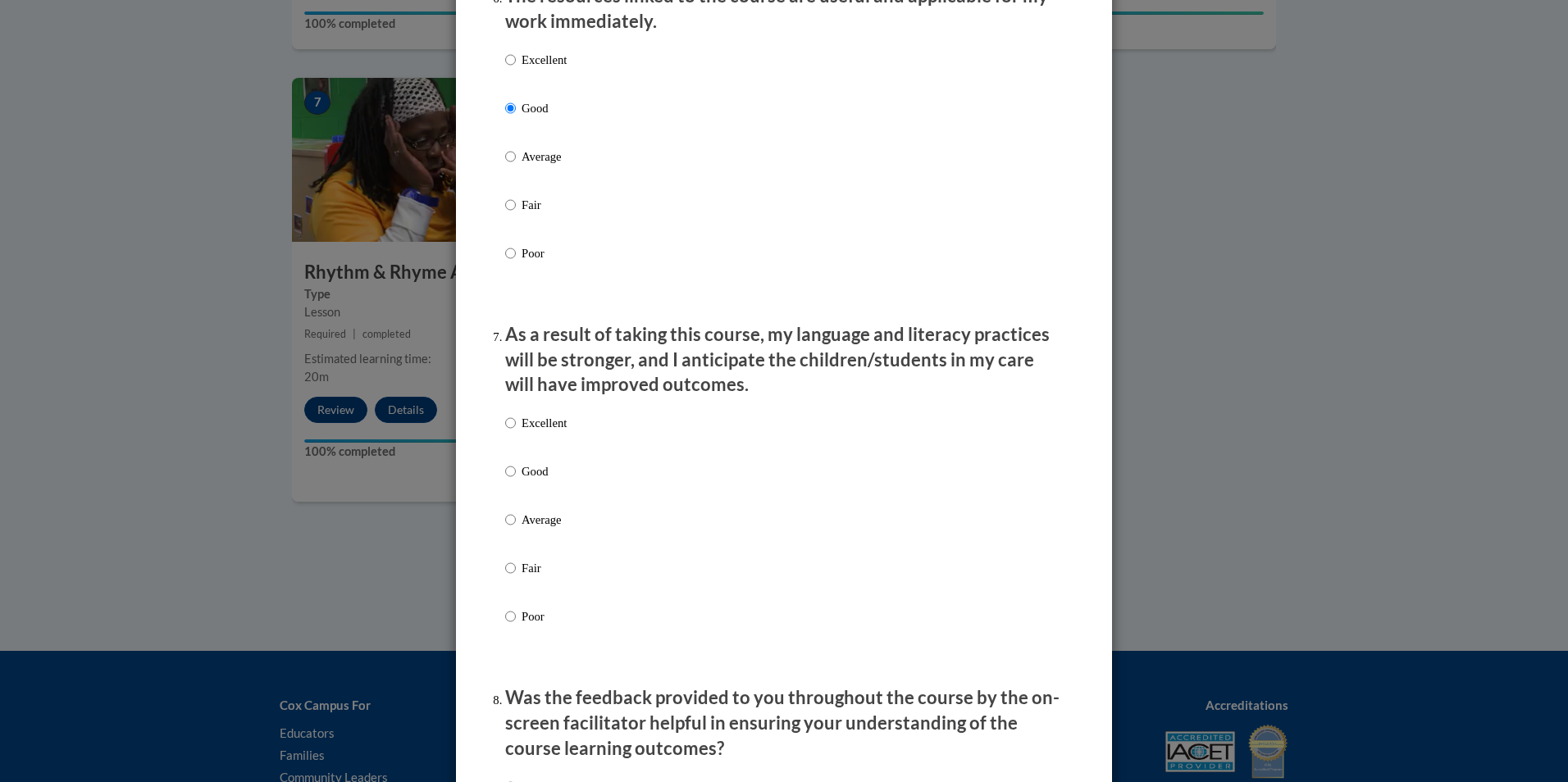
click at [529, 480] on p "Good" at bounding box center [544, 472] width 45 height 18
click at [515, 480] on input "Good" at bounding box center [511, 472] width 11 height 18
radio input "true"
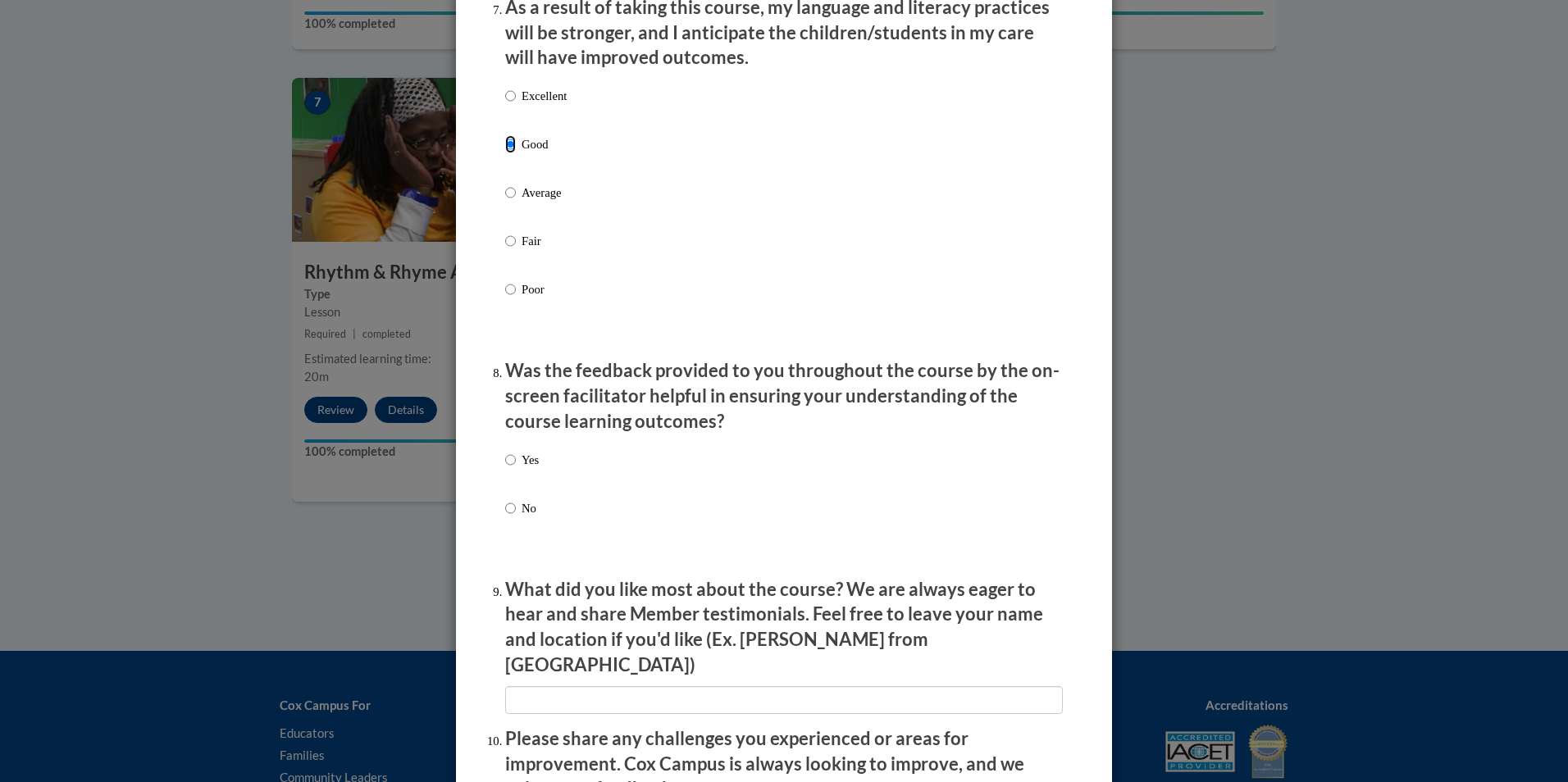
scroll to position [2214, 0]
click at [528, 468] on p "Yes" at bounding box center [530, 459] width 18 height 18
click at [515, 468] on input "Yes" at bounding box center [511, 459] width 11 height 18
radio input "true"
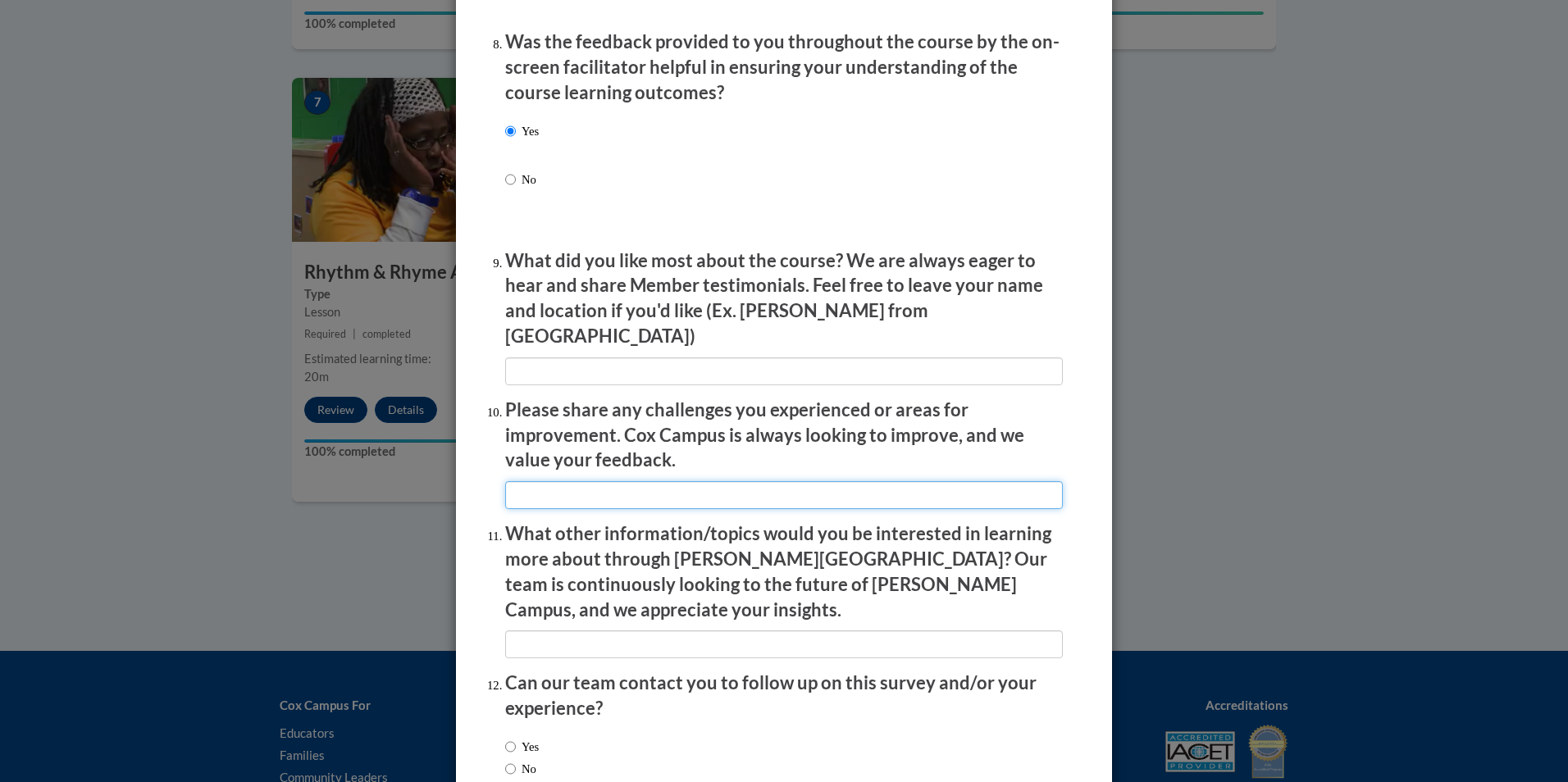
click at [553, 481] on input "textbox" at bounding box center [784, 495] width 558 height 28
type input "none"
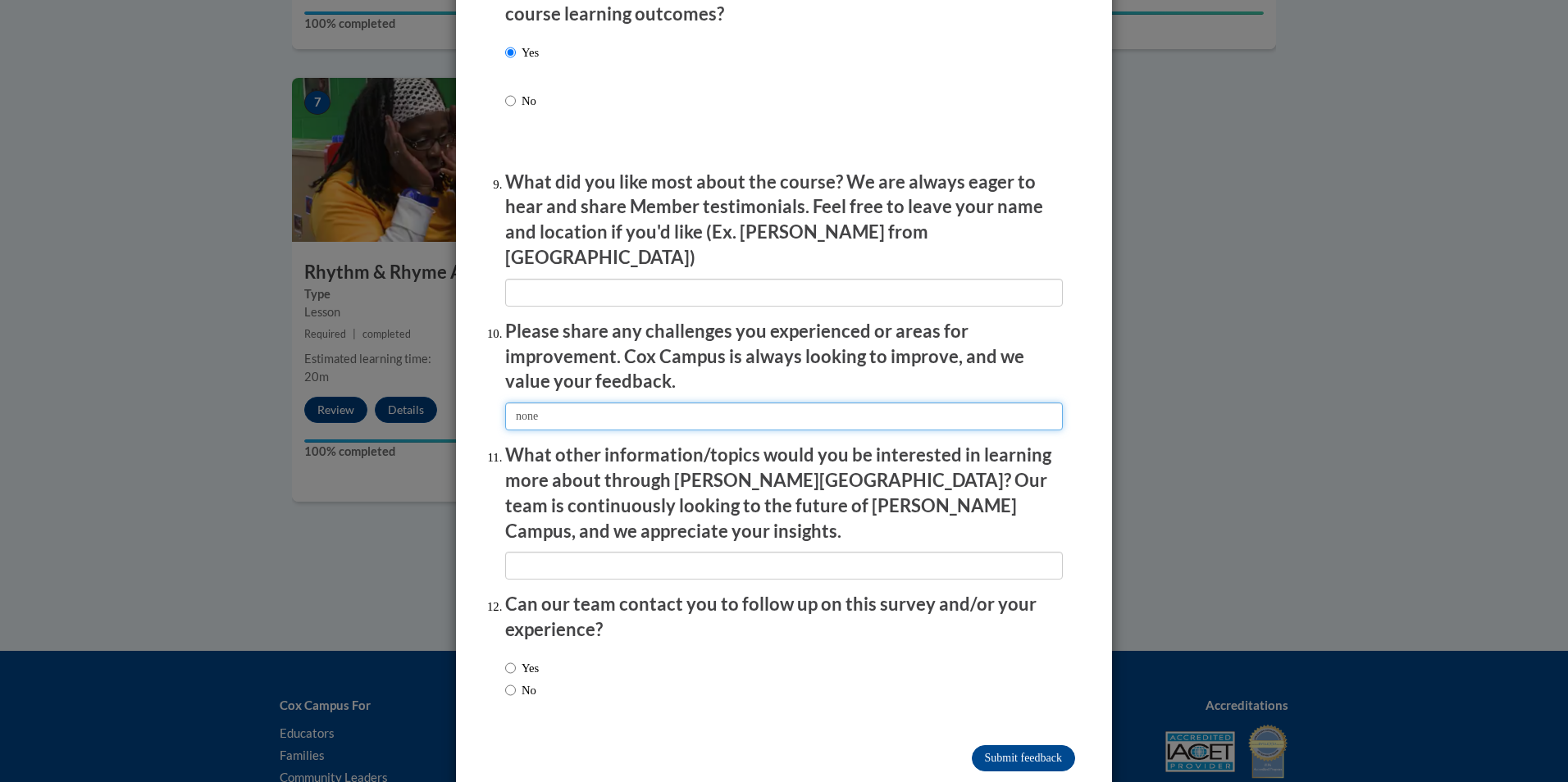
scroll to position [2625, 0]
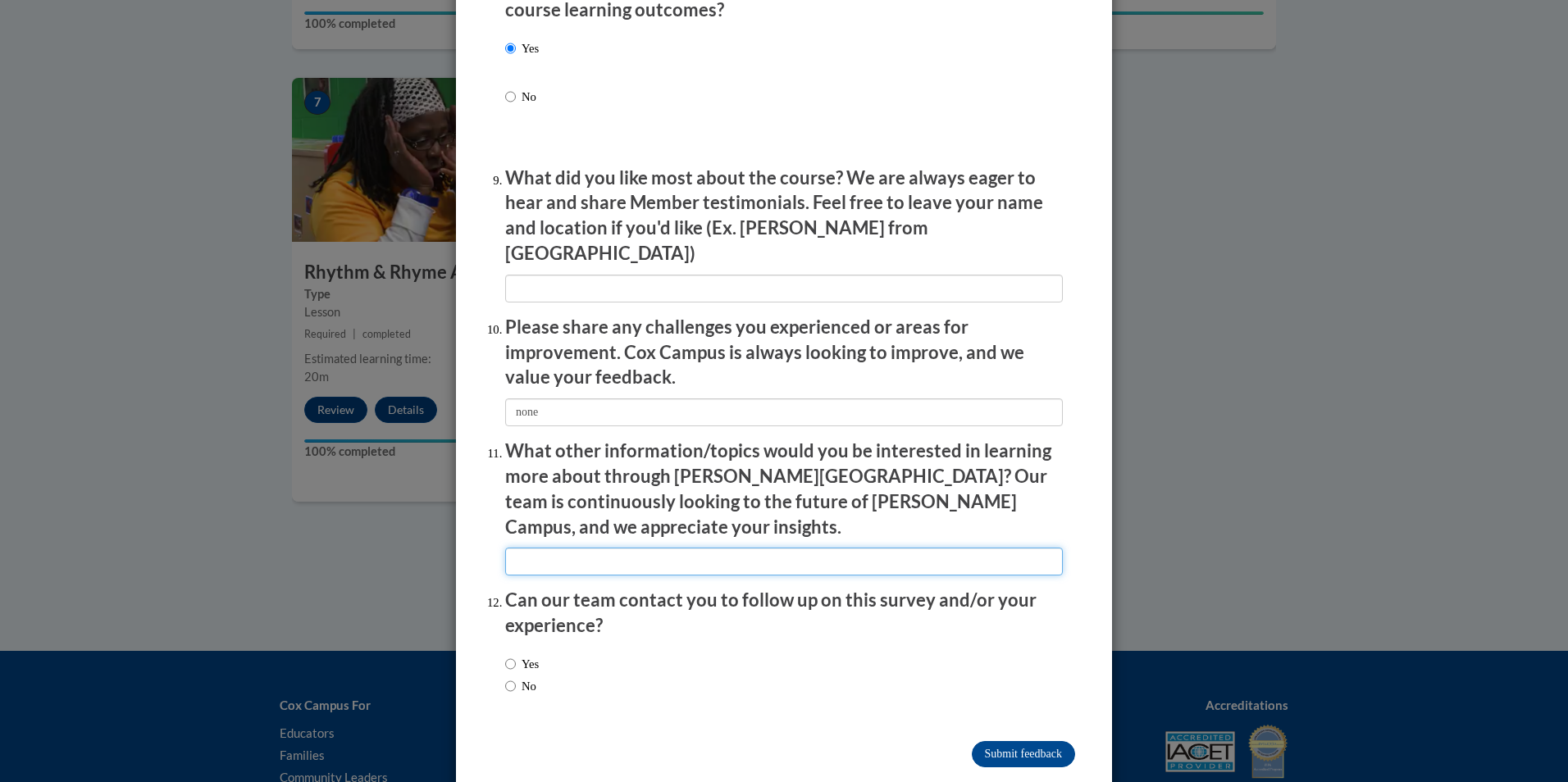
click at [588, 548] on input "textbox" at bounding box center [784, 562] width 558 height 28
type input "learning how to get kids more interested in books"
click at [505, 656] on input "Yes" at bounding box center [511, 665] width 11 height 18
radio input "true"
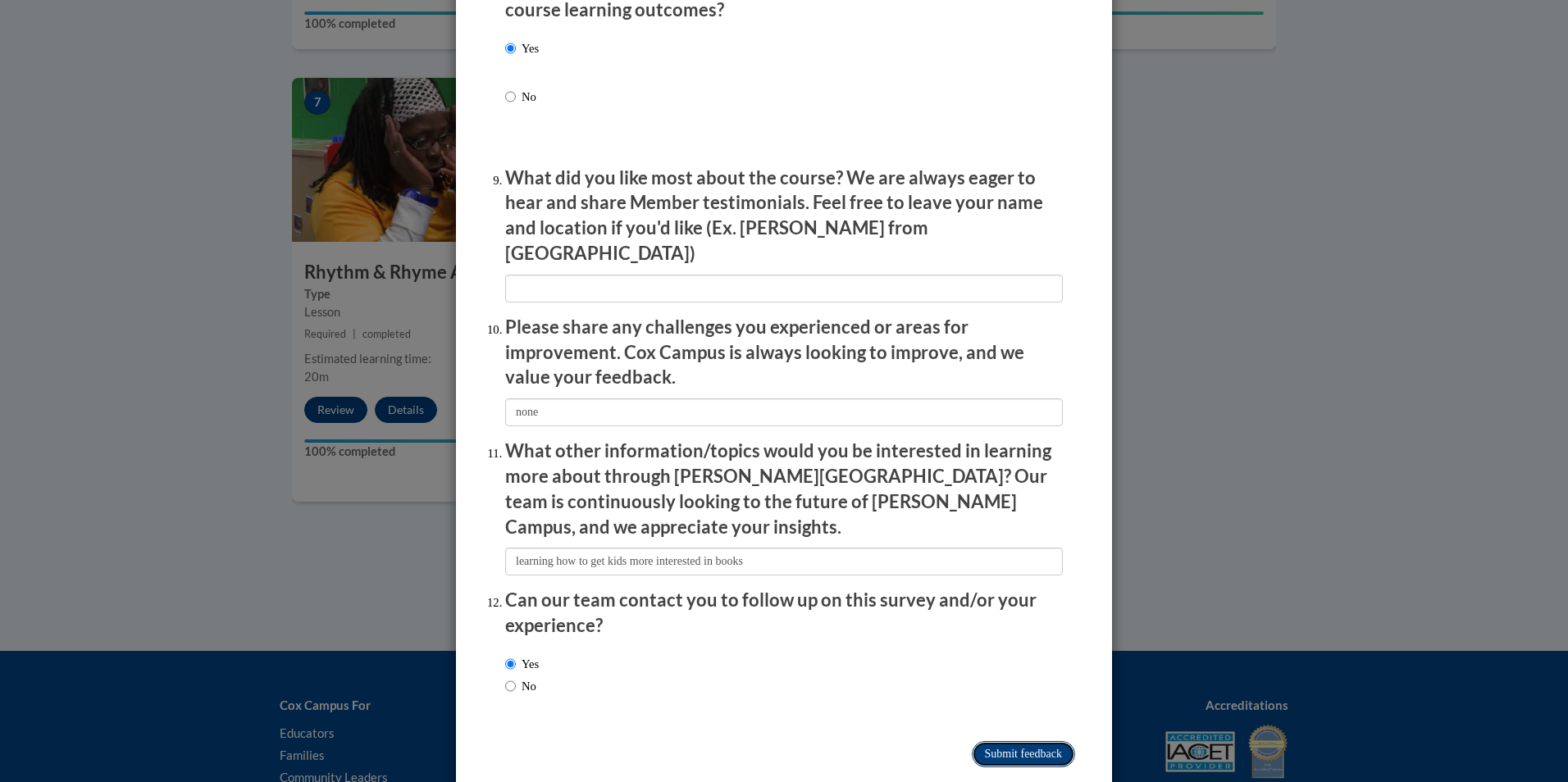
drag, startPoint x: 1026, startPoint y: 720, endPoint x: 1027, endPoint y: 712, distance: 8.1
click at [1027, 741] on input "Submit feedback" at bounding box center [1023, 754] width 103 height 26
